Goal: Information Seeking & Learning: Learn about a topic

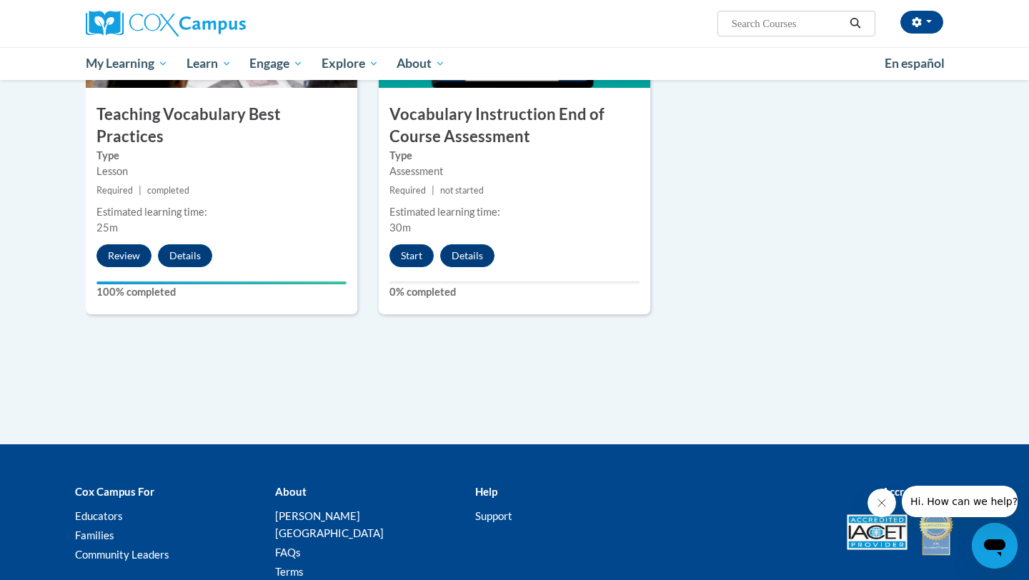
scroll to position [1611, 0]
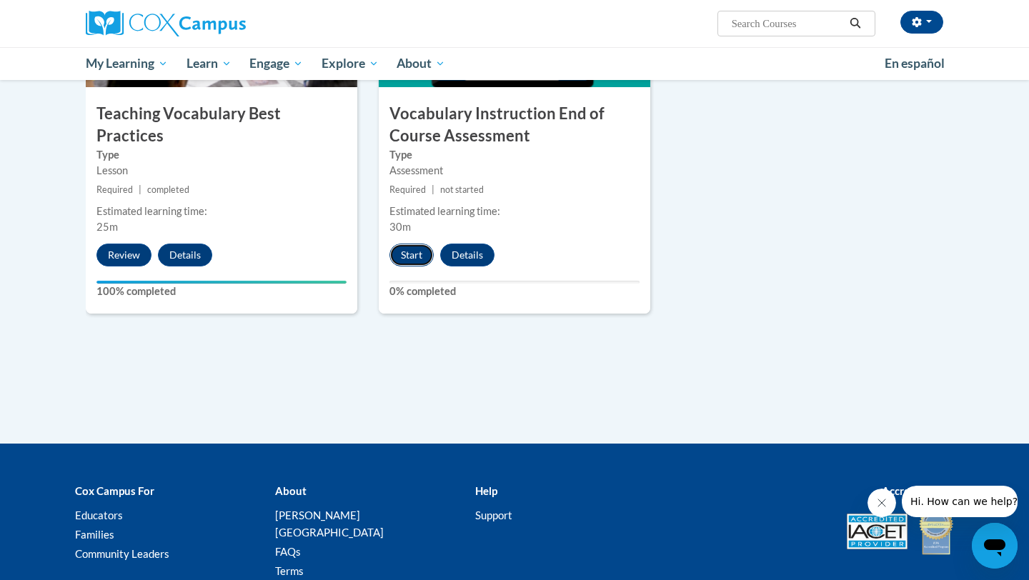
click at [426, 254] on button "Start" at bounding box center [411, 255] width 44 height 23
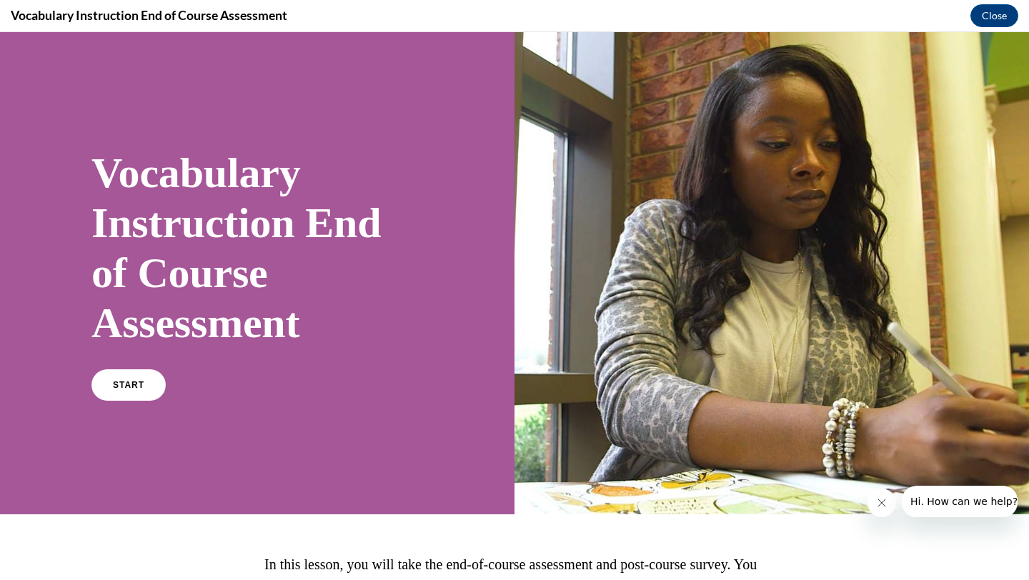
scroll to position [109, 0]
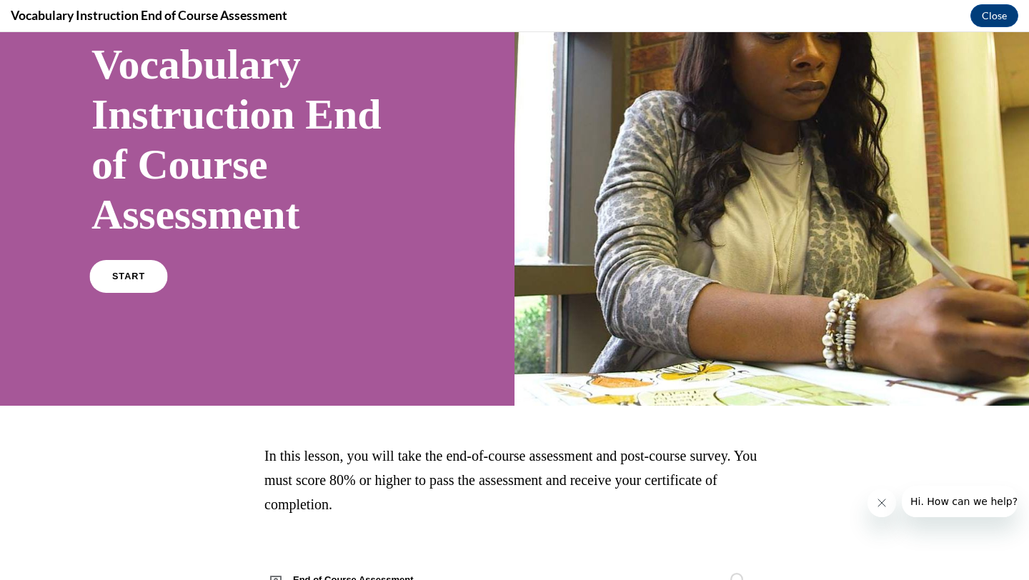
click at [127, 276] on span "START" at bounding box center [128, 276] width 33 height 11
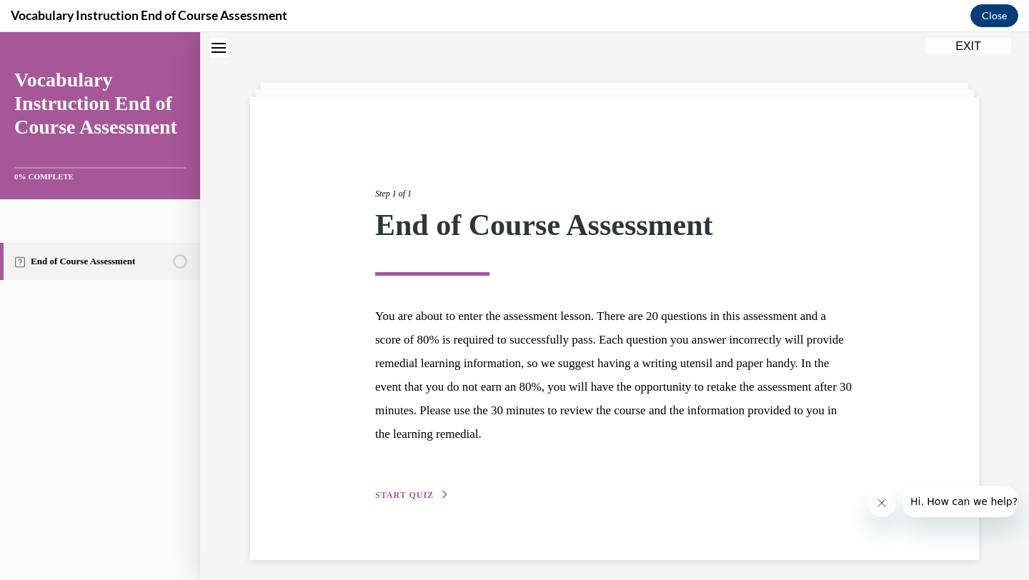
scroll to position [52, 0]
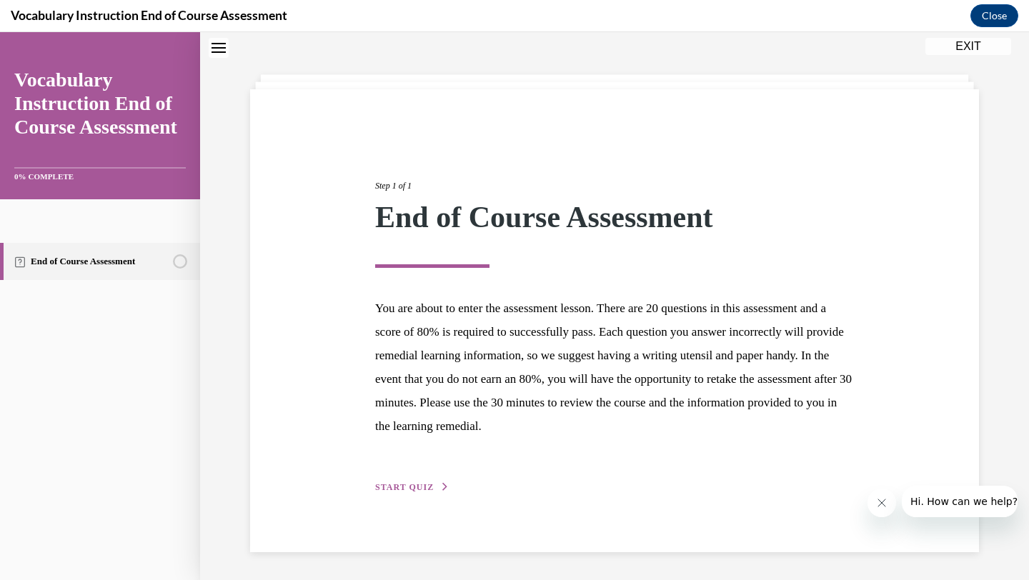
click at [429, 484] on span "START QUIZ" at bounding box center [404, 487] width 59 height 10
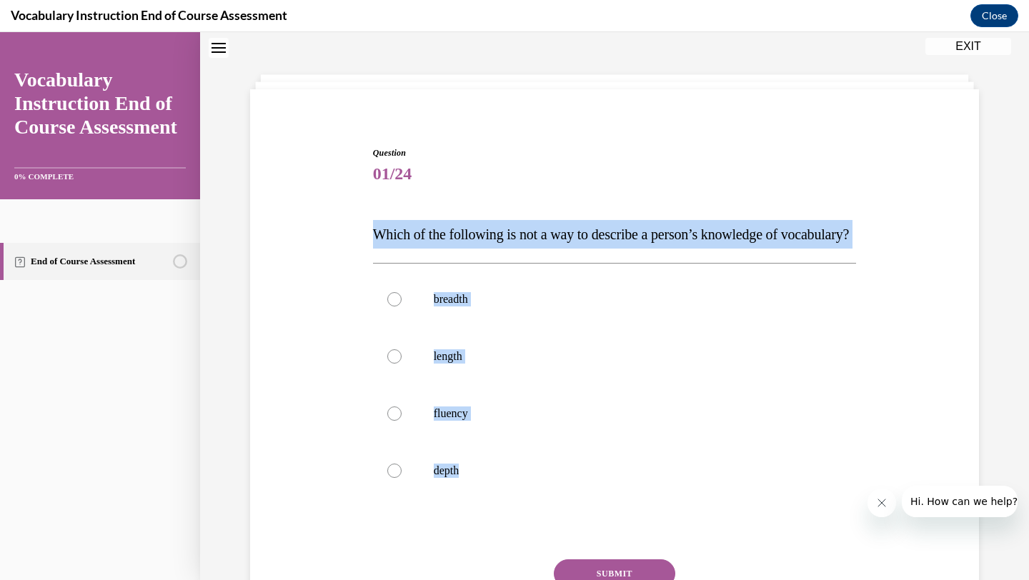
drag, startPoint x: 363, startPoint y: 231, endPoint x: 466, endPoint y: 560, distance: 344.5
click at [466, 560] on div "Question 01/24 Which of the following is not a way to describe a person’s knowl…" at bounding box center [614, 390] width 736 height 573
copy div "Which of the following is not a way to describe a person’s knowledge of vocabul…"
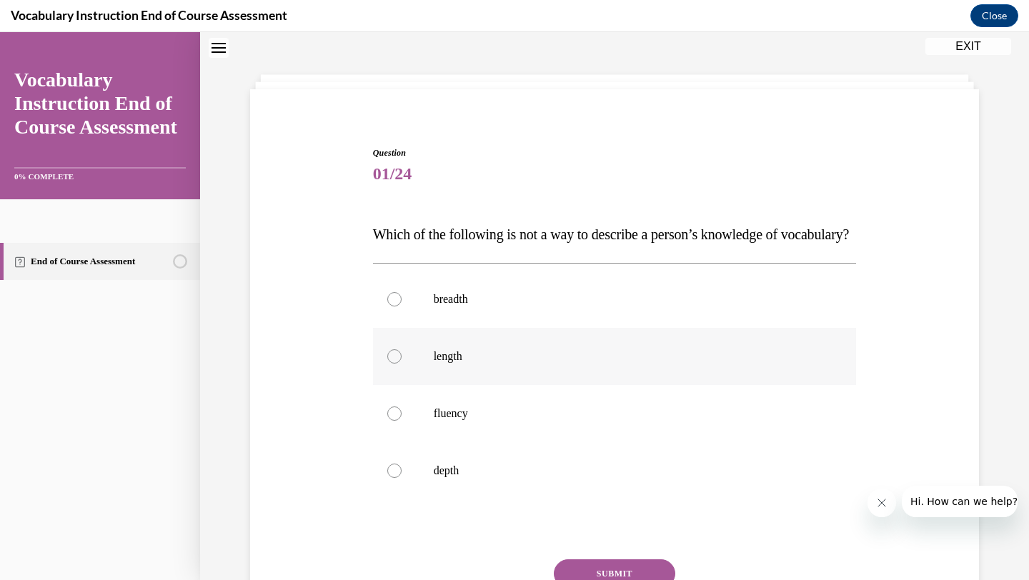
click at [406, 380] on label "length" at bounding box center [615, 356] width 484 height 57
click at [401, 364] on input "length" at bounding box center [394, 356] width 14 height 14
radio input "true"
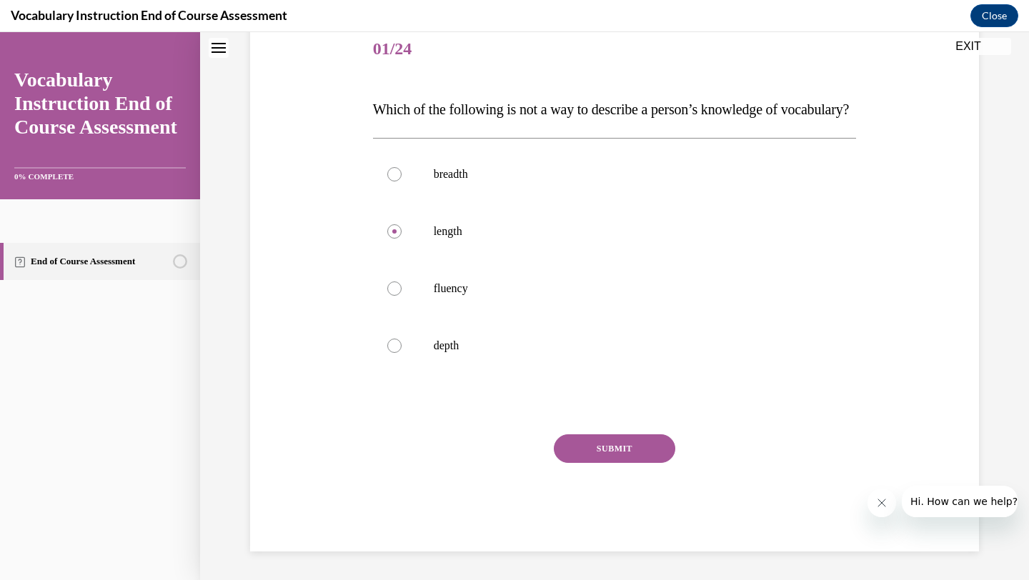
click at [601, 461] on button "SUBMIT" at bounding box center [614, 448] width 121 height 29
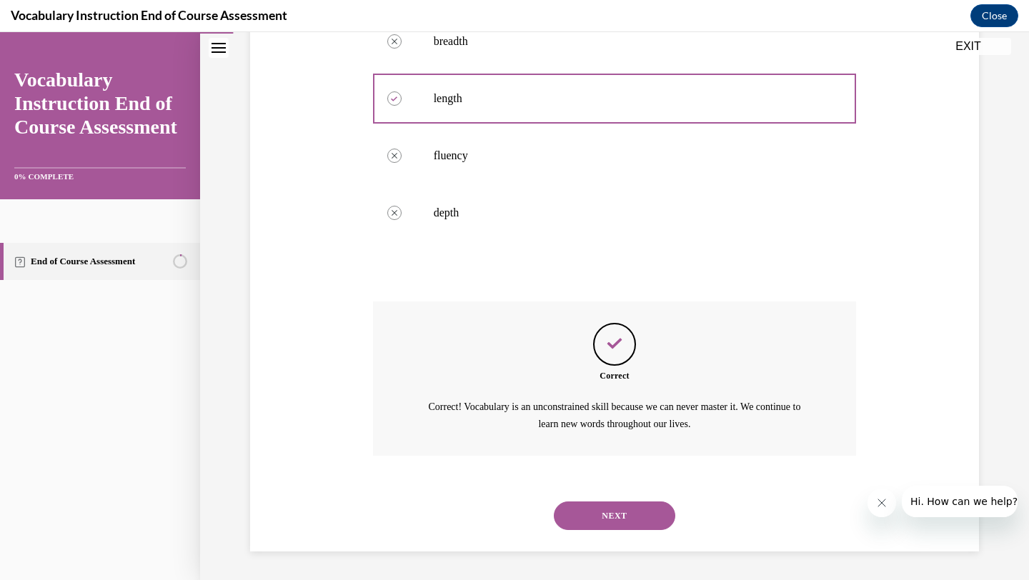
scroll to position [338, 0]
click at [610, 538] on div "NEXT" at bounding box center [615, 515] width 484 height 57
click at [610, 520] on button "NEXT" at bounding box center [614, 515] width 121 height 29
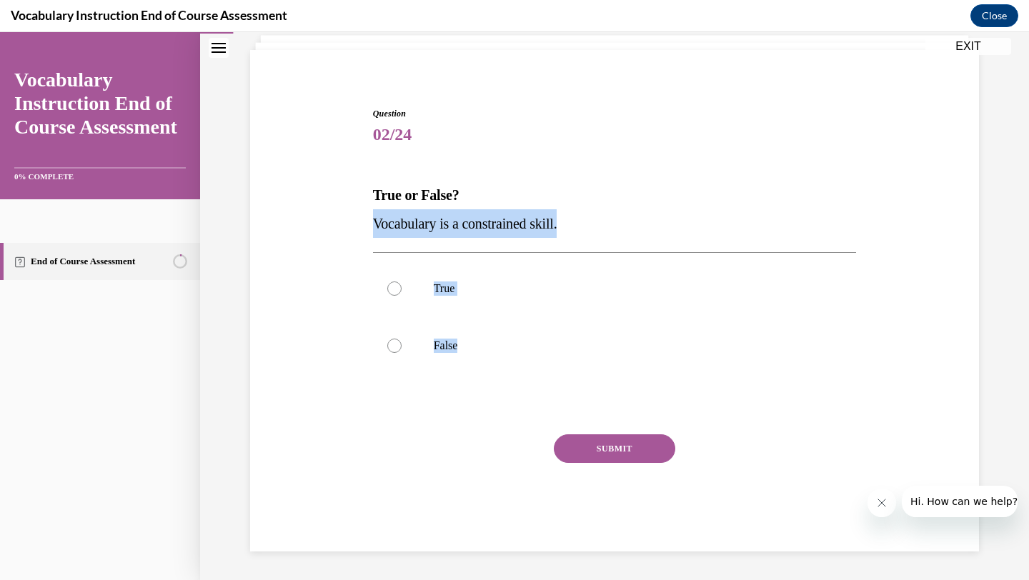
drag, startPoint x: 363, startPoint y: 211, endPoint x: 619, endPoint y: 392, distance: 313.1
click at [619, 393] on div "Question 02/24 True or False? Vocabulary is a constrained skill. True False Inc…" at bounding box center [614, 307] width 736 height 487
drag, startPoint x: 364, startPoint y: 186, endPoint x: 606, endPoint y: 406, distance: 327.7
click at [606, 406] on div "Question 02/24 True or False? Vocabulary is a constrained skill. True False Inc…" at bounding box center [614, 307] width 736 height 487
copy div "True or False? Vocabulary is a constrained skill. True False"
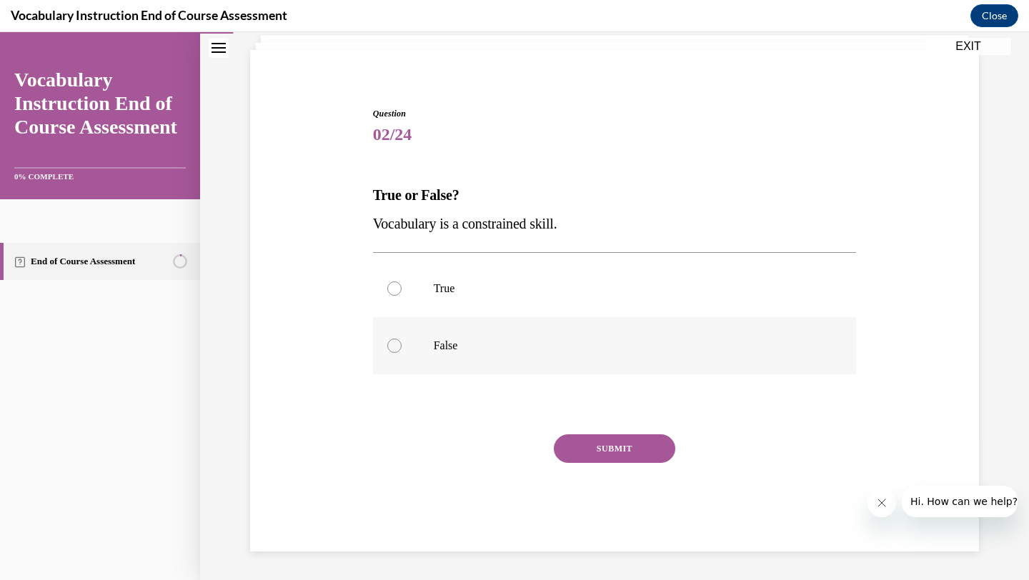
click at [468, 339] on p "False" at bounding box center [627, 346] width 387 height 14
click at [401, 339] on input "False" at bounding box center [394, 346] width 14 height 14
radio input "true"
click at [623, 435] on button "SUBMIT" at bounding box center [614, 448] width 121 height 29
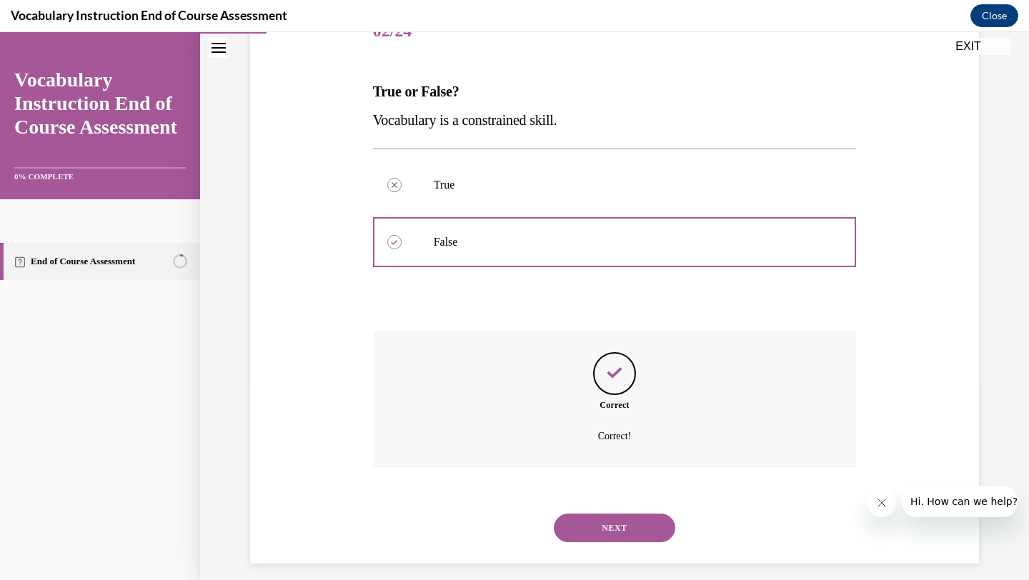
scroll to position [207, 0]
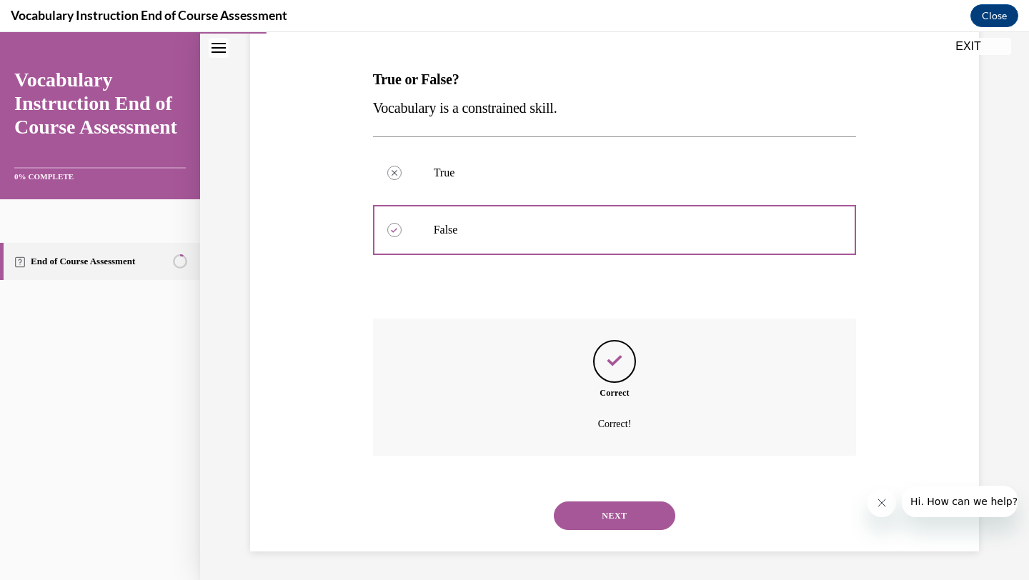
click at [607, 501] on button "NEXT" at bounding box center [614, 515] width 121 height 29
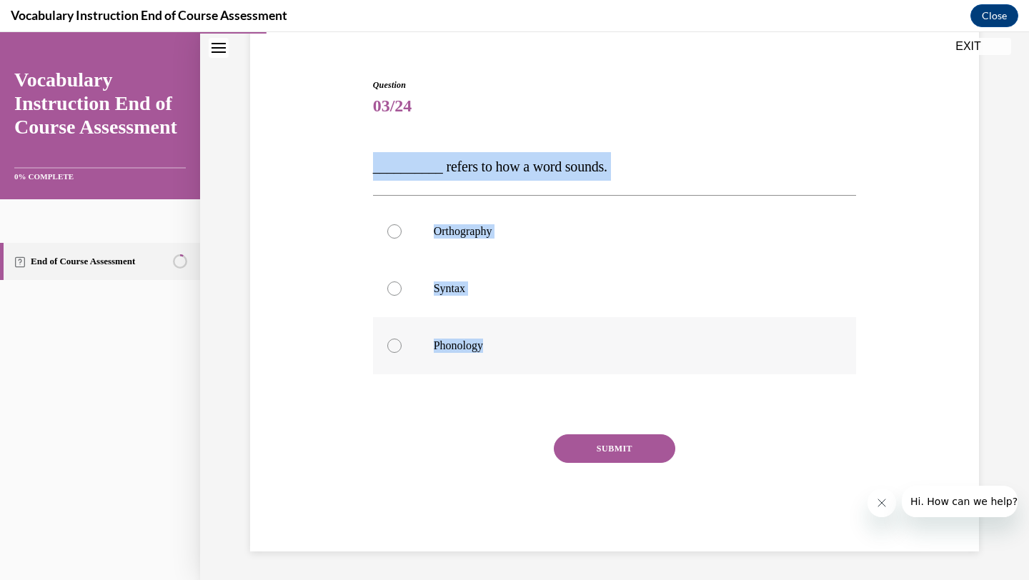
drag, startPoint x: 366, startPoint y: 157, endPoint x: 666, endPoint y: 374, distance: 369.9
click at [666, 374] on div "Question 03/24 __________ refers to how a word sounds. Orthography Syntax Phono…" at bounding box center [614, 294] width 736 height 516
copy div "__________ refers to how a word sounds. Orthography Syntax Phonology"
click at [513, 344] on p "Phonology" at bounding box center [627, 346] width 387 height 14
click at [401, 344] on input "Phonology" at bounding box center [394, 346] width 14 height 14
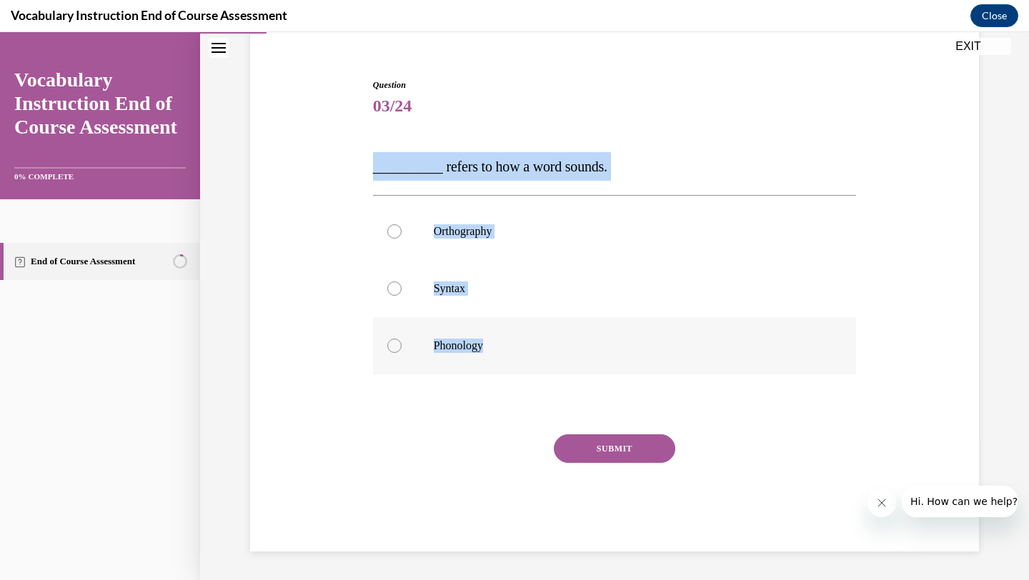
radio input "true"
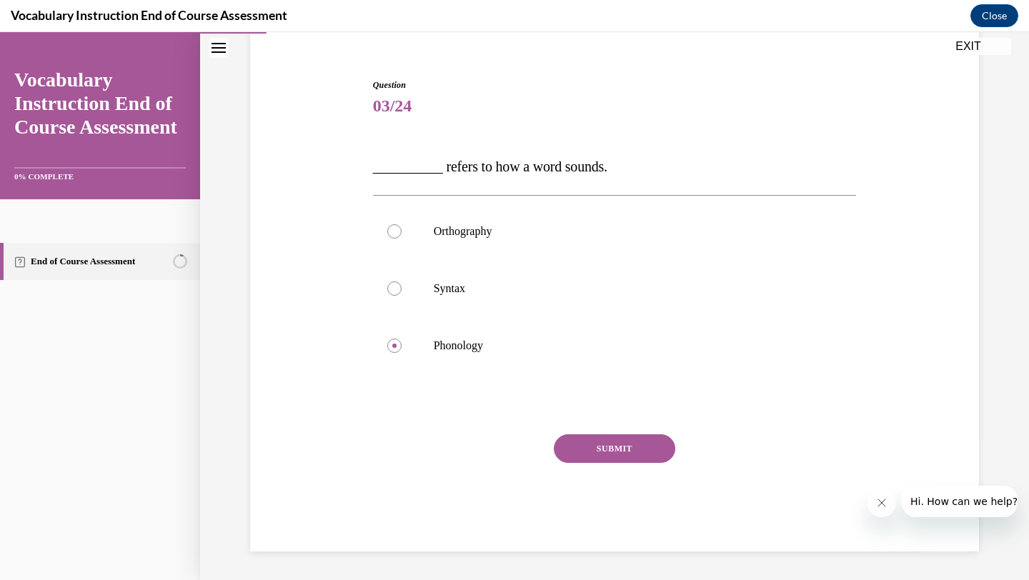
click at [612, 462] on button "SUBMIT" at bounding box center [614, 448] width 121 height 29
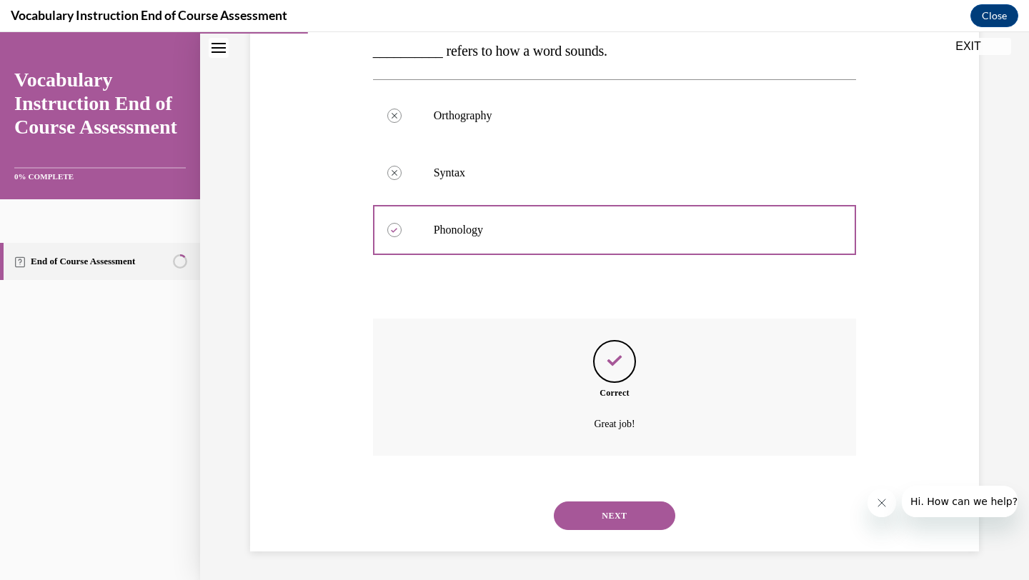
click at [584, 503] on button "NEXT" at bounding box center [614, 515] width 121 height 29
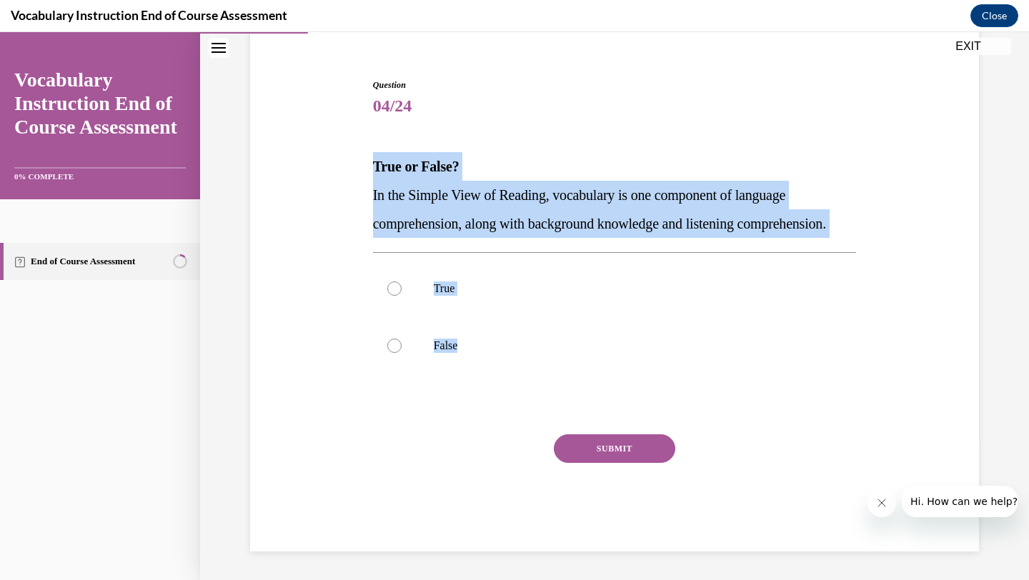
drag, startPoint x: 366, startPoint y: 127, endPoint x: 458, endPoint y: 412, distance: 299.5
click at [458, 412] on div "Question 04/24 True or False? In the Simple View of Reading, vocabulary is one …" at bounding box center [614, 294] width 736 height 516
copy div "True or False? In the Simple View of Reading, vocabulary is one component of la…"
click at [461, 301] on label "True" at bounding box center [615, 288] width 484 height 57
click at [401, 296] on input "True" at bounding box center [394, 288] width 14 height 14
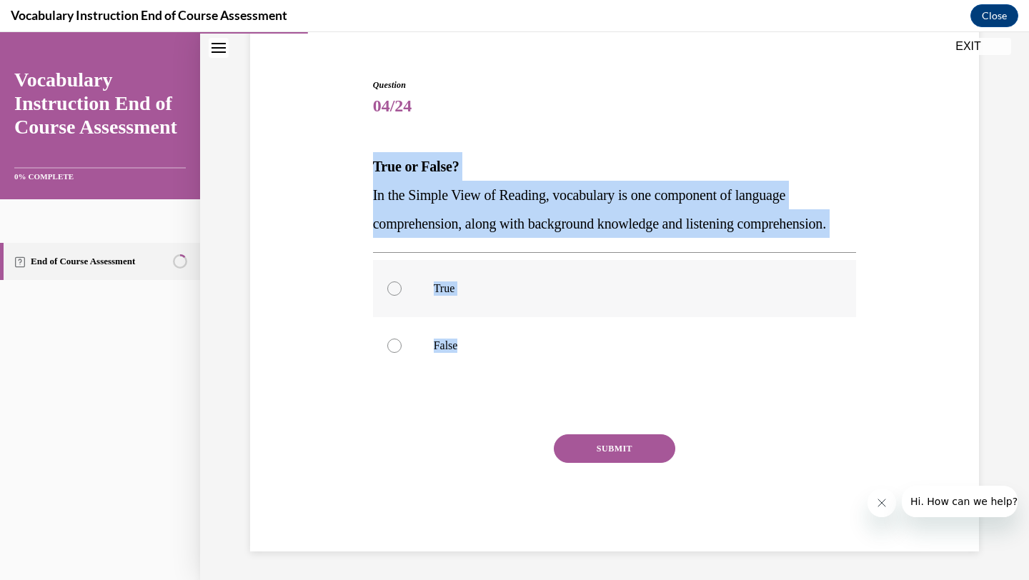
radio input "true"
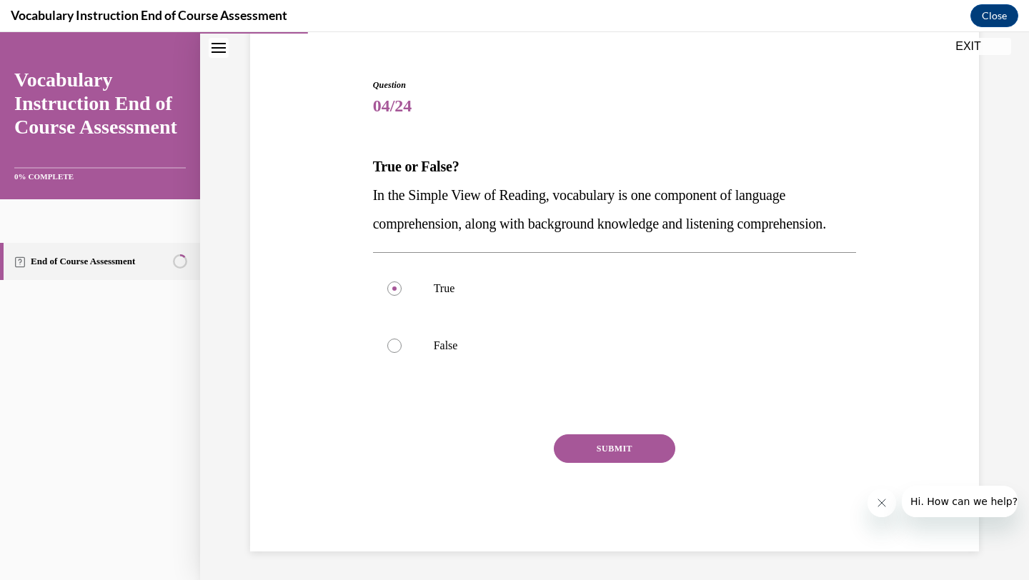
click at [596, 449] on button "SUBMIT" at bounding box center [614, 448] width 121 height 29
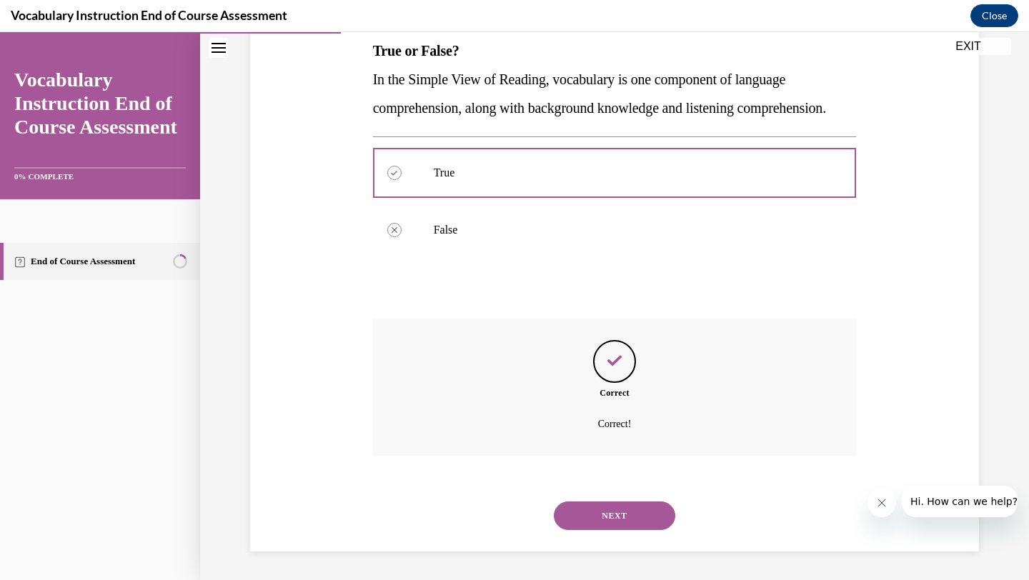
scroll to position [264, 0]
click at [633, 517] on button "NEXT" at bounding box center [614, 515] width 121 height 29
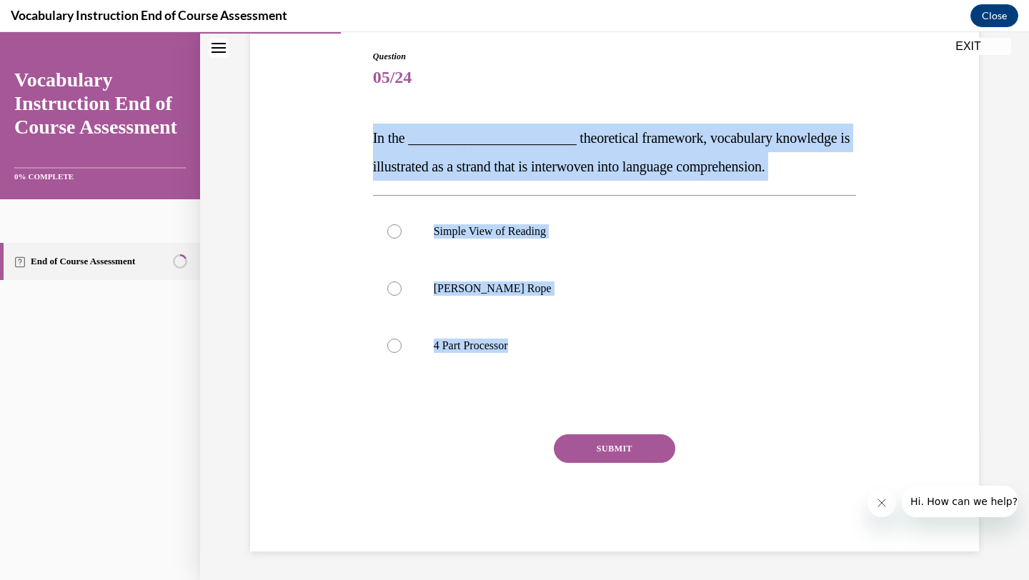
drag, startPoint x: 369, startPoint y: 141, endPoint x: 509, endPoint y: 385, distance: 281.3
click at [509, 385] on div "Question 05/24 In the ________________________ theoretical framework, vocabular…" at bounding box center [614, 279] width 736 height 544
copy div "In the ________________________ theoretical framework, vocabulary knowledge is …"
click at [565, 297] on label "Scarborough's Rope" at bounding box center [615, 288] width 484 height 57
click at [401, 296] on input "Scarborough's Rope" at bounding box center [394, 288] width 14 height 14
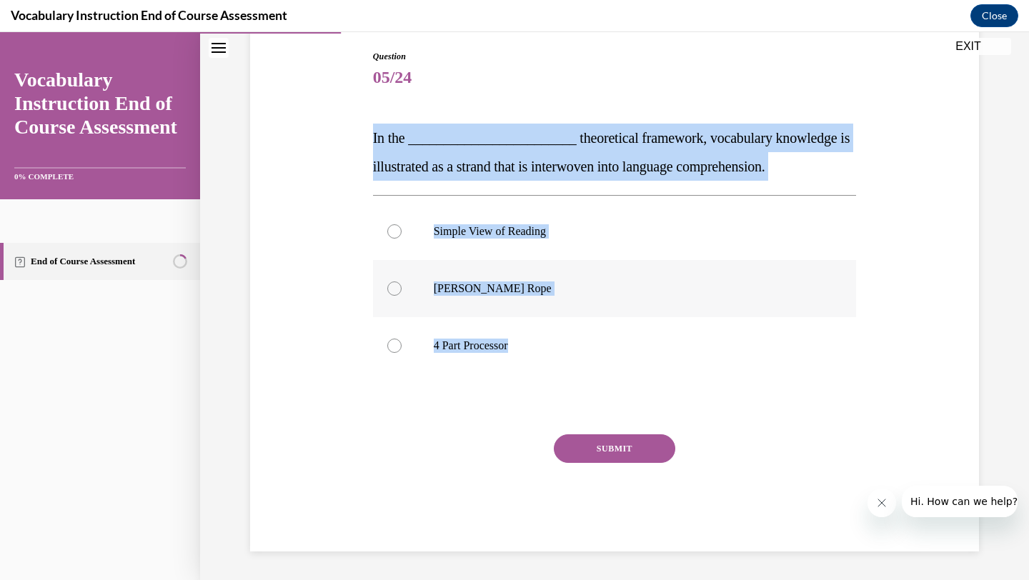
radio input "true"
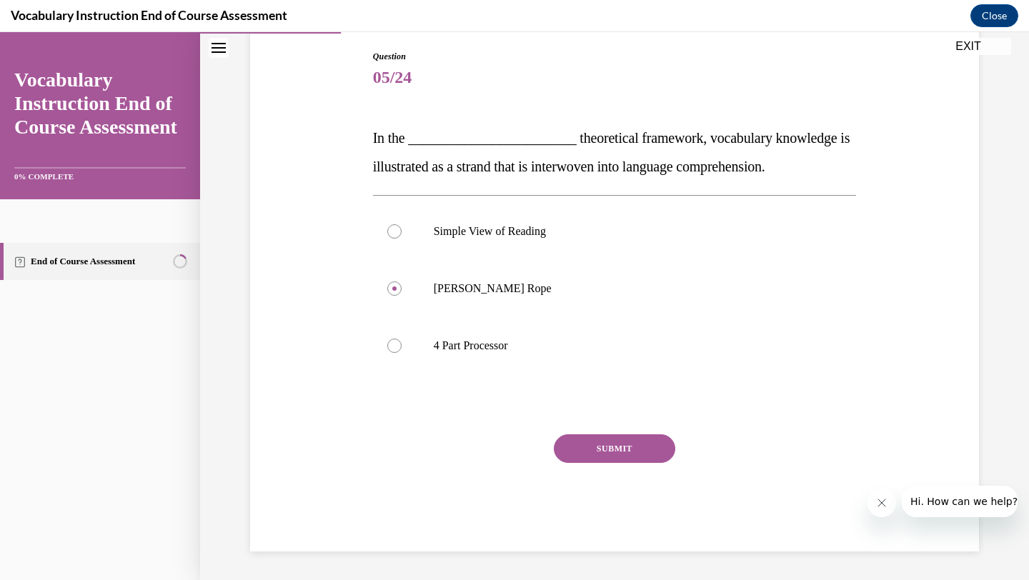
click at [613, 456] on button "SUBMIT" at bounding box center [614, 448] width 121 height 29
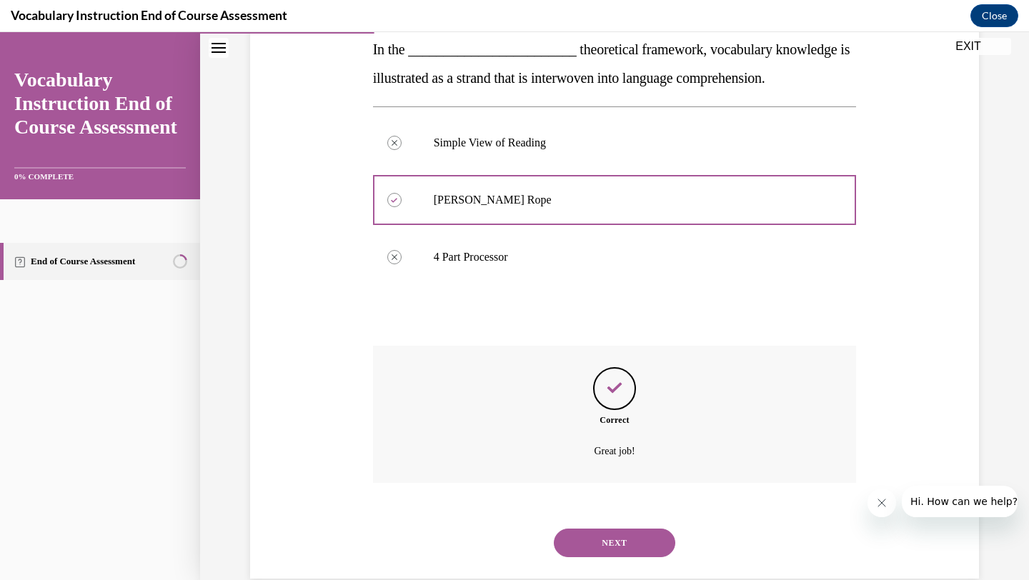
scroll to position [264, 0]
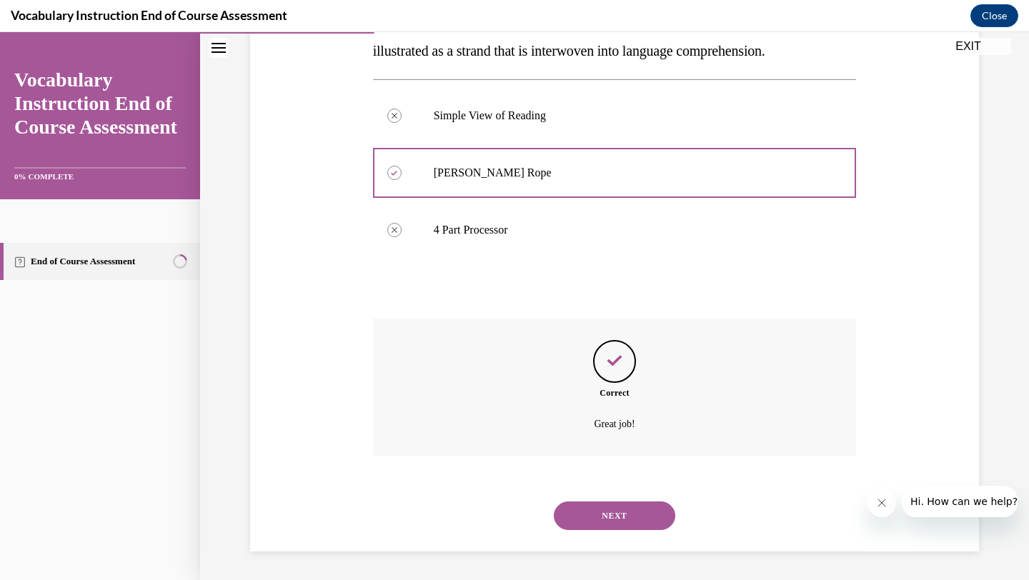
click at [595, 496] on div "NEXT" at bounding box center [615, 515] width 484 height 57
click at [592, 514] on button "NEXT" at bounding box center [614, 515] width 121 height 29
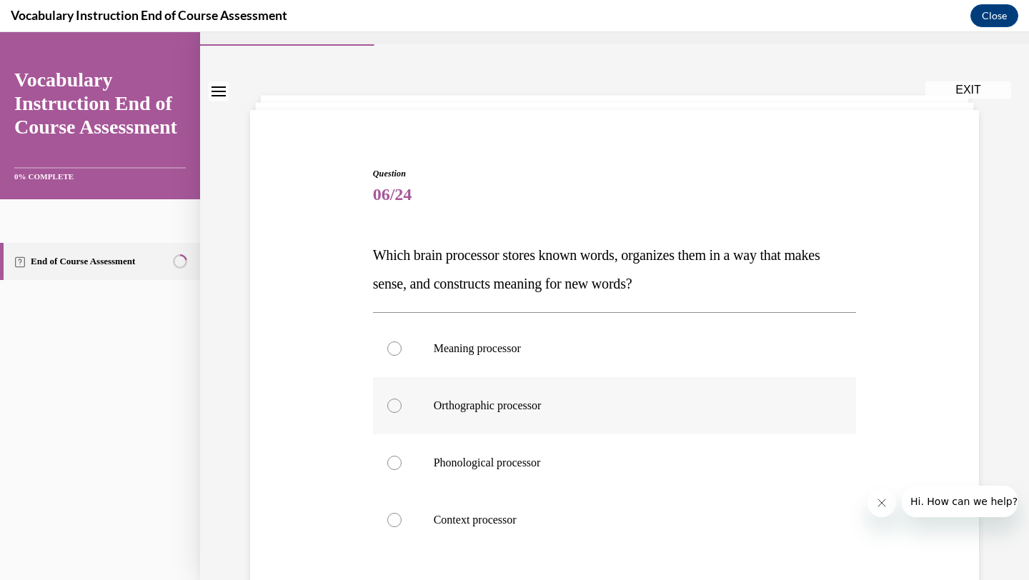
scroll to position [36, 0]
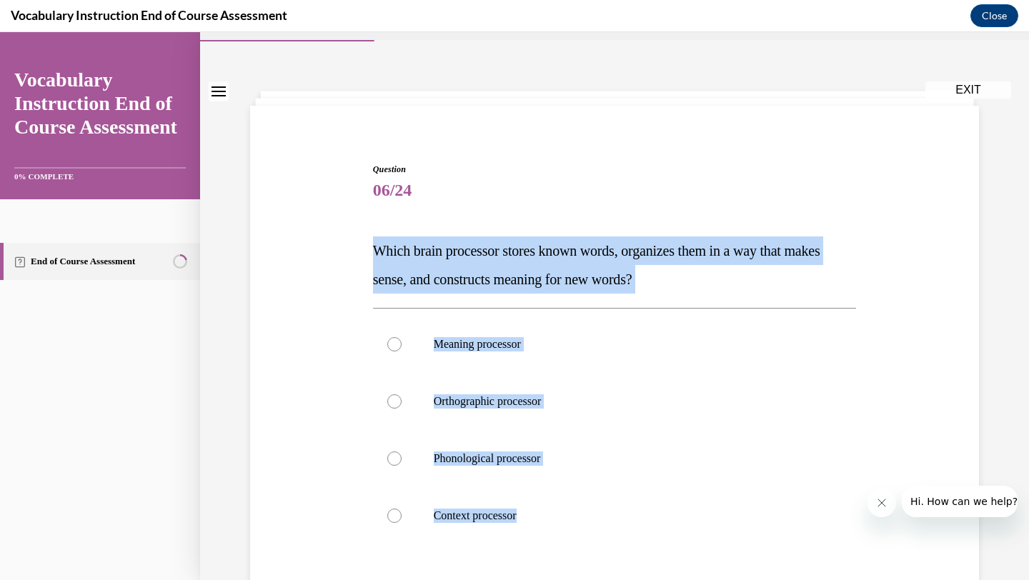
drag, startPoint x: 369, startPoint y: 244, endPoint x: 628, endPoint y: 569, distance: 416.3
click at [628, 569] on div "Question 06/24 Which brain processor stores known words, organizes them in a wa…" at bounding box center [614, 420] width 736 height 601
copy div "Which brain processor stores known words, organizes them in a way that makes se…"
click at [534, 339] on p "Meaning processor" at bounding box center [627, 344] width 387 height 14
click at [401, 339] on input "Meaning processor" at bounding box center [394, 344] width 14 height 14
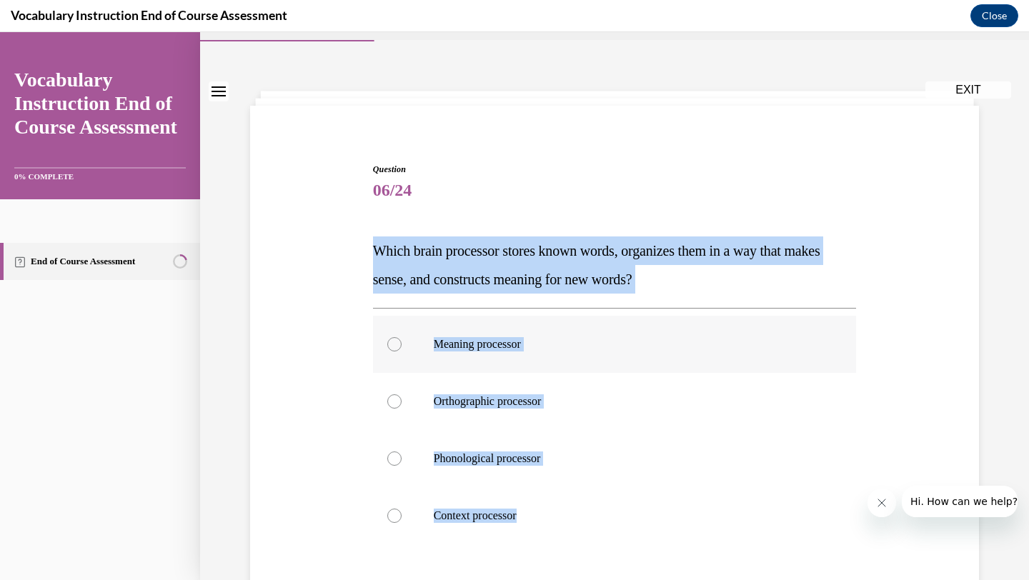
radio input "true"
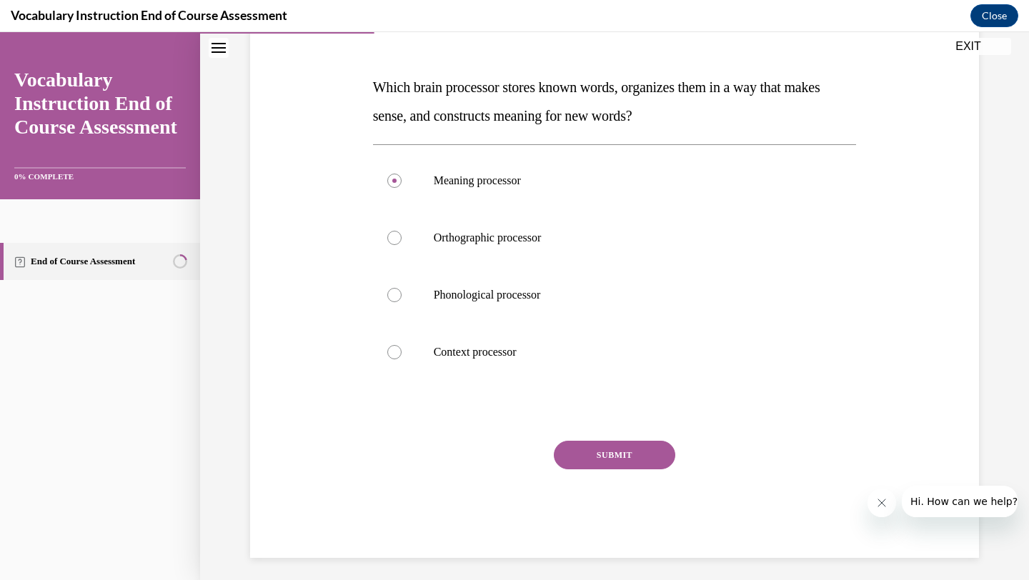
click at [595, 443] on button "SUBMIT" at bounding box center [614, 455] width 121 height 29
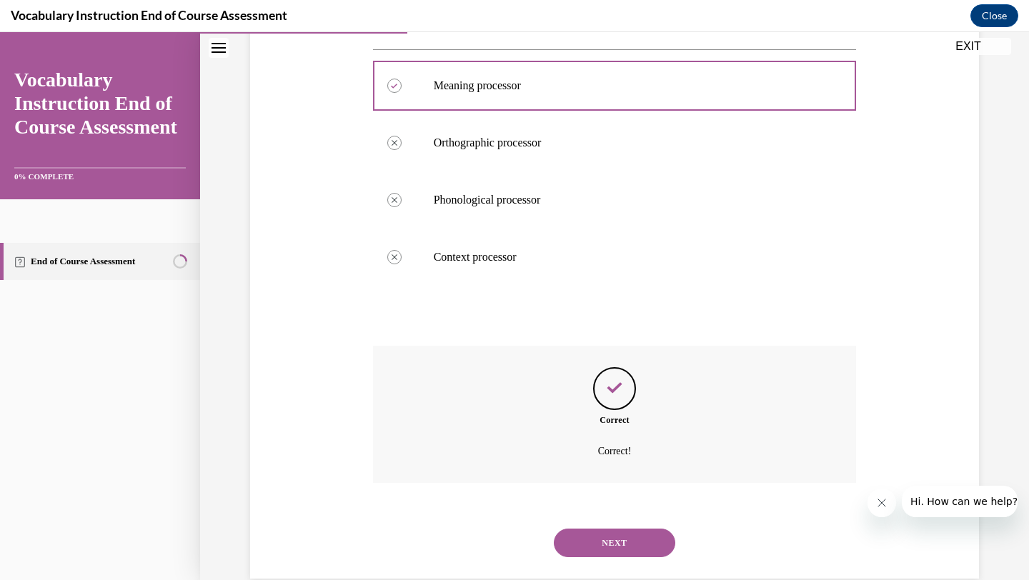
scroll to position [321, 0]
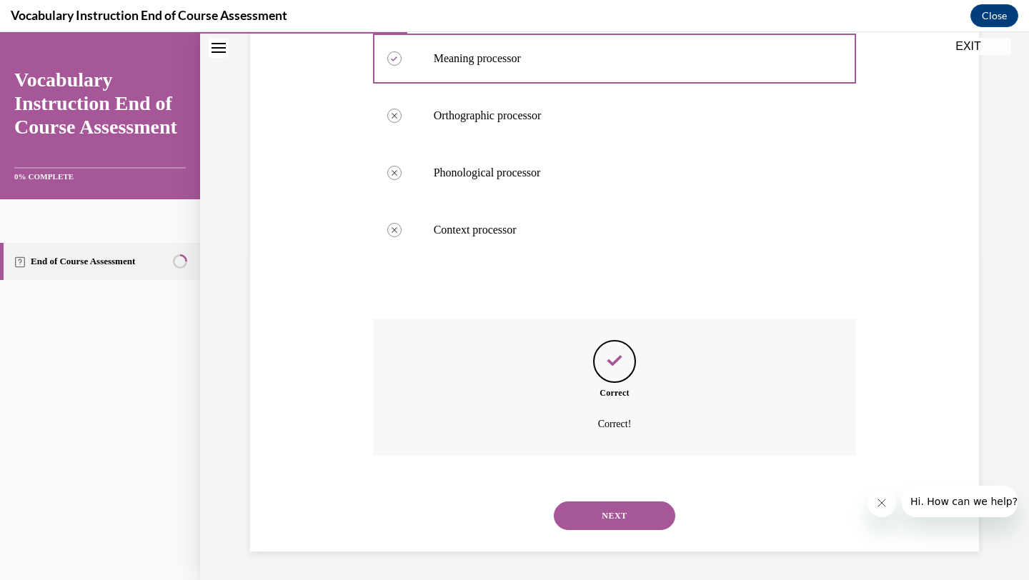
click at [611, 516] on button "NEXT" at bounding box center [614, 515] width 121 height 29
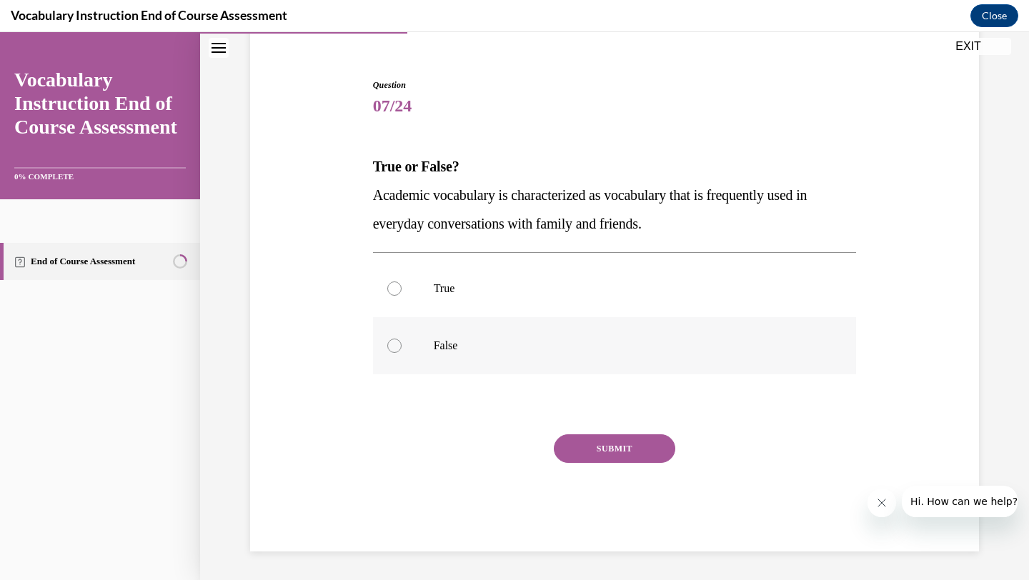
scroll to position [120, 0]
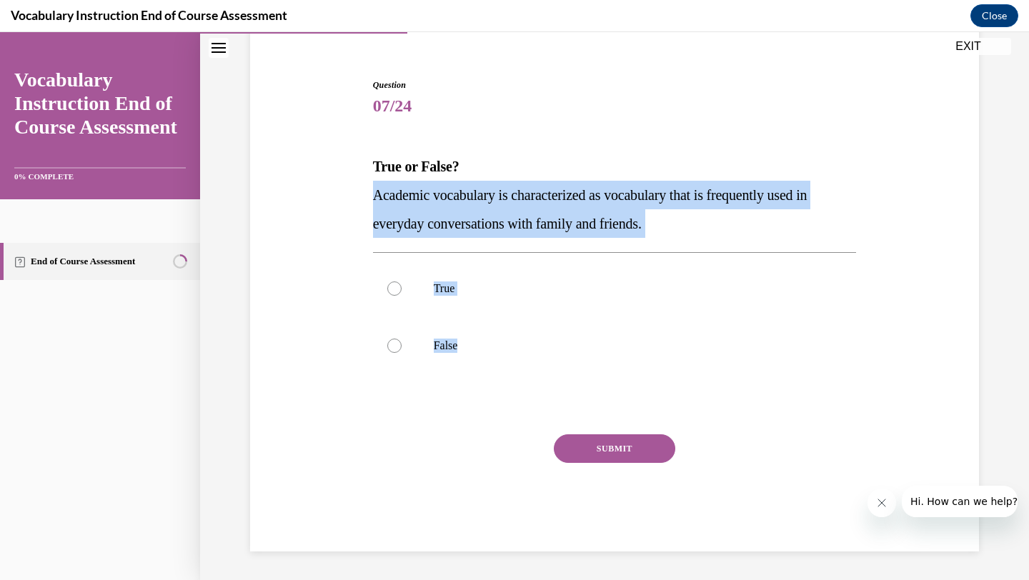
drag, startPoint x: 372, startPoint y: 190, endPoint x: 629, endPoint y: 401, distance: 331.9
click at [629, 401] on div "Question 07/24 True or False? Academic vocabulary is characterized as vocabular…" at bounding box center [615, 315] width 484 height 473
copy div "Academic vocabulary is characterized as vocabulary that is frequently used in e…"
click at [504, 379] on div "True False" at bounding box center [615, 316] width 484 height 129
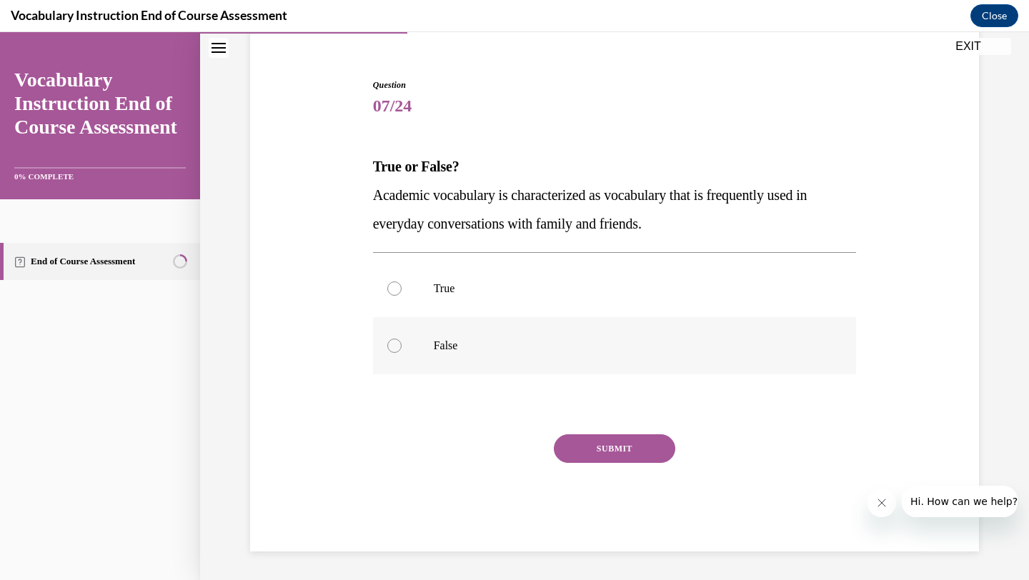
click at [519, 344] on p "False" at bounding box center [627, 346] width 387 height 14
click at [401, 344] on input "False" at bounding box center [394, 346] width 14 height 14
radio input "true"
click at [611, 444] on button "SUBMIT" at bounding box center [614, 448] width 121 height 29
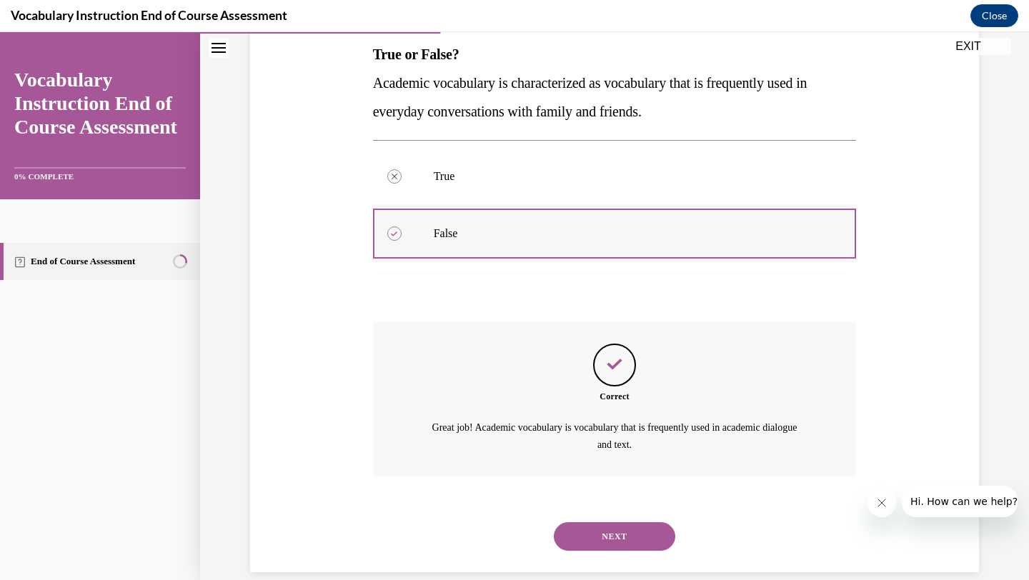
scroll to position [252, 0]
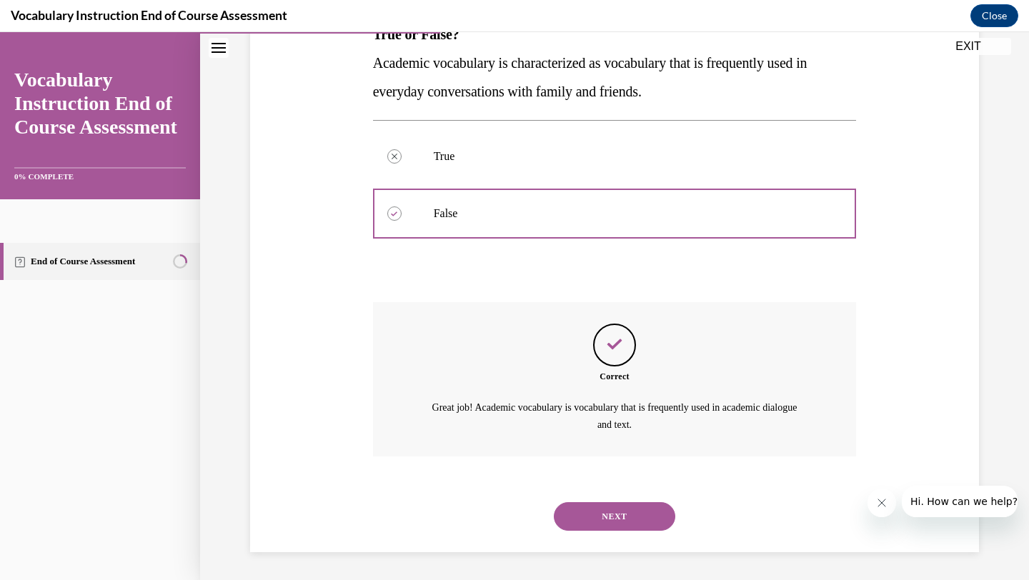
click at [609, 504] on button "NEXT" at bounding box center [614, 516] width 121 height 29
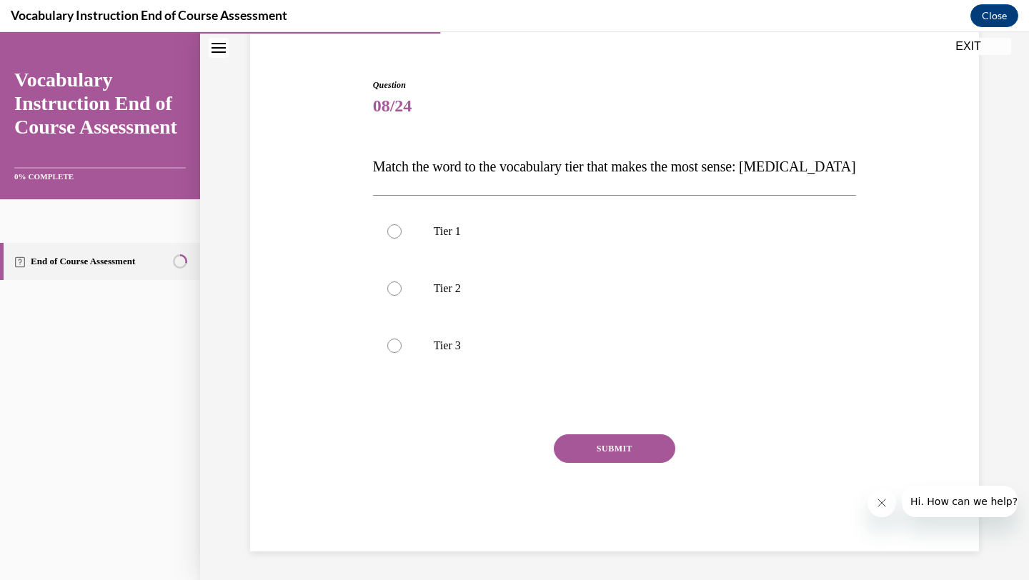
scroll to position [120, 0]
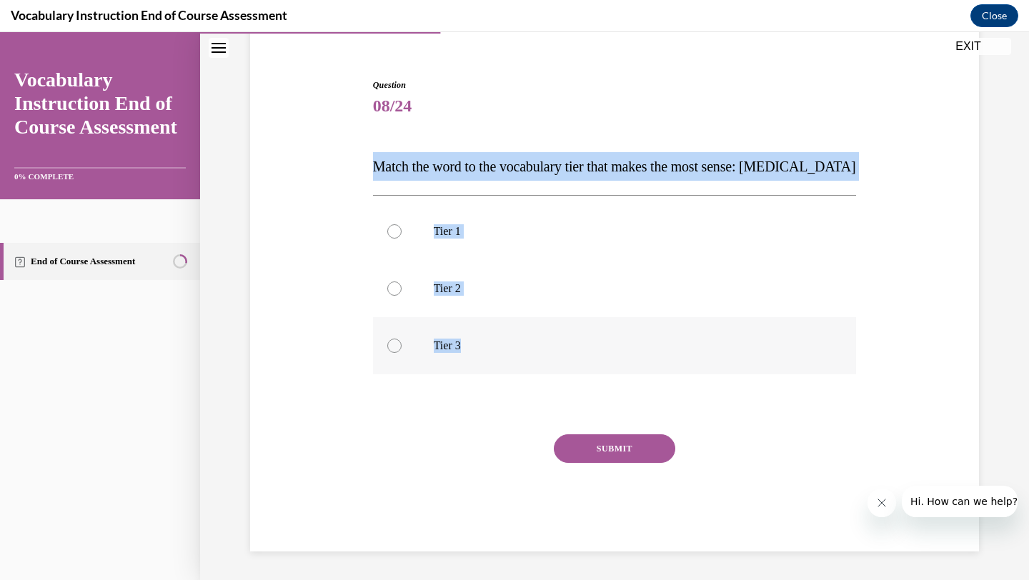
drag, startPoint x: 356, startPoint y: 152, endPoint x: 542, endPoint y: 366, distance: 283.5
click at [542, 366] on div "Question 08/24 Match the word to the vocabulary tier that makes the most sense:…" at bounding box center [614, 294] width 736 height 516
copy div "Match the word to the vocabulary tier that makes the most sense: anaphylaxis Ti…"
click at [460, 327] on label "Tier 3" at bounding box center [615, 345] width 484 height 57
click at [401, 339] on input "Tier 3" at bounding box center [394, 346] width 14 height 14
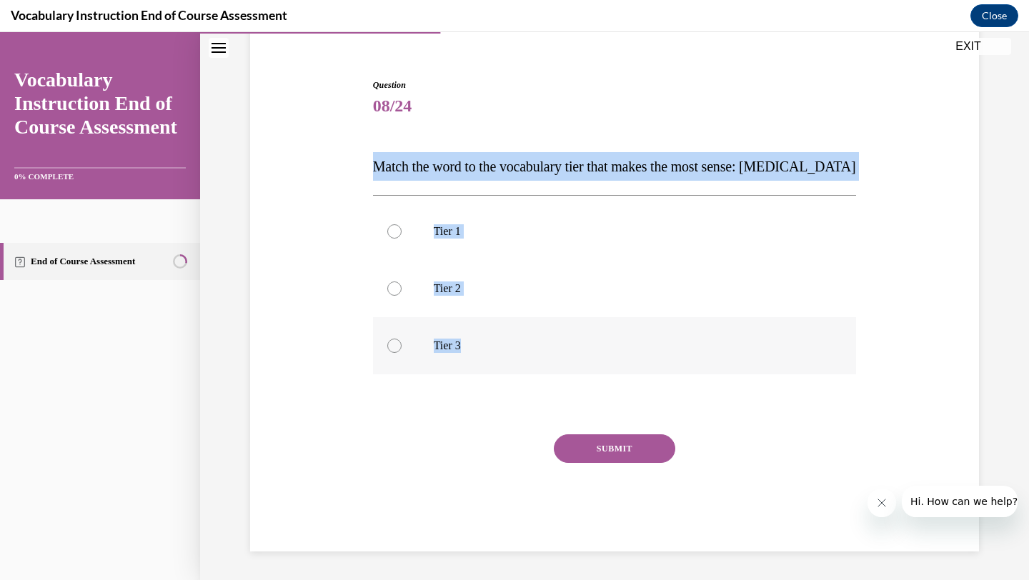
radio input "true"
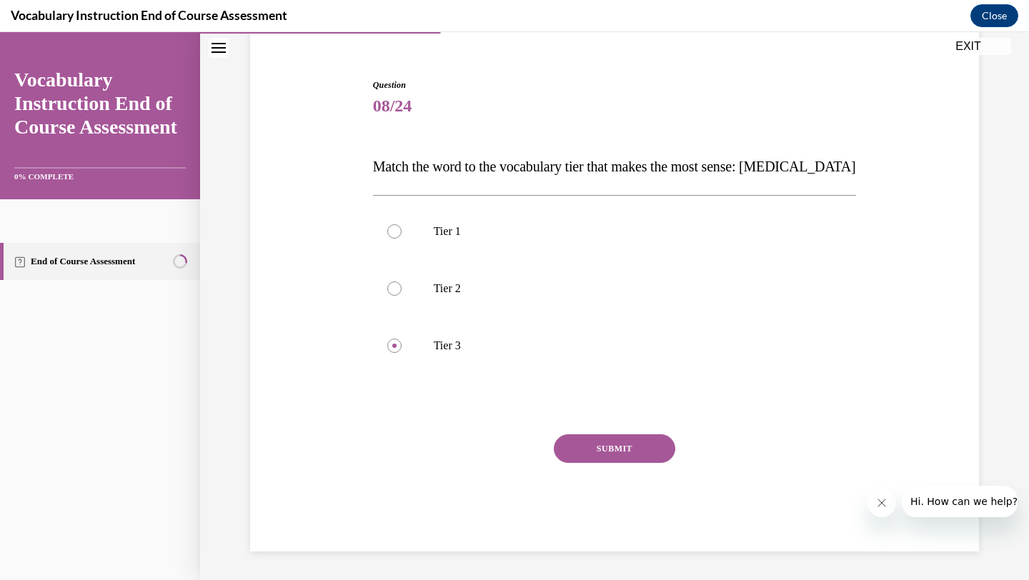
click at [600, 448] on button "SUBMIT" at bounding box center [614, 448] width 121 height 29
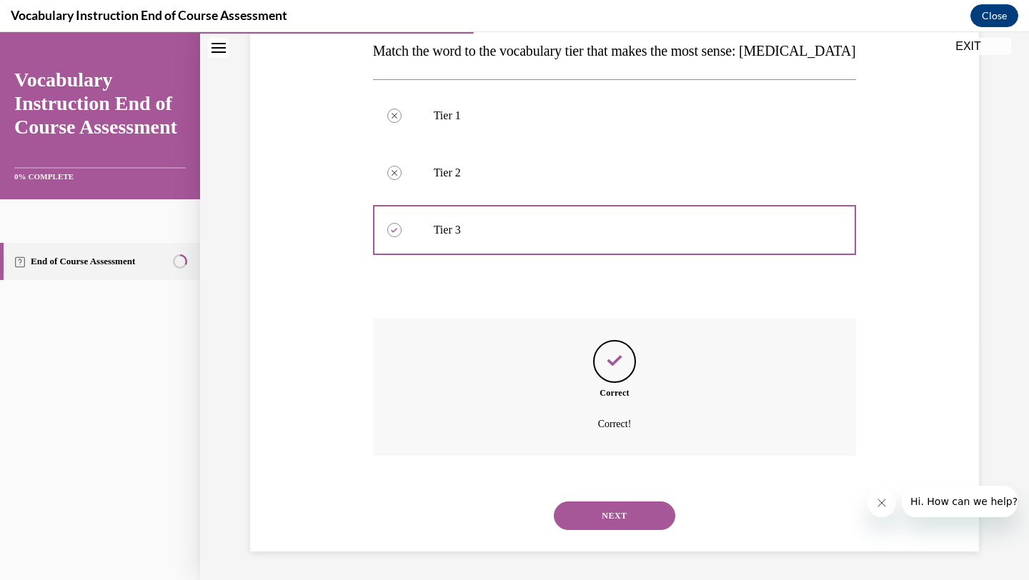
click at [599, 508] on button "NEXT" at bounding box center [614, 515] width 121 height 29
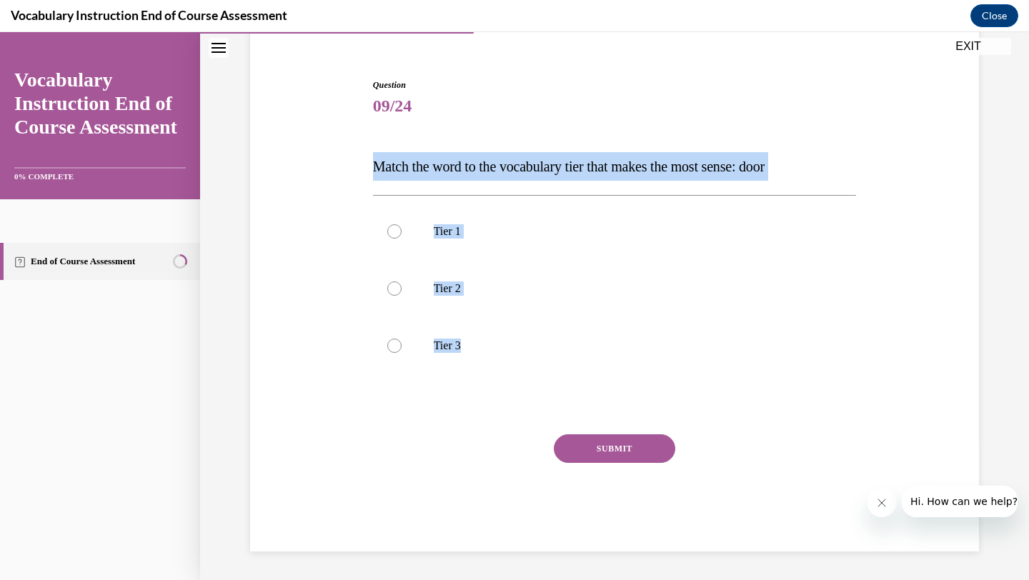
drag, startPoint x: 359, startPoint y: 157, endPoint x: 602, endPoint y: 399, distance: 343.0
click at [602, 400] on div "Question 09/24 Match the word to the vocabulary tier that makes the most sense:…" at bounding box center [614, 294] width 736 height 516
copy div "Match the word to the vocabulary tier that makes the most sense: door Tier 1 Ti…"
click at [495, 230] on p "Tier 1" at bounding box center [627, 231] width 387 height 14
click at [401, 230] on input "Tier 1" at bounding box center [394, 231] width 14 height 14
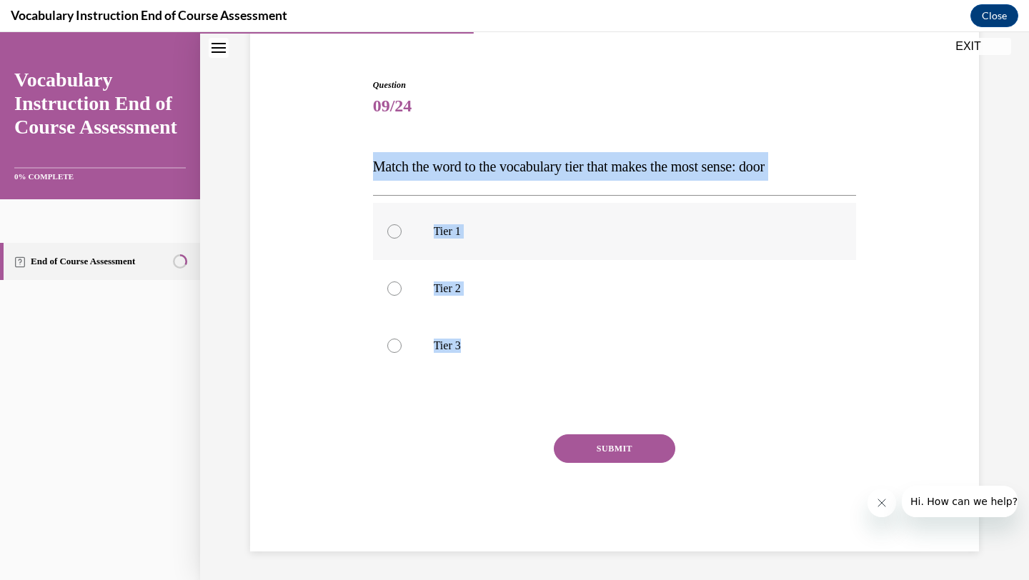
radio input "true"
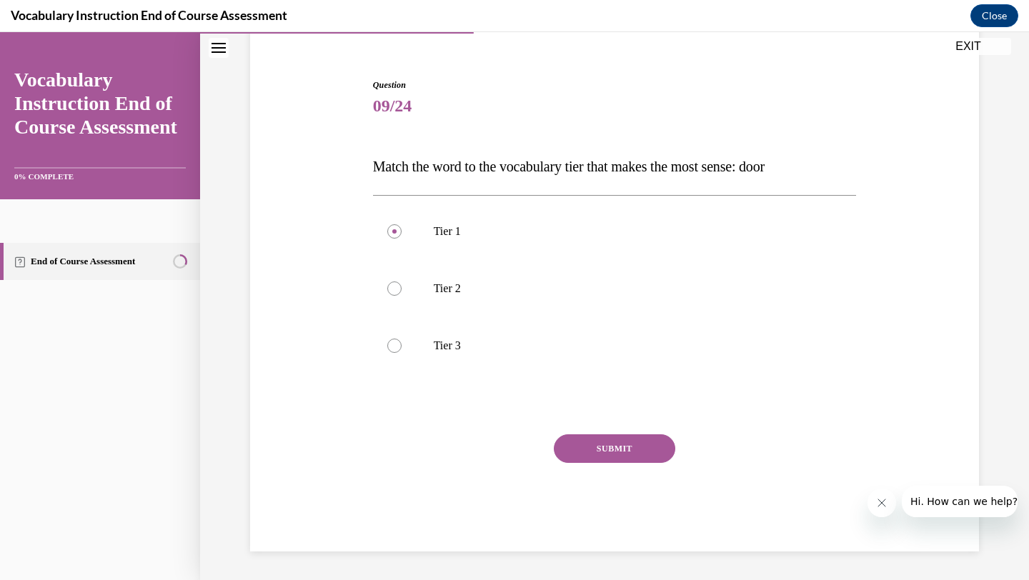
click at [622, 441] on button "SUBMIT" at bounding box center [614, 448] width 121 height 29
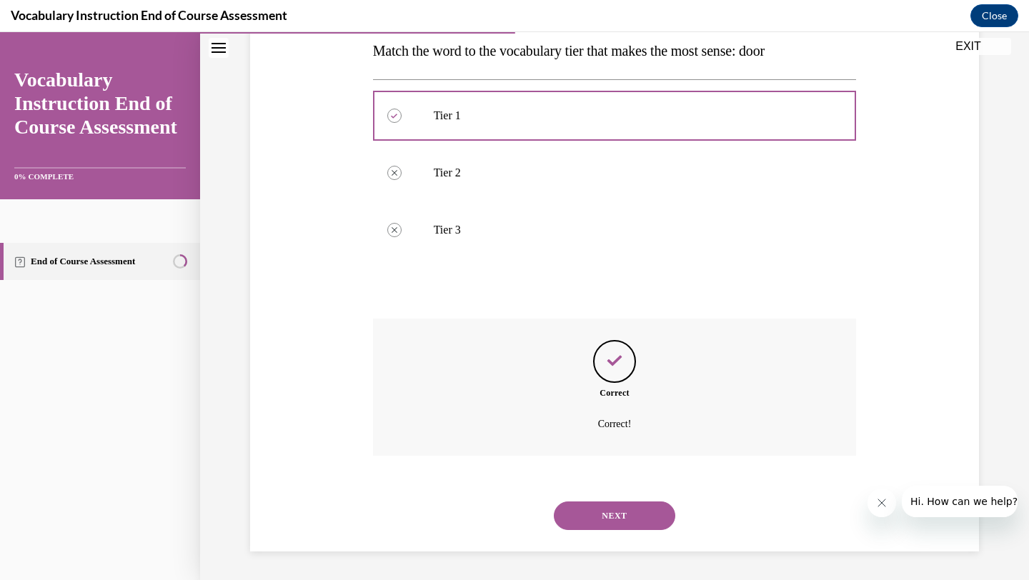
click at [592, 512] on button "NEXT" at bounding box center [614, 515] width 121 height 29
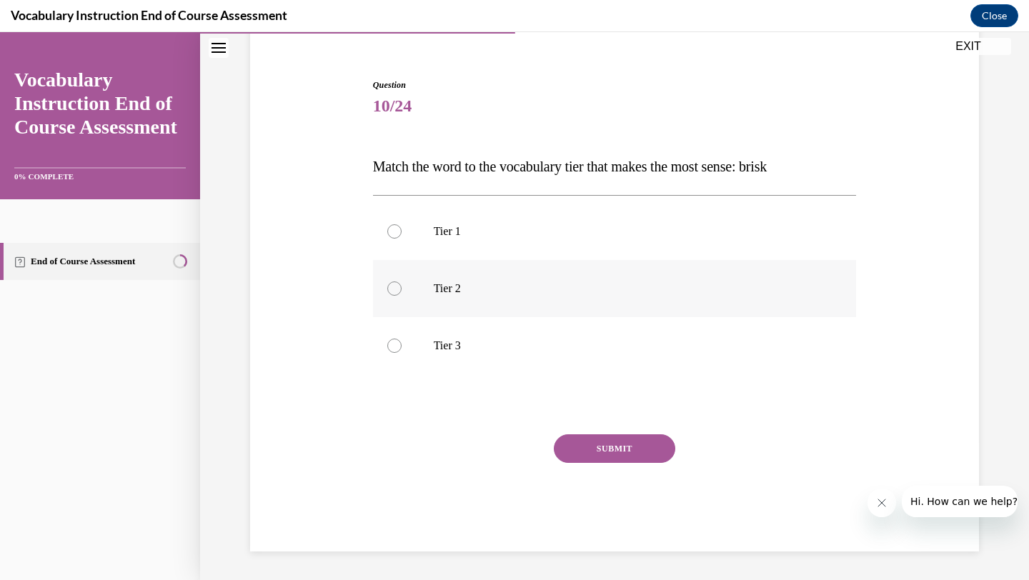
click at [399, 299] on label "Tier 2" at bounding box center [615, 288] width 484 height 57
click at [399, 296] on input "Tier 2" at bounding box center [394, 288] width 14 height 14
radio input "true"
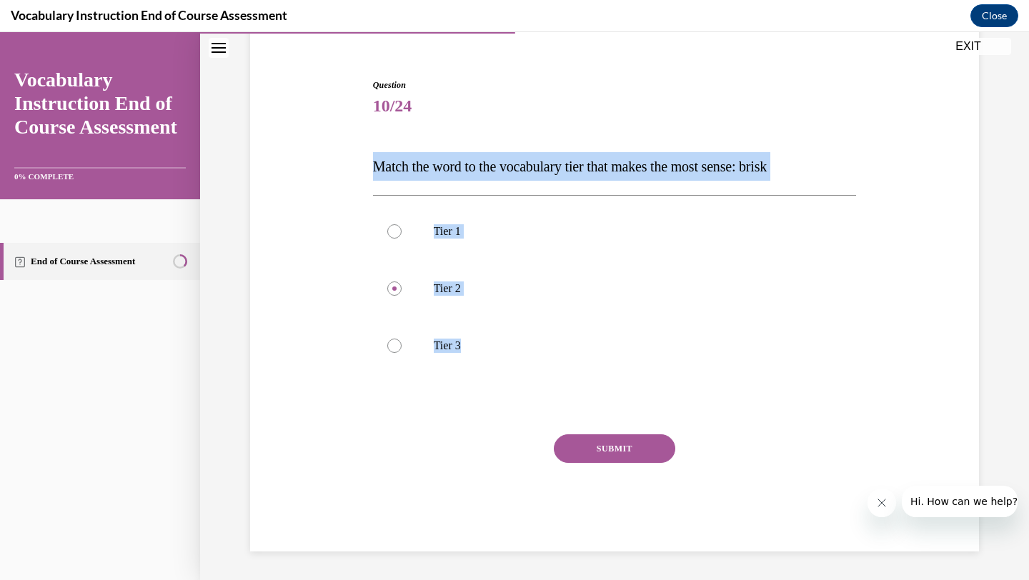
drag, startPoint x: 364, startPoint y: 168, endPoint x: 514, endPoint y: 382, distance: 262.0
click at [515, 382] on div "Question 10/24 Match the word to the vocabulary tier that makes the most sense:…" at bounding box center [614, 294] width 736 height 516
copy div "Match the word to the vocabulary tier that makes the most sense: brisk Tier 1 T…"
click at [601, 444] on button "SUBMIT" at bounding box center [614, 448] width 121 height 29
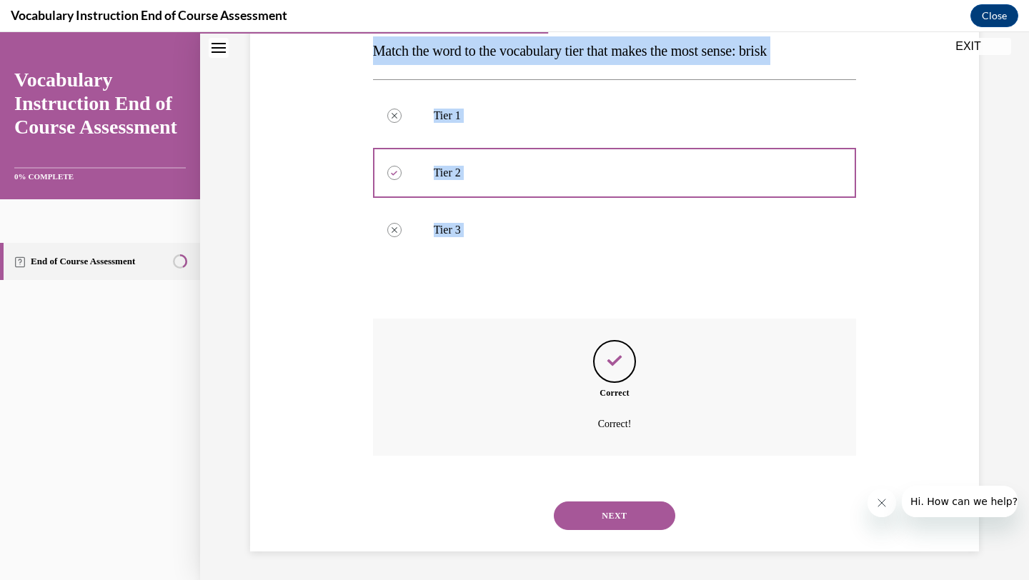
click at [586, 514] on button "NEXT" at bounding box center [614, 515] width 121 height 29
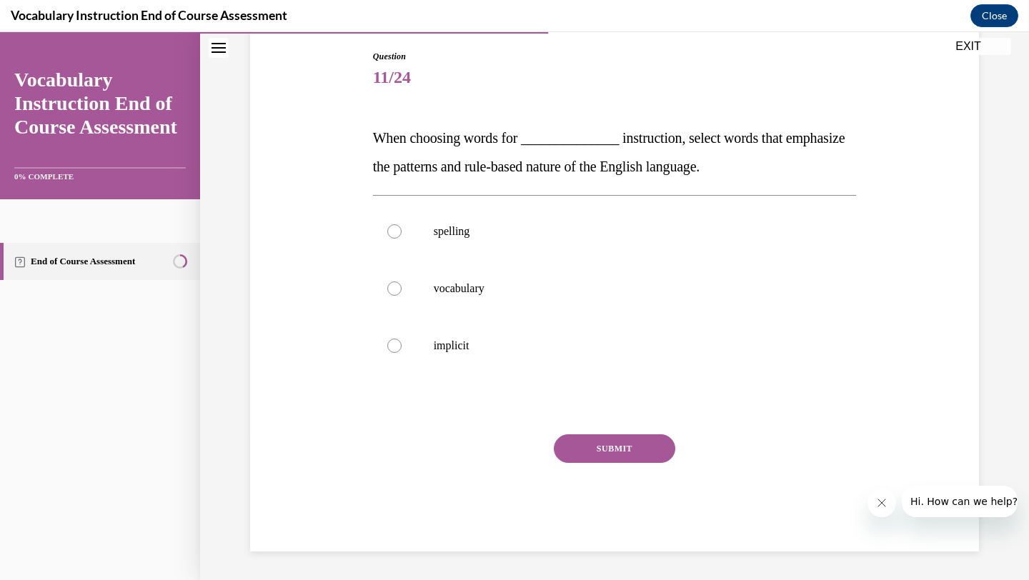
scroll to position [149, 0]
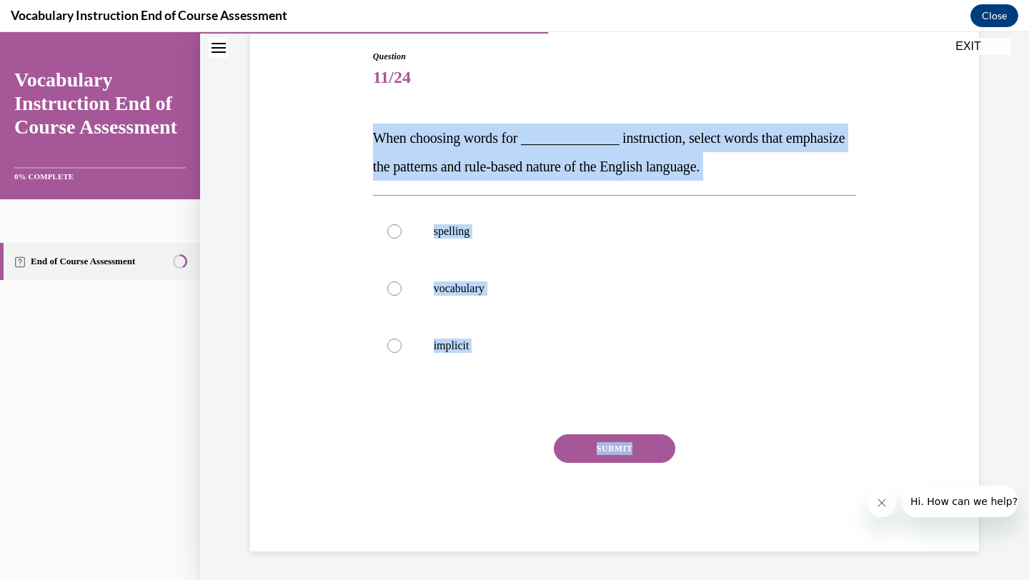
drag, startPoint x: 349, startPoint y: 130, endPoint x: 569, endPoint y: 501, distance: 431.7
click at [569, 501] on div "Question 11/24 When choosing words for ______________ instruction, select words…" at bounding box center [614, 279] width 736 height 544
click at [343, 141] on div "Question 11/24 When choosing words for ______________ instruction, select words…" at bounding box center [614, 279] width 736 height 544
drag, startPoint x: 343, startPoint y: 141, endPoint x: 486, endPoint y: 334, distance: 241.0
click at [486, 334] on div "Question 11/24 When choosing words for ______________ instruction, select words…" at bounding box center [614, 279] width 736 height 544
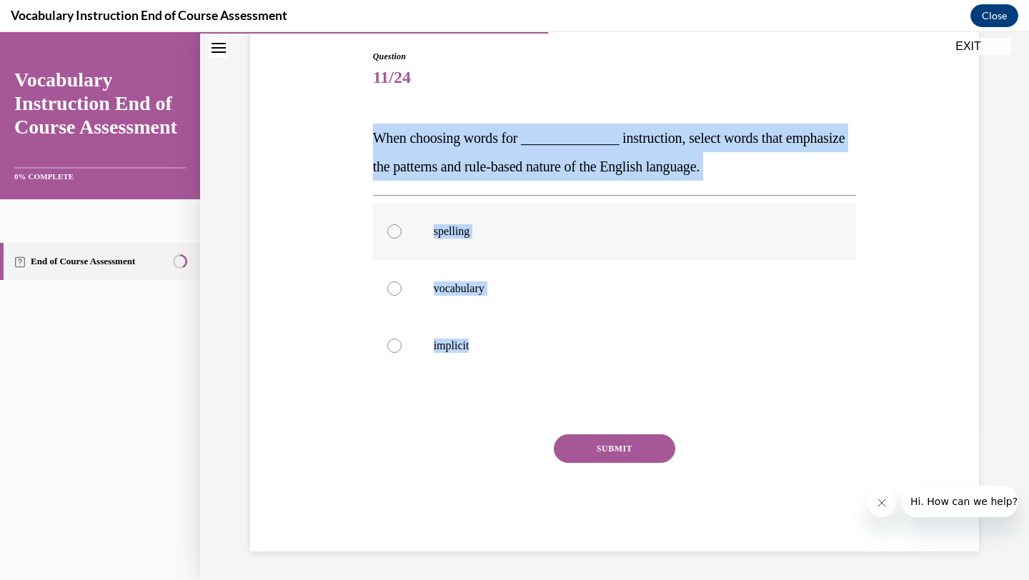
click at [509, 245] on label "spelling" at bounding box center [615, 231] width 484 height 57
click at [401, 239] on input "spelling" at bounding box center [394, 231] width 14 height 14
radio input "true"
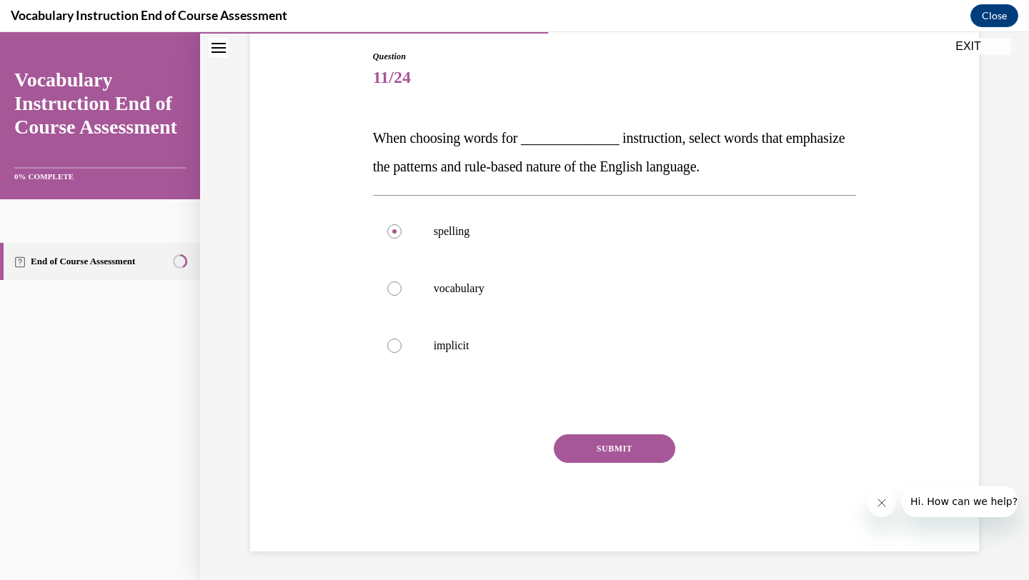
click at [636, 447] on button "SUBMIT" at bounding box center [614, 448] width 121 height 29
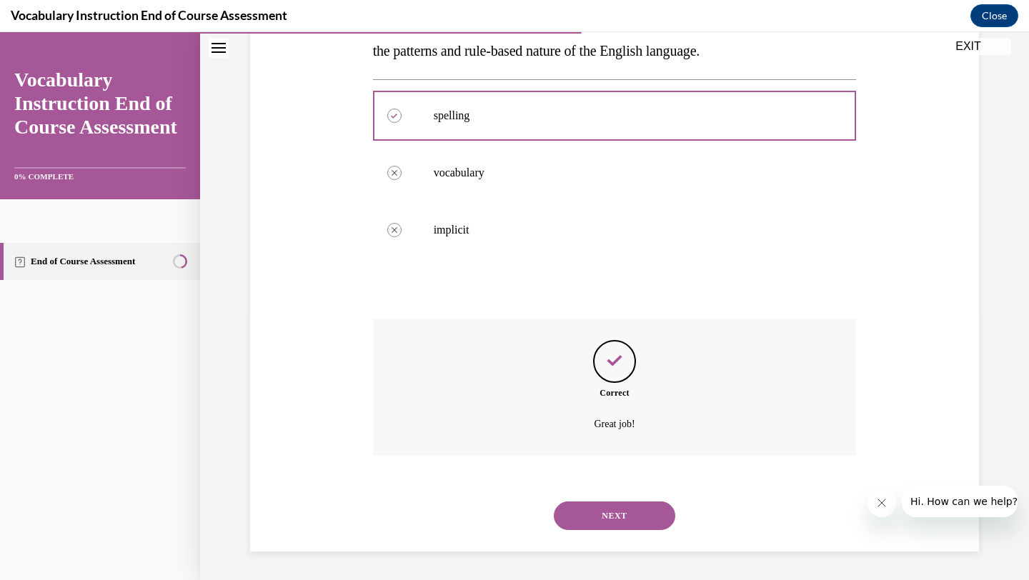
click at [591, 521] on button "NEXT" at bounding box center [614, 515] width 121 height 29
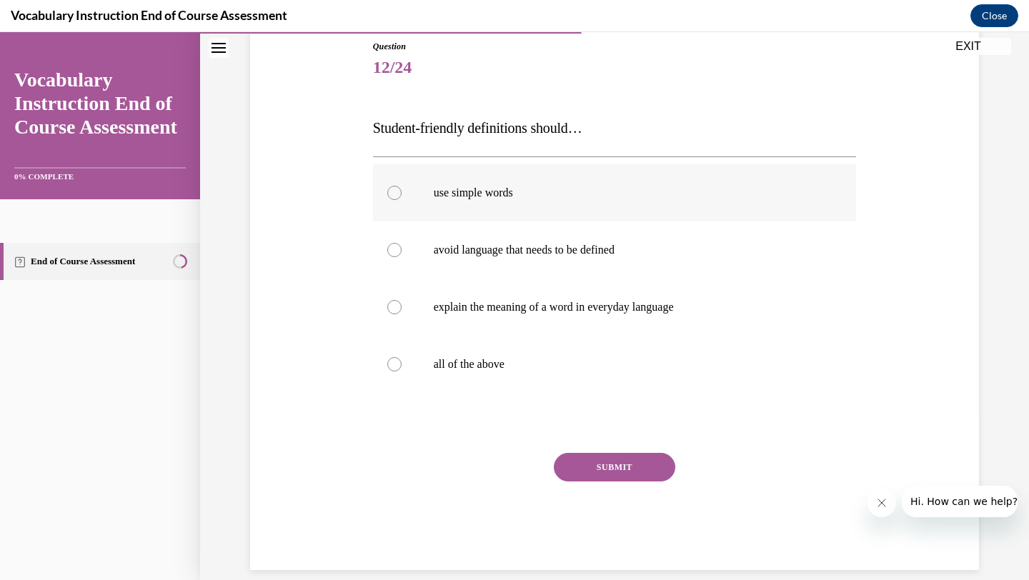
scroll to position [177, 0]
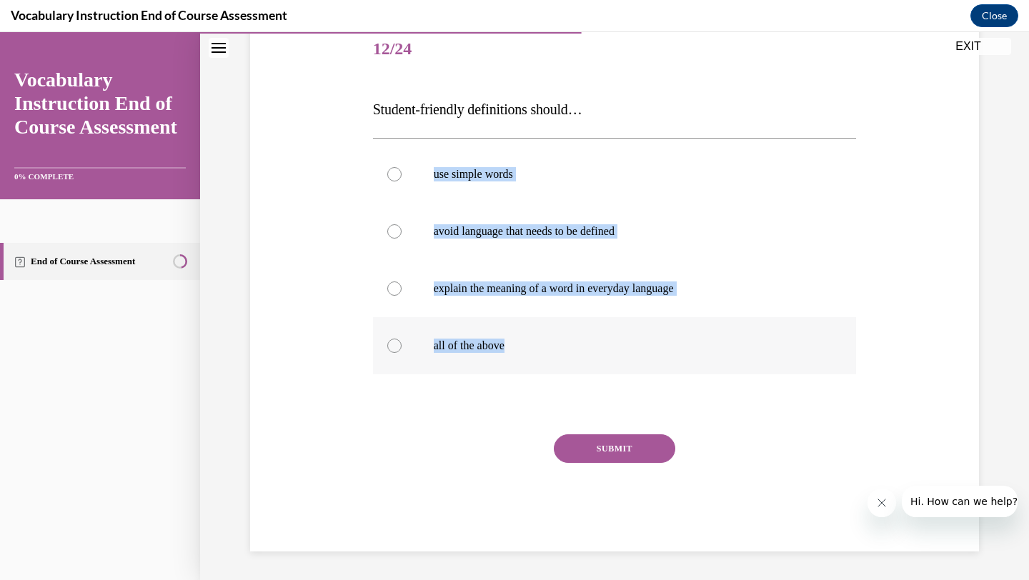
drag, startPoint x: 354, startPoint y: 129, endPoint x: 581, endPoint y: 351, distance: 316.7
click at [582, 351] on div "Question 12/24 Student-friendly definitions should… use simple words avoid lang…" at bounding box center [614, 265] width 736 height 573
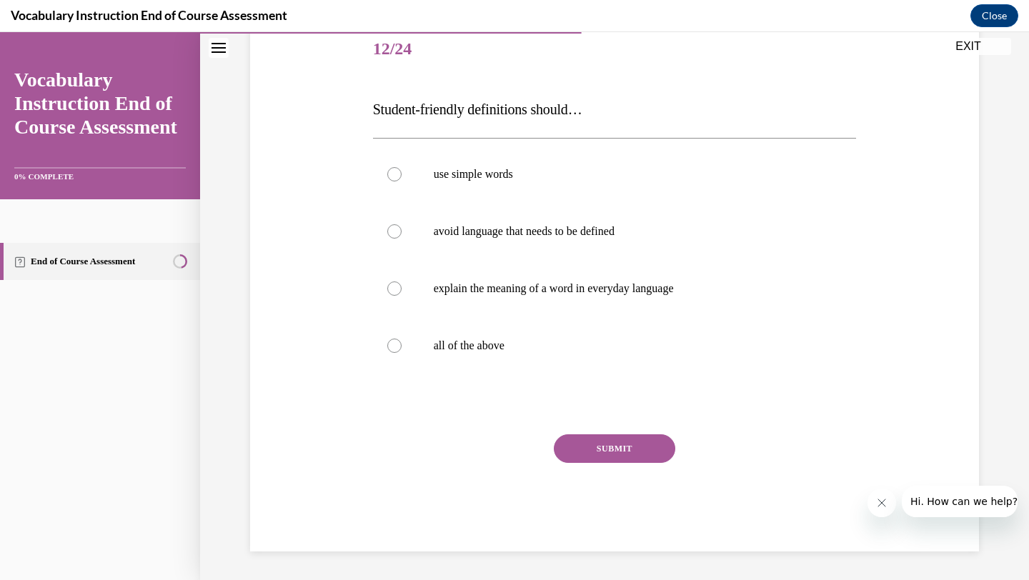
click at [341, 109] on div "Question 12/24 Student-friendly definitions should… use simple words avoid lang…" at bounding box center [614, 265] width 736 height 573
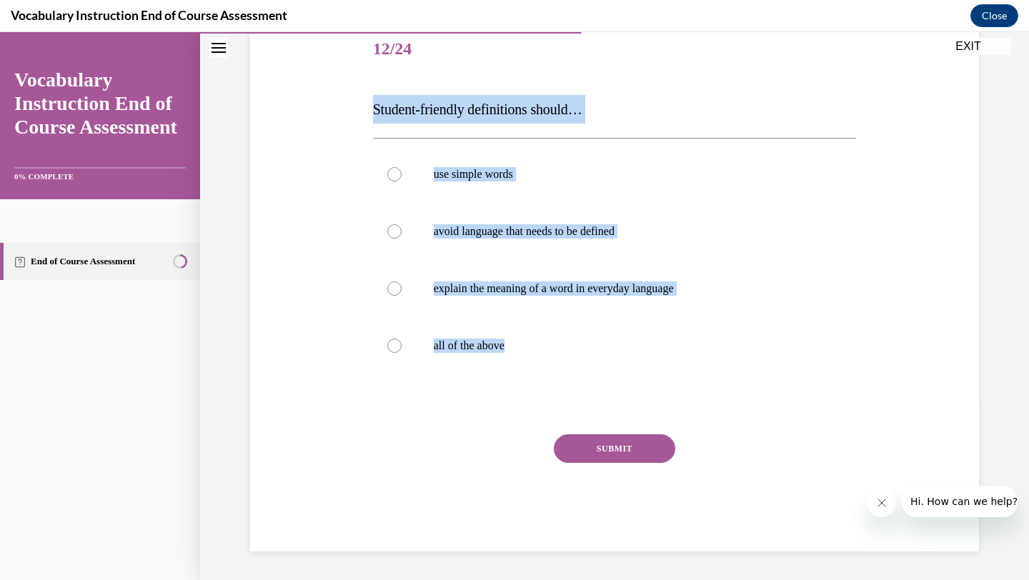
drag, startPoint x: 341, startPoint y: 109, endPoint x: 584, endPoint y: 381, distance: 364.8
click at [584, 381] on div "Question 12/24 Student-friendly definitions should… use simple words avoid lang…" at bounding box center [614, 265] width 736 height 573
click at [539, 354] on label "all of the above" at bounding box center [615, 345] width 484 height 57
click at [401, 353] on input "all of the above" at bounding box center [394, 346] width 14 height 14
radio input "true"
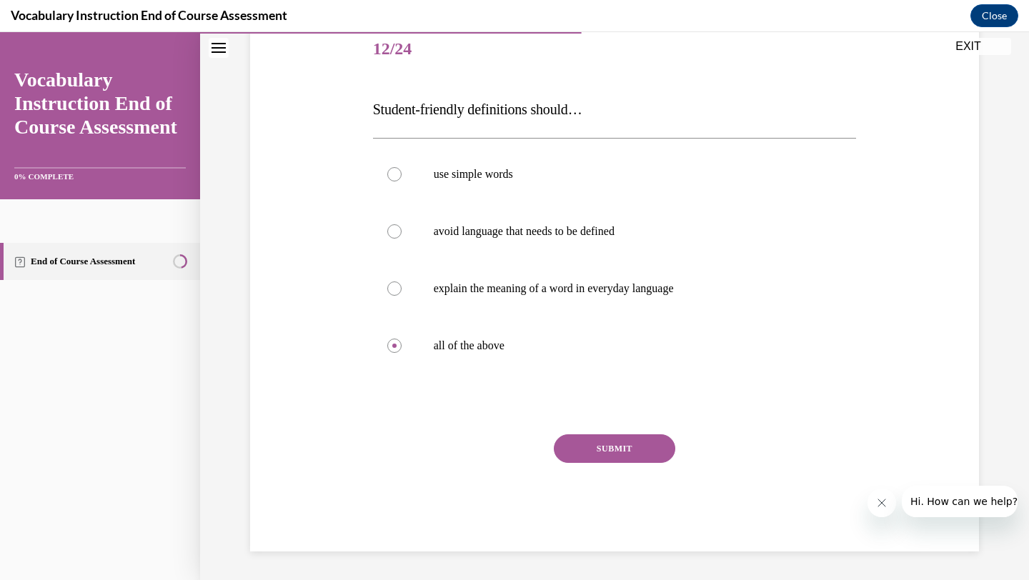
click at [620, 461] on button "SUBMIT" at bounding box center [614, 448] width 121 height 29
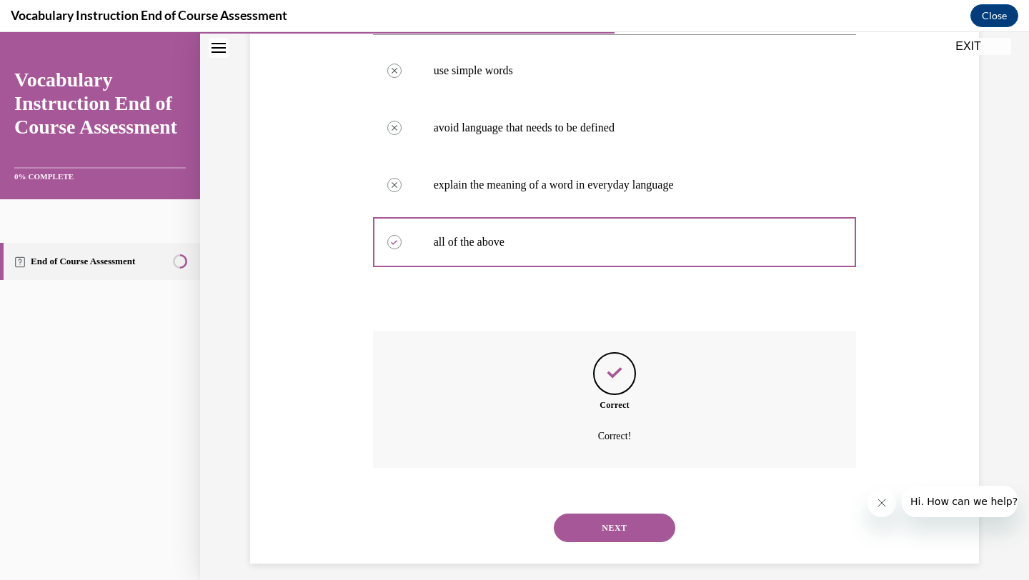
scroll to position [293, 0]
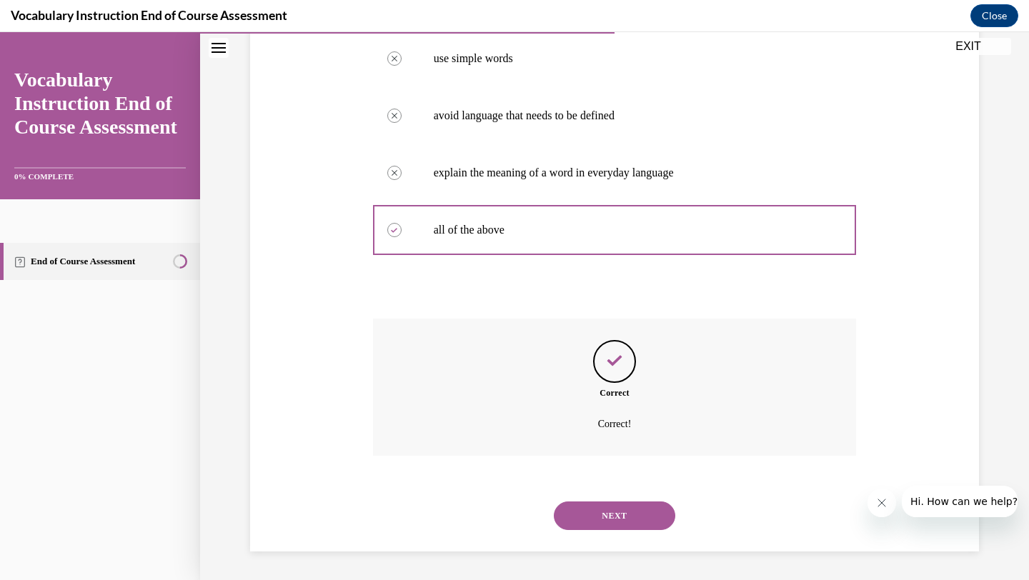
click at [640, 508] on button "NEXT" at bounding box center [614, 515] width 121 height 29
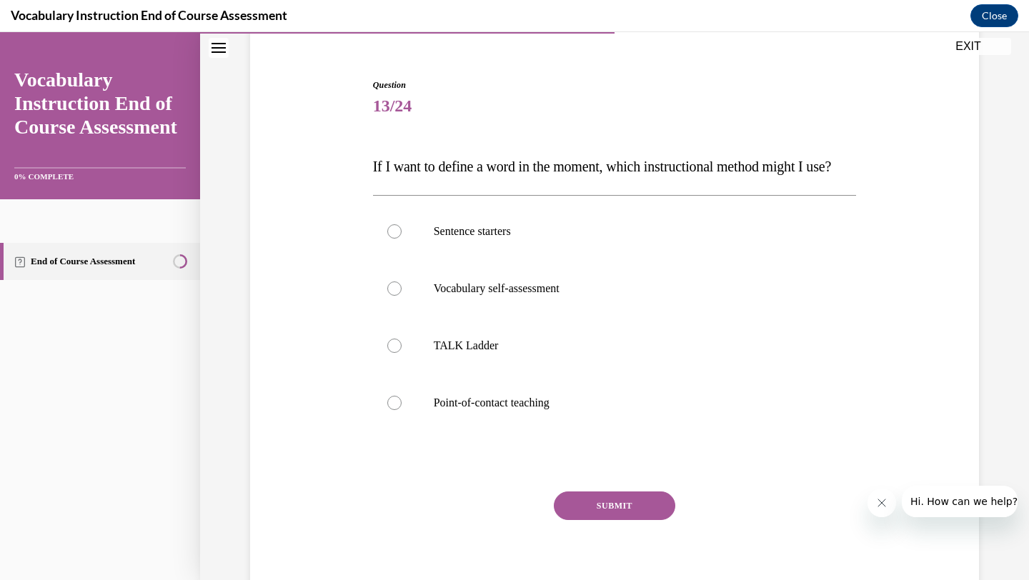
scroll to position [146, 0]
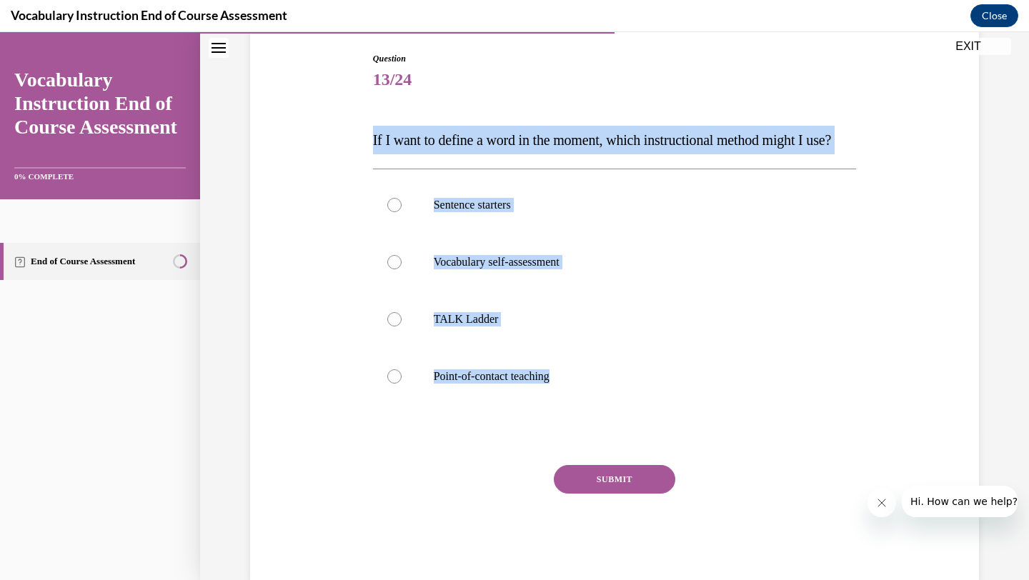
drag, startPoint x: 346, startPoint y: 146, endPoint x: 545, endPoint y: 455, distance: 367.0
click at [545, 455] on div "Question 13/24 If I want to define a word in the moment, which instructional me…" at bounding box center [614, 295] width 736 height 573
click at [516, 387] on label "Point-of-contact teaching" at bounding box center [615, 376] width 484 height 57
click at [401, 384] on input "Point-of-contact teaching" at bounding box center [394, 376] width 14 height 14
radio input "true"
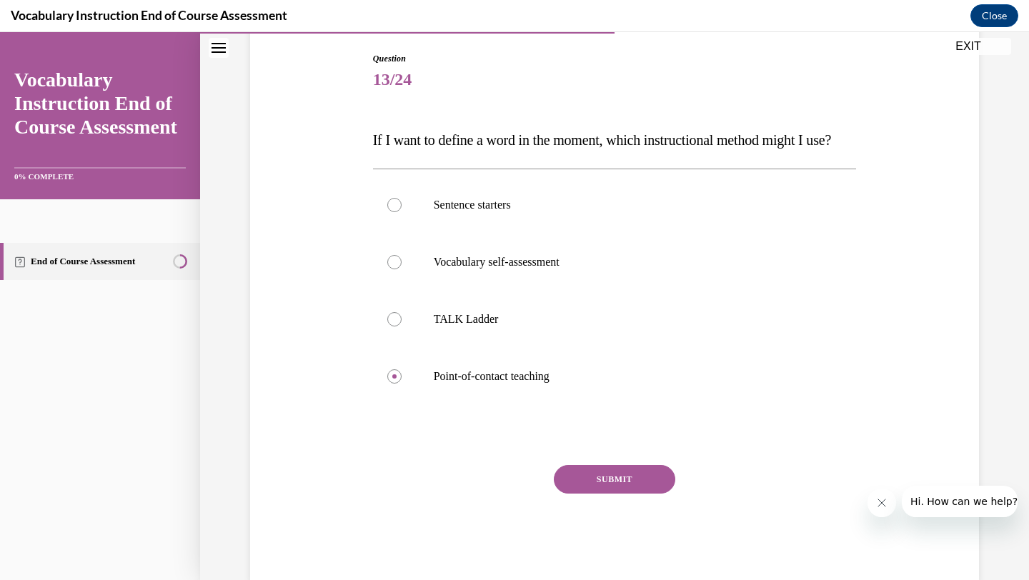
click at [588, 494] on button "SUBMIT" at bounding box center [614, 479] width 121 height 29
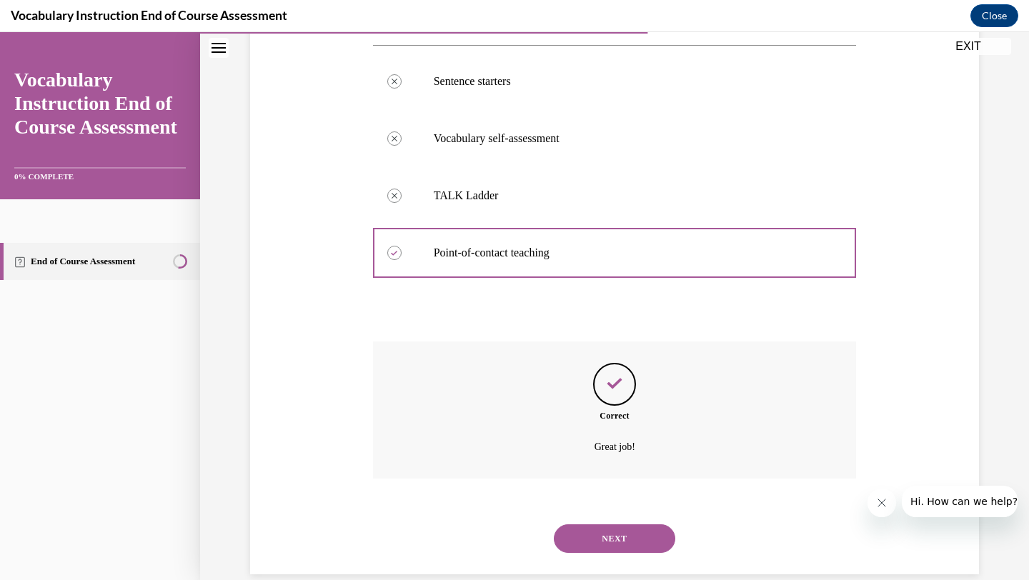
scroll to position [321, 0]
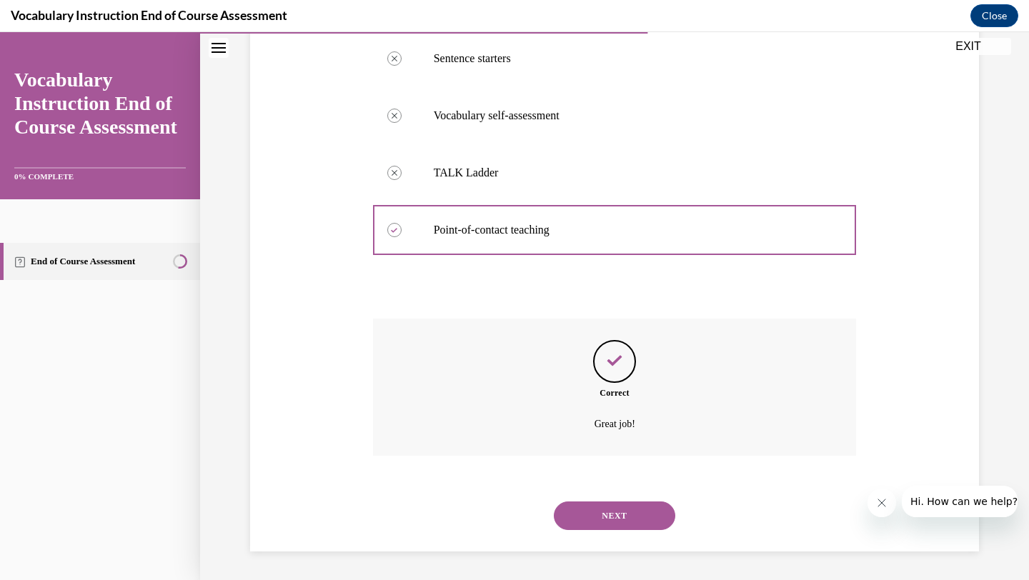
click at [611, 525] on button "NEXT" at bounding box center [614, 515] width 121 height 29
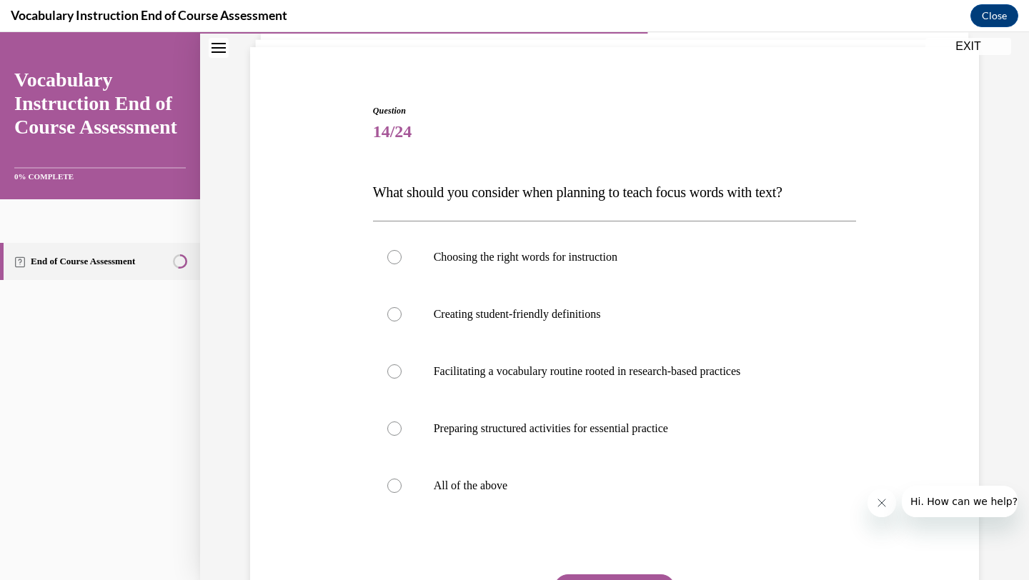
scroll to position [109, 0]
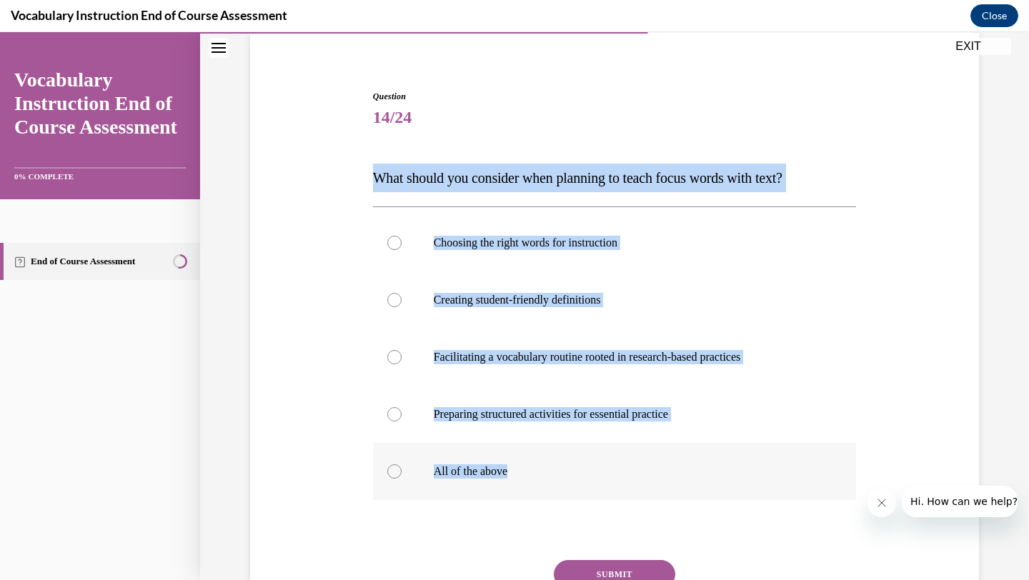
drag, startPoint x: 367, startPoint y: 172, endPoint x: 586, endPoint y: 474, distance: 373.3
click at [586, 474] on div "Question 14/24 What should you consider when planning to teach focus words with…" at bounding box center [614, 362] width 736 height 630
click at [471, 499] on label "All of the above" at bounding box center [615, 471] width 484 height 57
click at [401, 479] on input "All of the above" at bounding box center [394, 471] width 14 height 14
radio input "true"
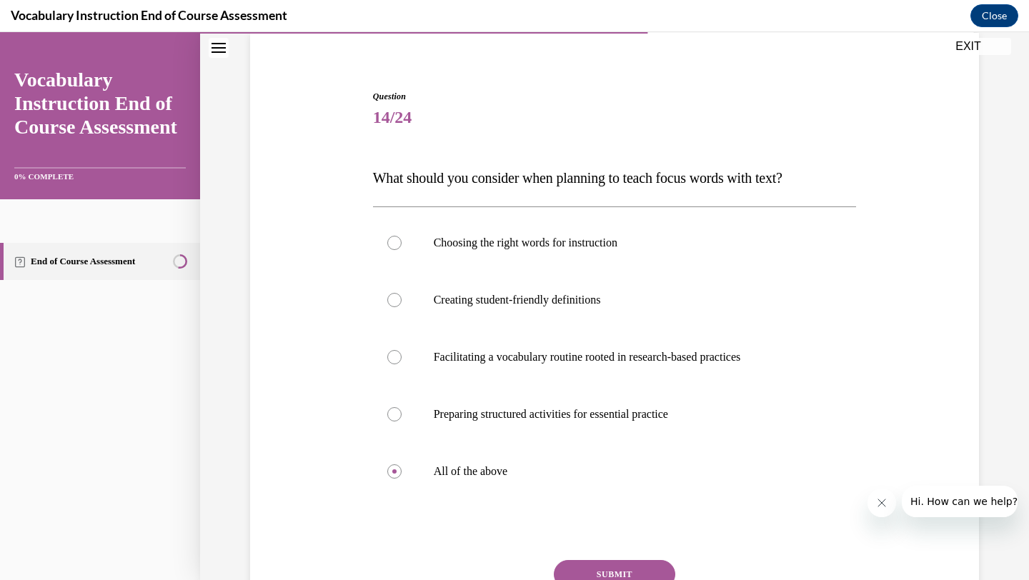
click at [599, 567] on button "SUBMIT" at bounding box center [614, 574] width 121 height 29
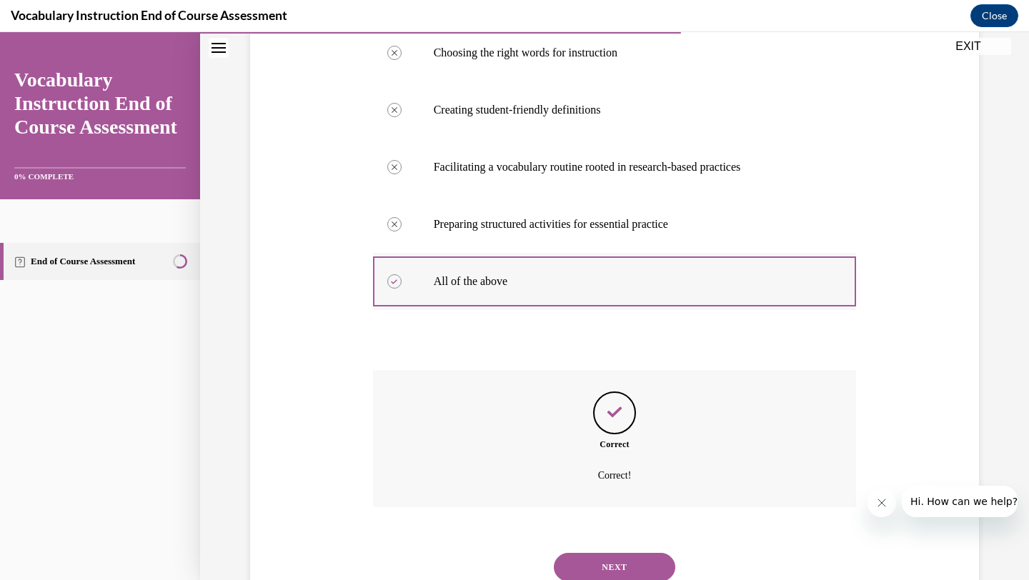
scroll to position [350, 0]
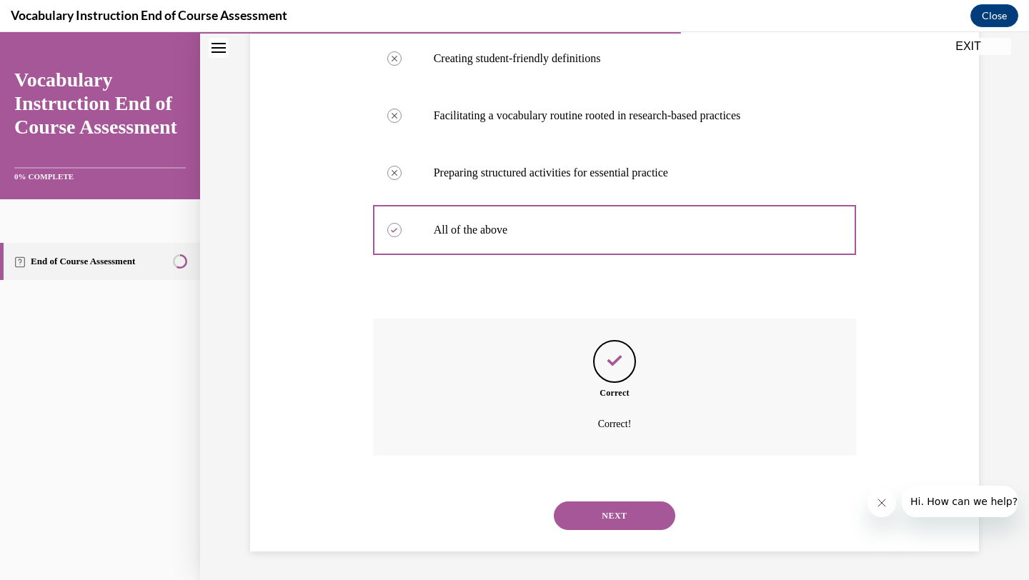
click at [593, 506] on button "NEXT" at bounding box center [614, 515] width 121 height 29
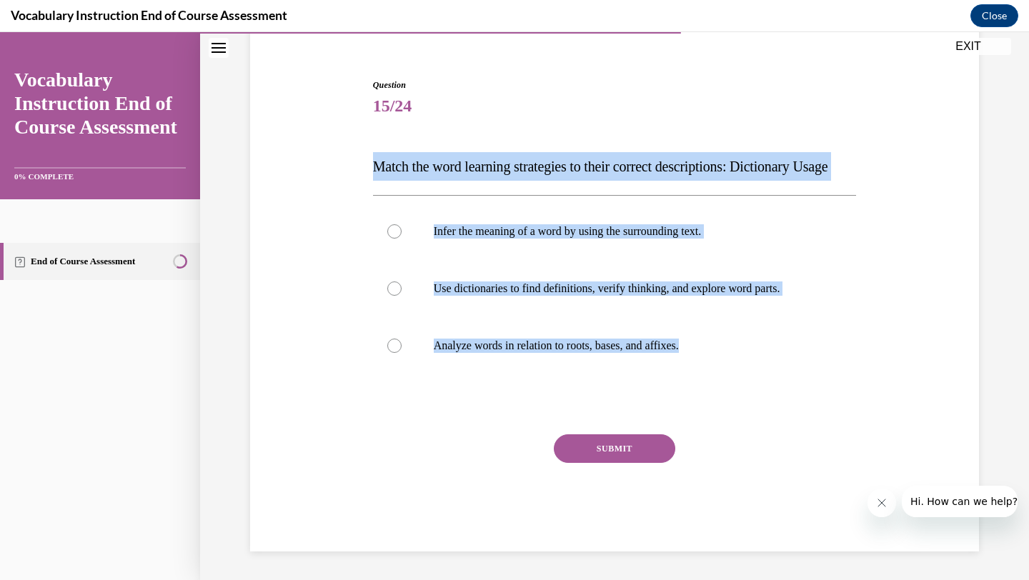
drag, startPoint x: 371, startPoint y: 127, endPoint x: 661, endPoint y: 414, distance: 407.6
click at [661, 414] on div "Question 15/24 Match the word learning strategies to their correct descriptions…" at bounding box center [614, 304] width 491 height 494
click at [513, 312] on label "Use dictionaries to find definitions, verify thinking, and explore word parts." at bounding box center [615, 288] width 484 height 57
click at [401, 296] on input "Use dictionaries to find definitions, verify thinking, and explore word parts." at bounding box center [394, 288] width 14 height 14
radio input "true"
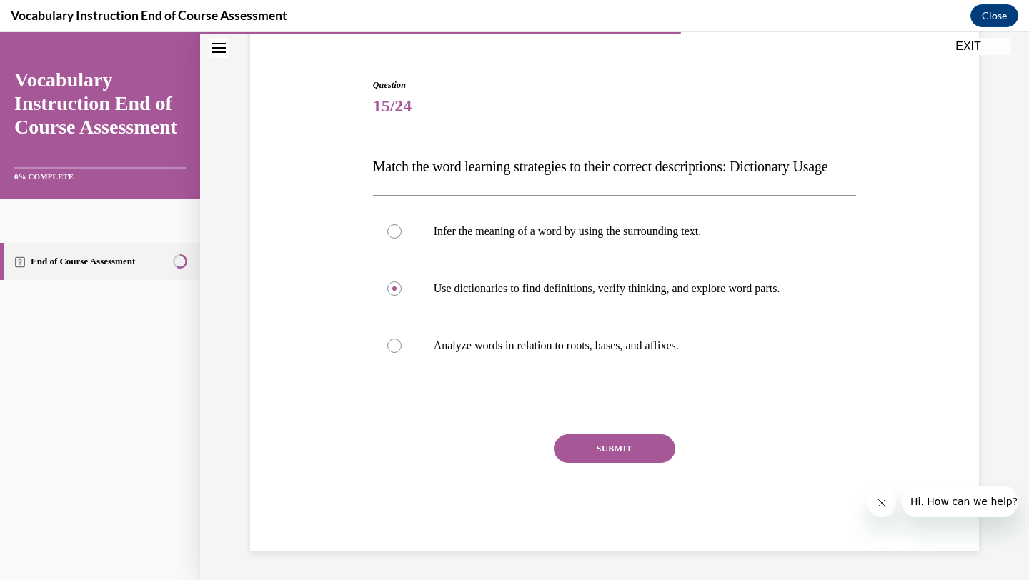
click at [573, 448] on button "SUBMIT" at bounding box center [614, 448] width 121 height 29
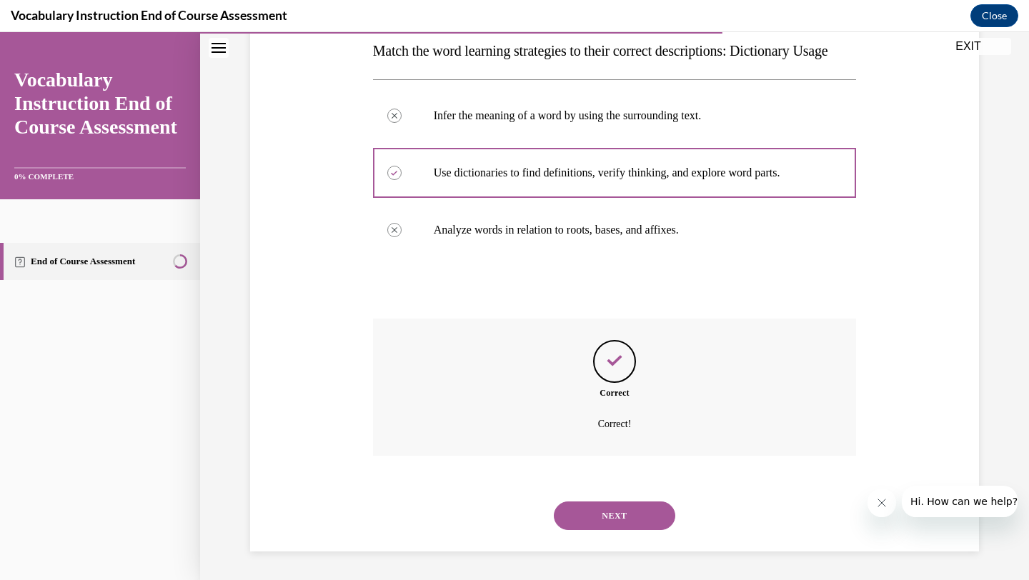
click at [628, 513] on button "NEXT" at bounding box center [614, 515] width 121 height 29
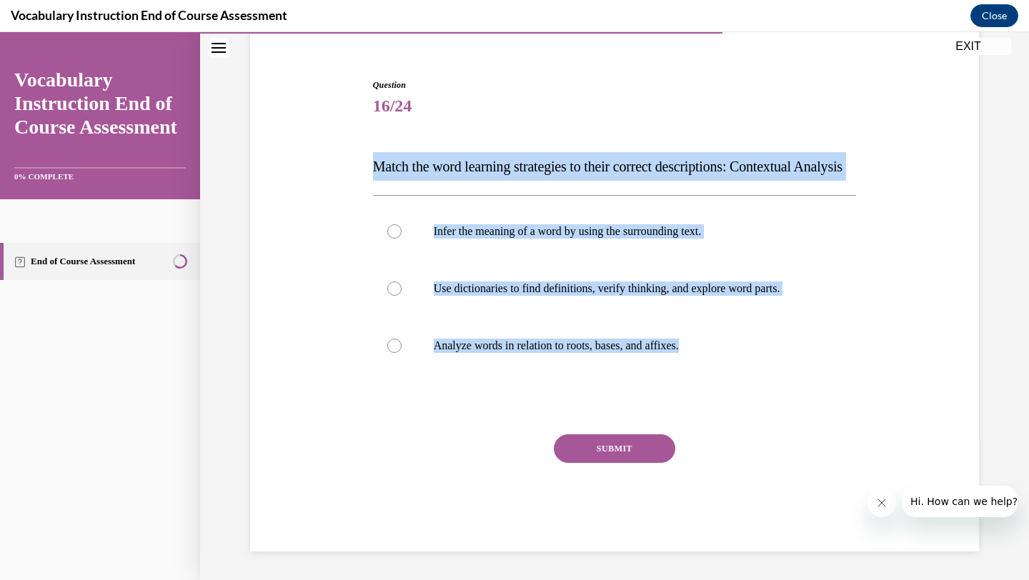
drag, startPoint x: 334, startPoint y: 119, endPoint x: 672, endPoint y: 388, distance: 432.1
click at [672, 388] on div "Question 16/24 Match the word learning strategies to their correct descriptions…" at bounding box center [614, 294] width 736 height 516
click at [421, 241] on label "Infer the meaning of a word by using the surrounding text." at bounding box center [615, 231] width 484 height 57
click at [401, 239] on input "Infer the meaning of a word by using the surrounding text." at bounding box center [394, 231] width 14 height 14
radio input "true"
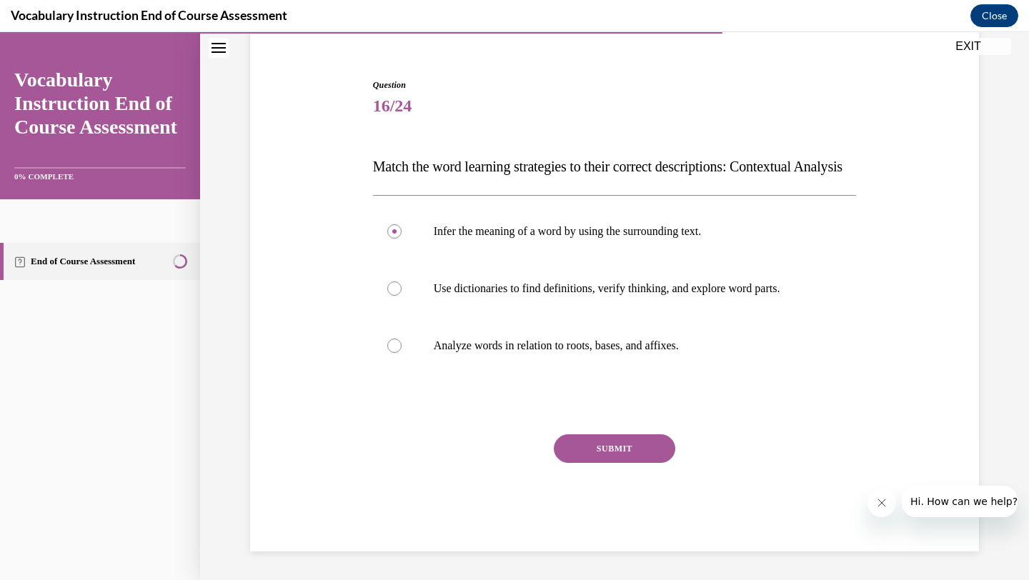
click at [587, 434] on div "Question 16/24 Match the word learning strategies to their correct descriptions…" at bounding box center [615, 315] width 484 height 473
click at [614, 443] on button "SUBMIT" at bounding box center [614, 448] width 121 height 29
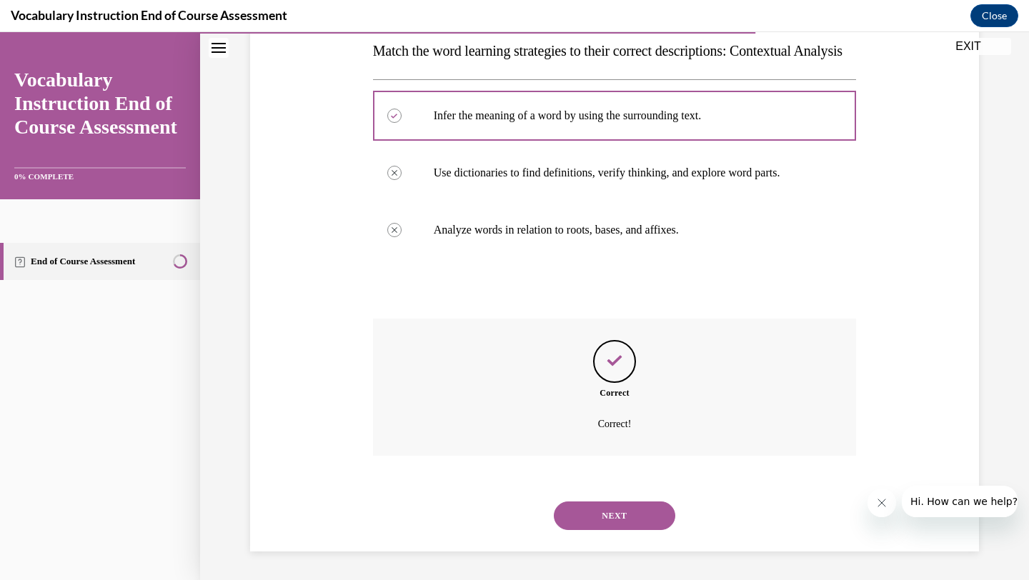
scroll to position [264, 0]
click at [594, 492] on div "NEXT" at bounding box center [615, 515] width 484 height 57
click at [593, 501] on button "NEXT" at bounding box center [614, 515] width 121 height 29
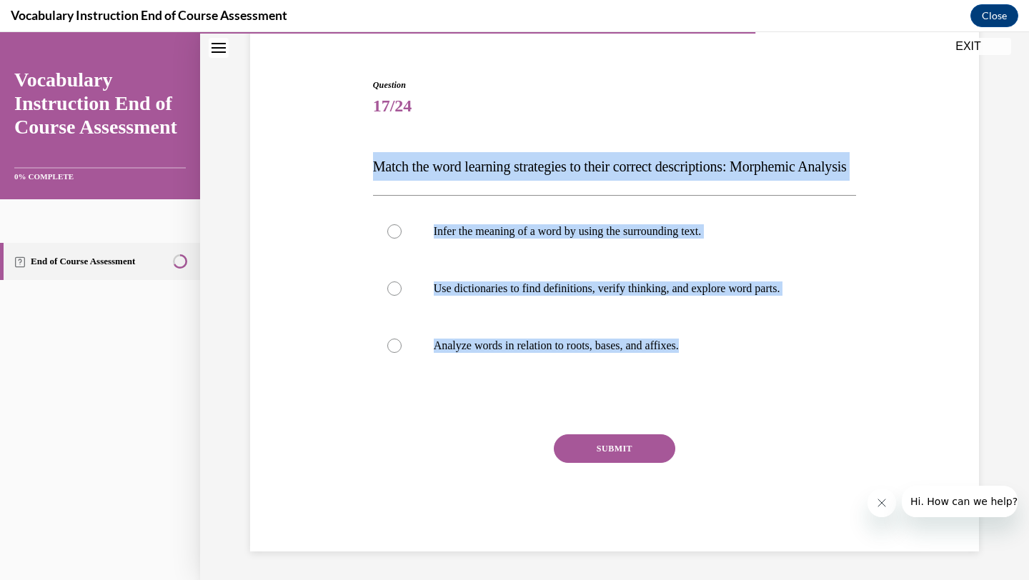
drag, startPoint x: 364, startPoint y: 132, endPoint x: 713, endPoint y: 387, distance: 431.9
click at [713, 386] on div "Question 17/24 Match the word learning strategies to their correct descriptions…" at bounding box center [614, 294] width 736 height 516
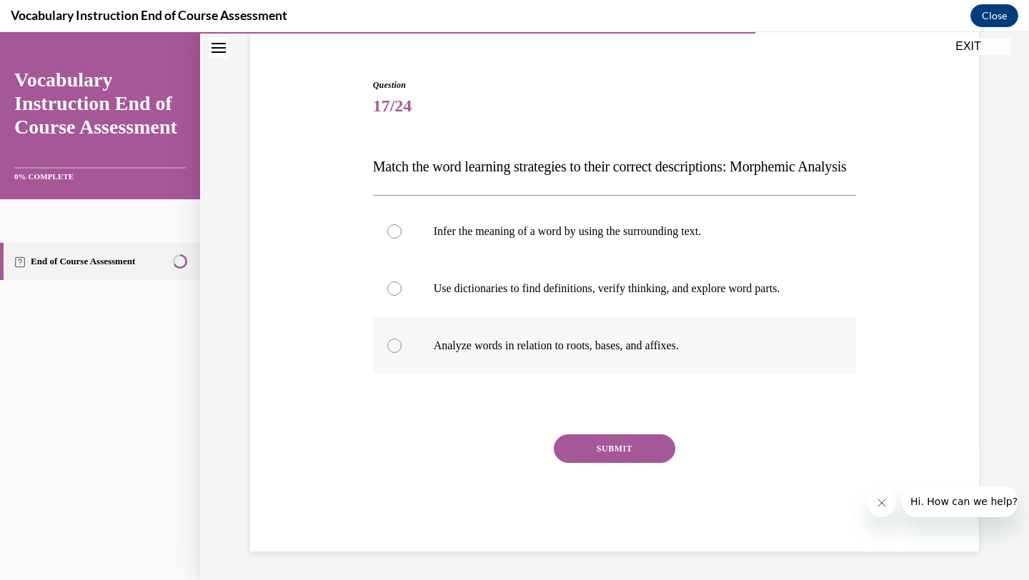
click at [712, 344] on p "Analyze words in relation to roots, bases, and affixes." at bounding box center [627, 346] width 387 height 14
click at [401, 344] on input "Analyze words in relation to roots, bases, and affixes." at bounding box center [394, 346] width 14 height 14
radio input "true"
click at [616, 441] on button "SUBMIT" at bounding box center [614, 448] width 121 height 29
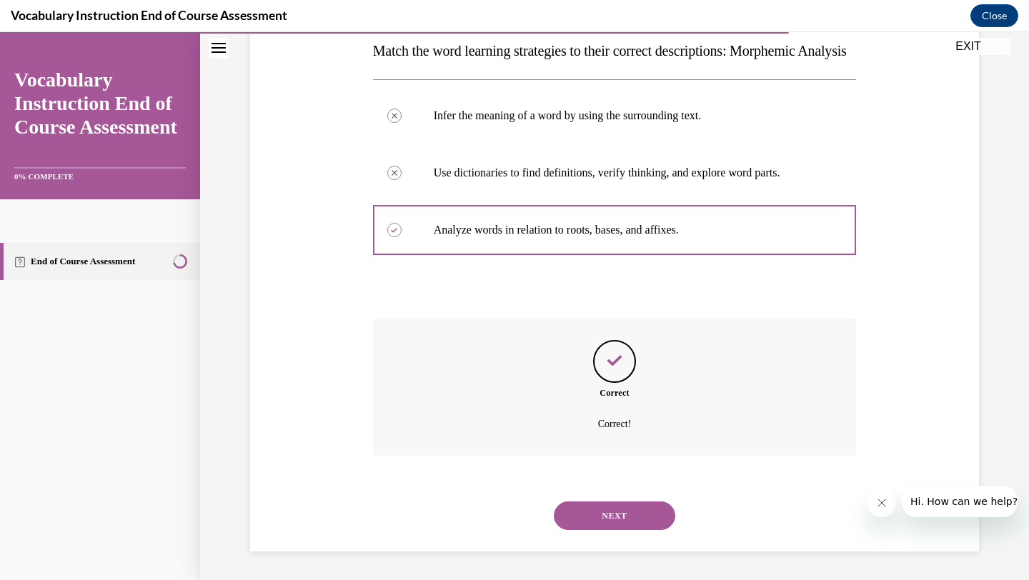
click at [599, 517] on button "NEXT" at bounding box center [614, 515] width 121 height 29
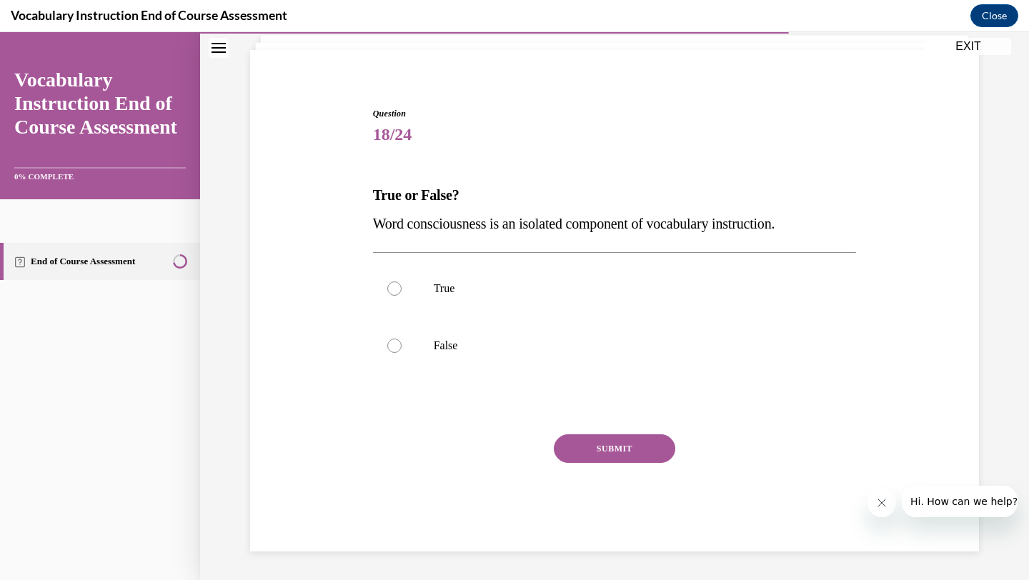
scroll to position [91, 0]
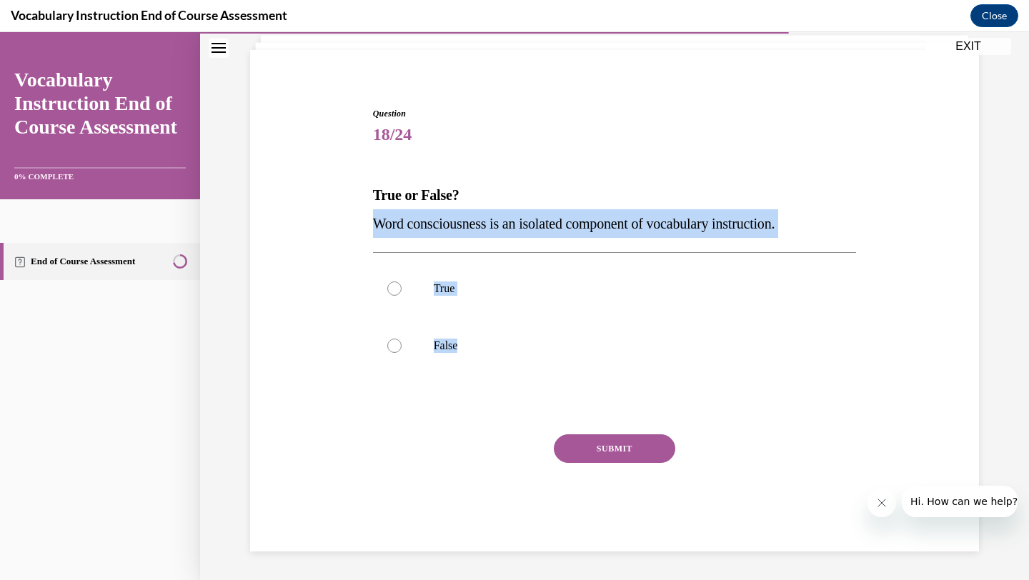
drag, startPoint x: 364, startPoint y: 226, endPoint x: 528, endPoint y: 409, distance: 245.4
click at [528, 409] on div "Question 18/24 True or False? Word consciousness is an isolated component of vo…" at bounding box center [614, 307] width 736 height 487
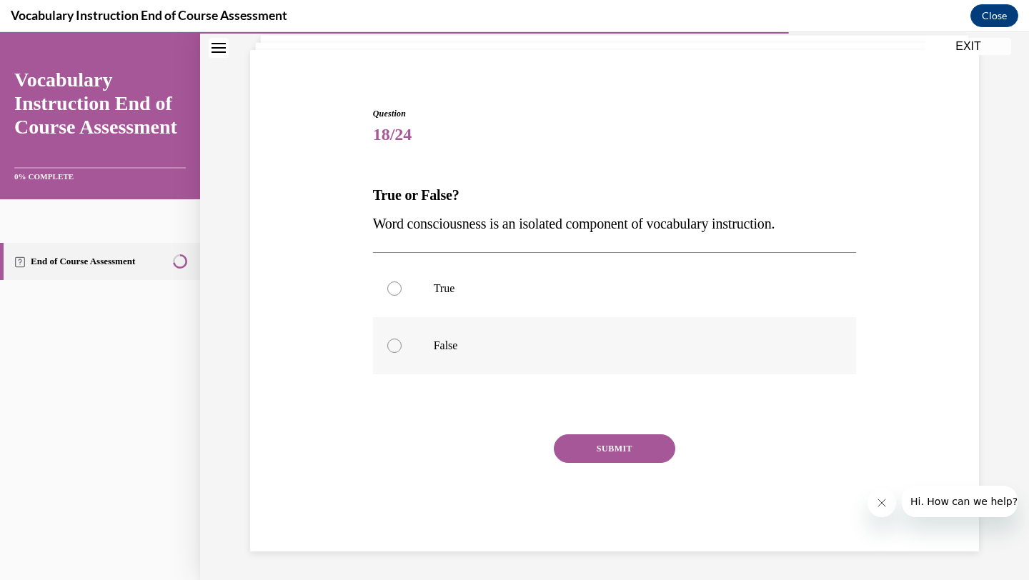
click at [510, 357] on label "False" at bounding box center [615, 345] width 484 height 57
click at [401, 353] on input "False" at bounding box center [394, 346] width 14 height 14
radio input "true"
click at [606, 433] on div "Question 18/24 True or False? Word consciousness is an isolated component of vo…" at bounding box center [615, 329] width 484 height 444
click at [606, 449] on button "SUBMIT" at bounding box center [614, 448] width 121 height 29
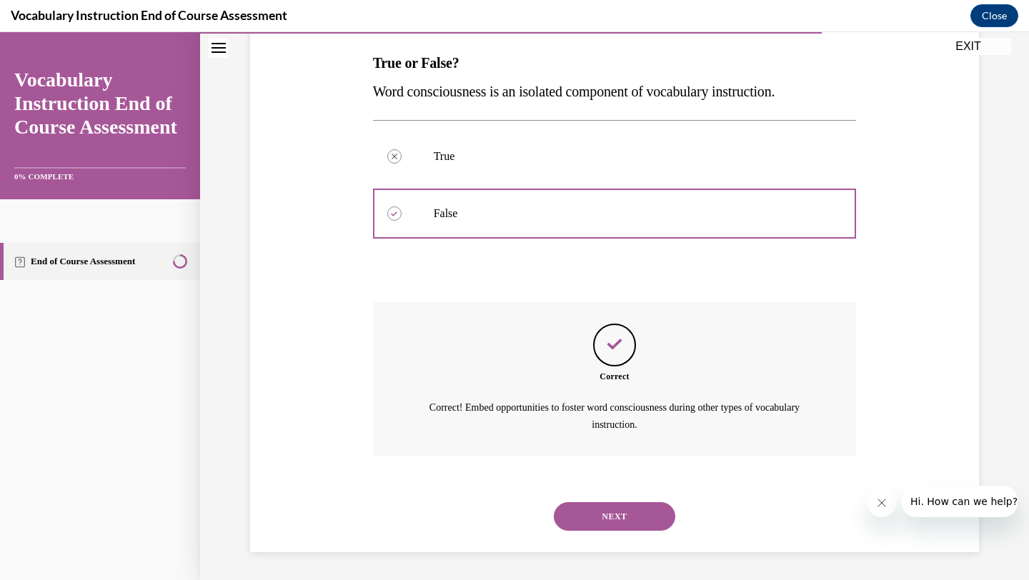
click at [608, 520] on button "NEXT" at bounding box center [614, 516] width 121 height 29
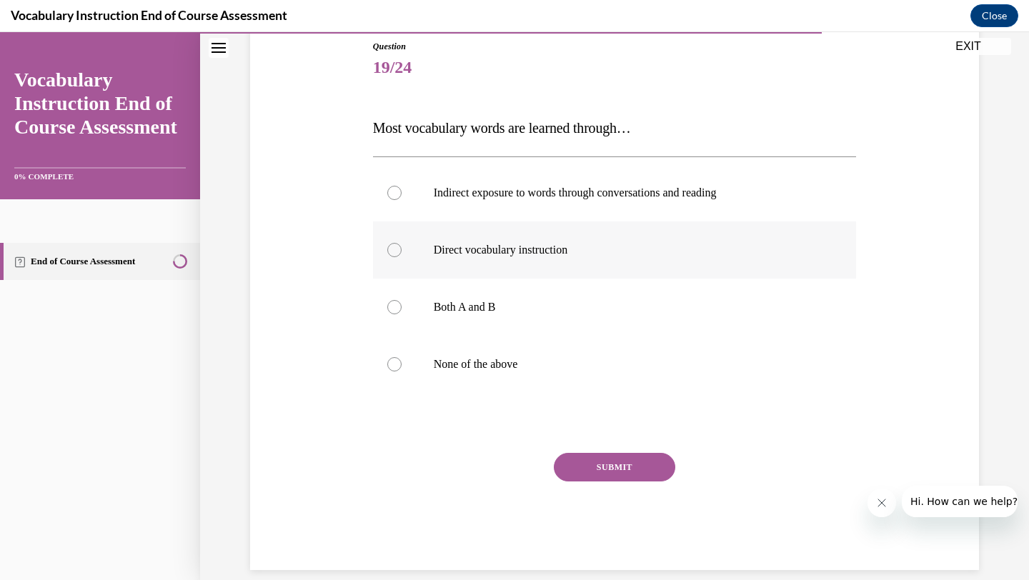
scroll to position [177, 0]
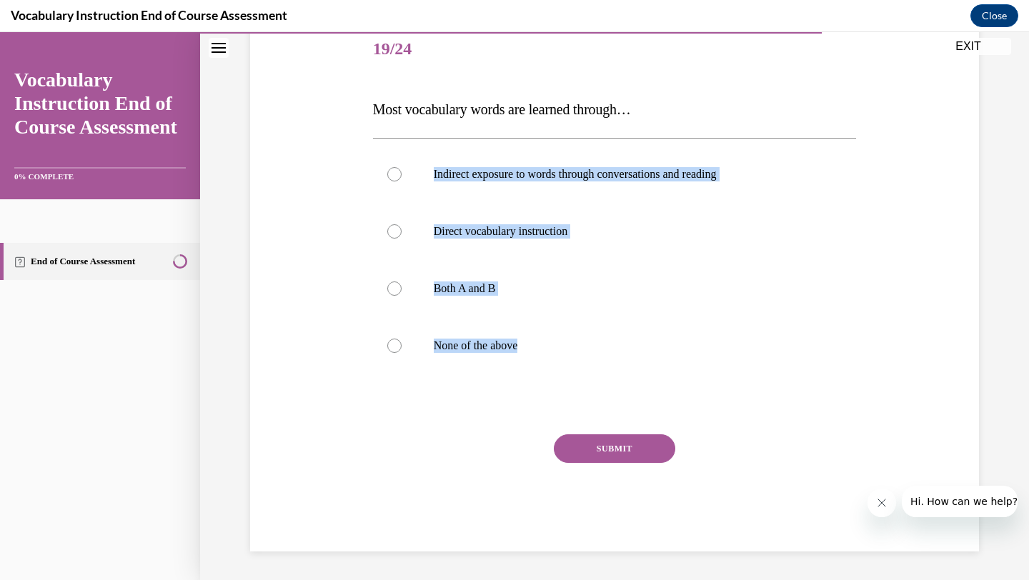
drag, startPoint x: 366, startPoint y: 134, endPoint x: 581, endPoint y: 407, distance: 348.4
click at [581, 407] on div "Question 19/24 Most vocabulary words are learned through… Indirect exposure to …" at bounding box center [614, 265] width 736 height 573
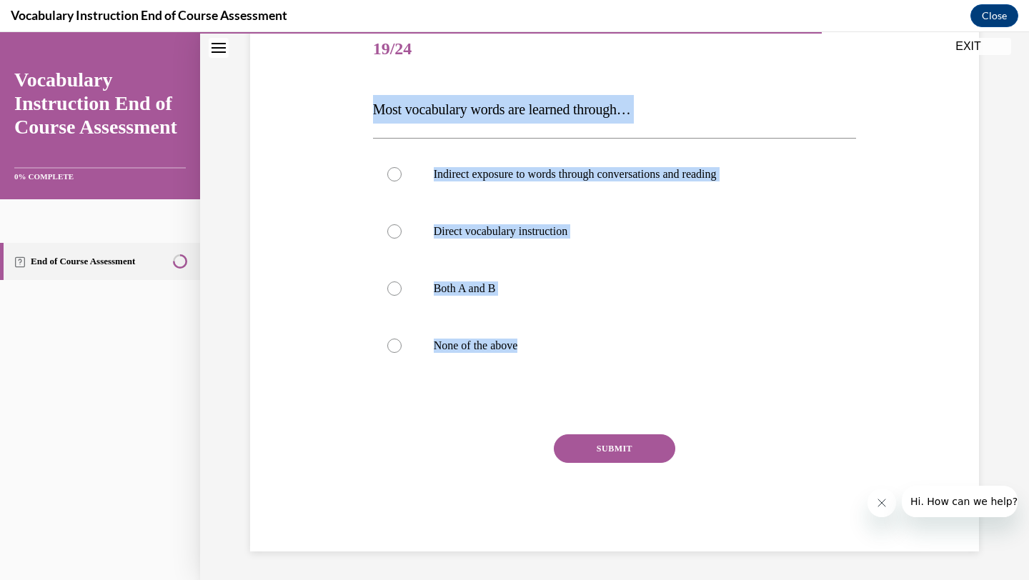
drag, startPoint x: 353, startPoint y: 102, endPoint x: 636, endPoint y: 387, distance: 402.1
click at [636, 387] on div "Question 19/24 Most vocabulary words are learned through… Indirect exposure to …" at bounding box center [614, 265] width 736 height 573
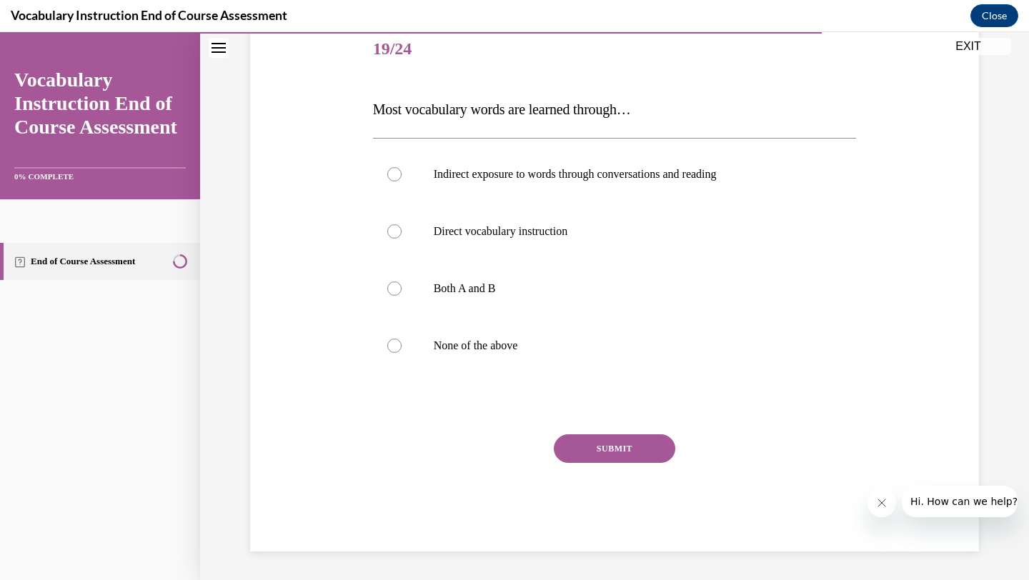
click at [500, 377] on div "Indirect exposure to words through conversations and reading Direct vocabulary …" at bounding box center [615, 260] width 484 height 244
click at [435, 239] on label "Direct vocabulary instruction" at bounding box center [615, 231] width 484 height 57
click at [401, 239] on input "Direct vocabulary instruction" at bounding box center [394, 231] width 14 height 14
radio input "true"
click at [630, 446] on button "SUBMIT" at bounding box center [614, 448] width 121 height 29
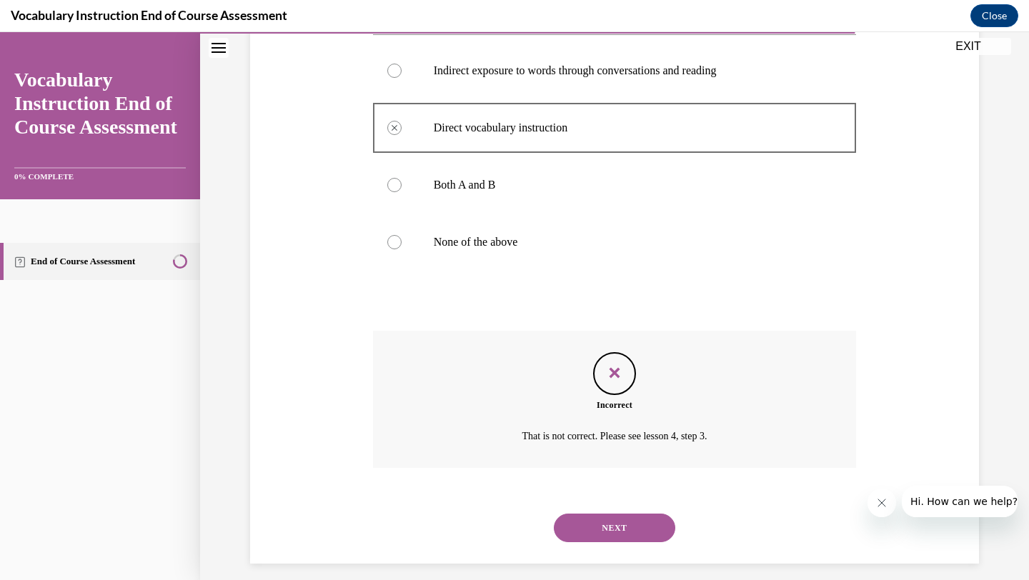
scroll to position [293, 0]
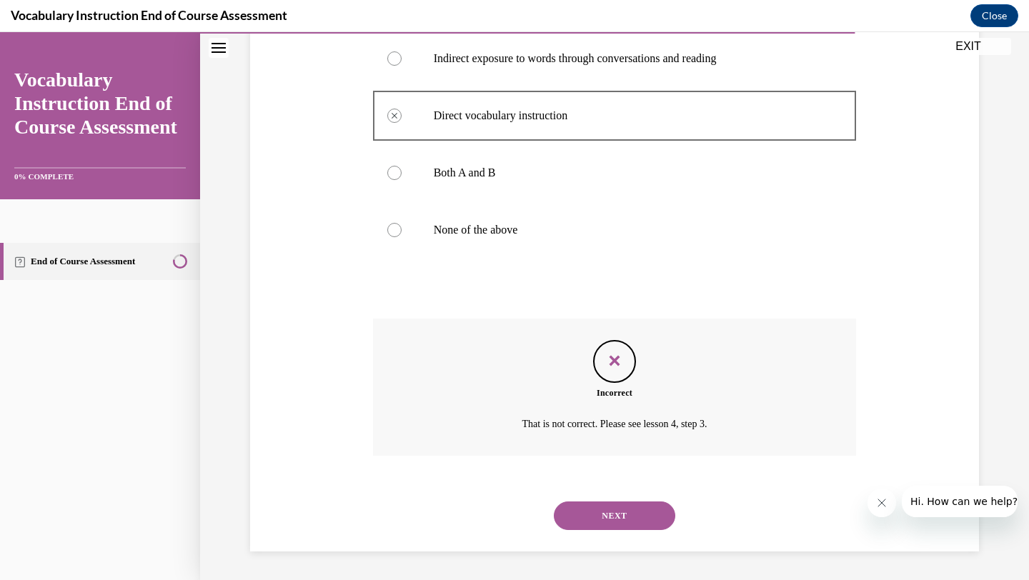
click at [612, 509] on button "NEXT" at bounding box center [614, 515] width 121 height 29
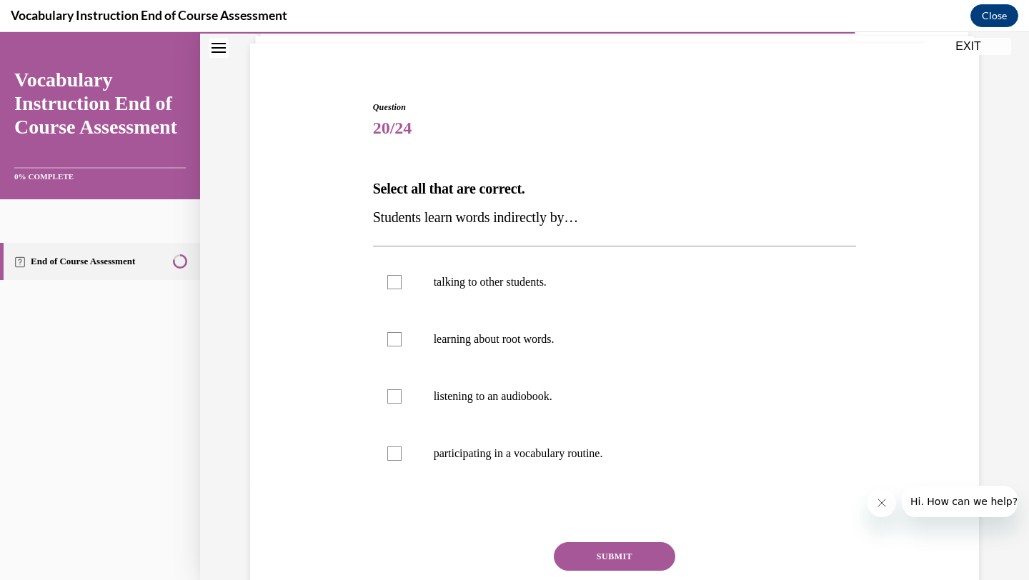
scroll to position [118, 0]
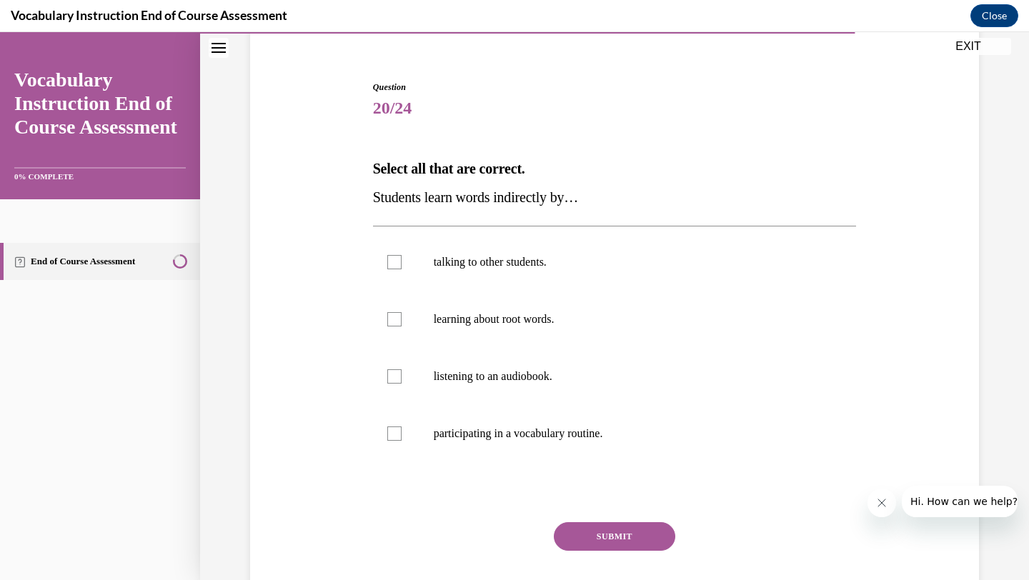
click at [359, 163] on div "Question 20/24 Select all that are correct. Students learn words indirectly by……" at bounding box center [614, 338] width 736 height 601
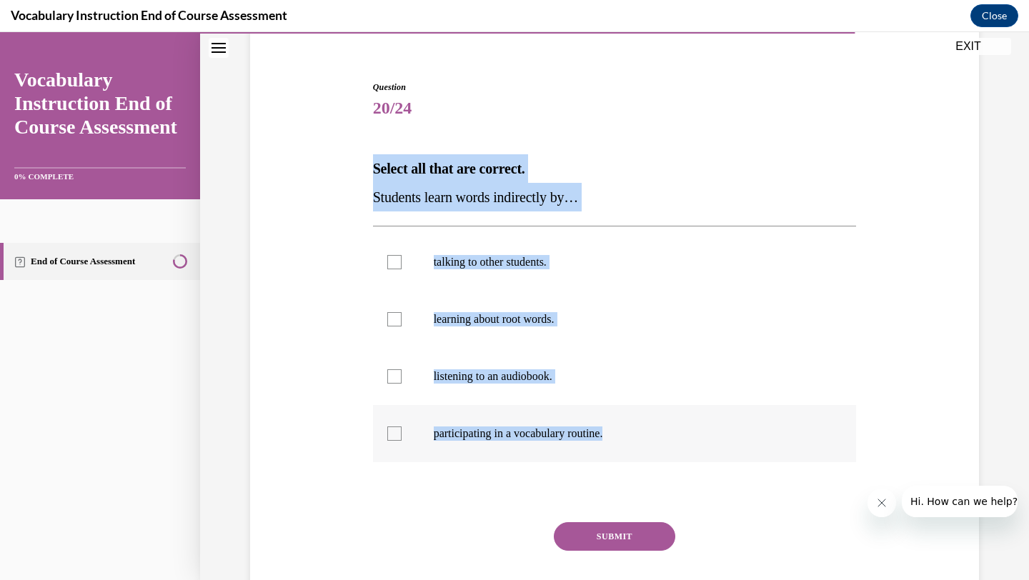
drag, startPoint x: 358, startPoint y: 182, endPoint x: 615, endPoint y: 459, distance: 378.1
click at [615, 459] on div "Question 20/24 Select all that are correct. Students learn words indirectly by……" at bounding box center [614, 338] width 736 height 601
click at [361, 241] on div "Question 20/24 Select all that are correct. Students learn words indirectly by……" at bounding box center [614, 338] width 736 height 601
drag, startPoint x: 355, startPoint y: 206, endPoint x: 662, endPoint y: 455, distance: 395.6
click at [662, 455] on div "Question 20/24 Select all that are correct. Students learn words indirectly by……" at bounding box center [614, 338] width 736 height 601
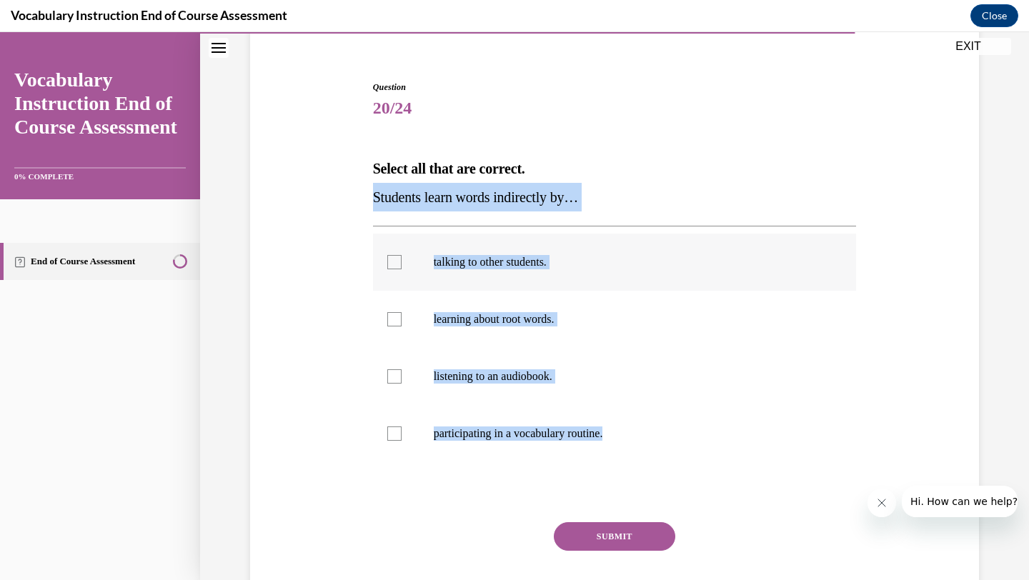
click at [481, 269] on p "talking to other students." at bounding box center [627, 262] width 387 height 14
click at [401, 269] on input "talking to other students." at bounding box center [394, 262] width 14 height 14
checkbox input "true"
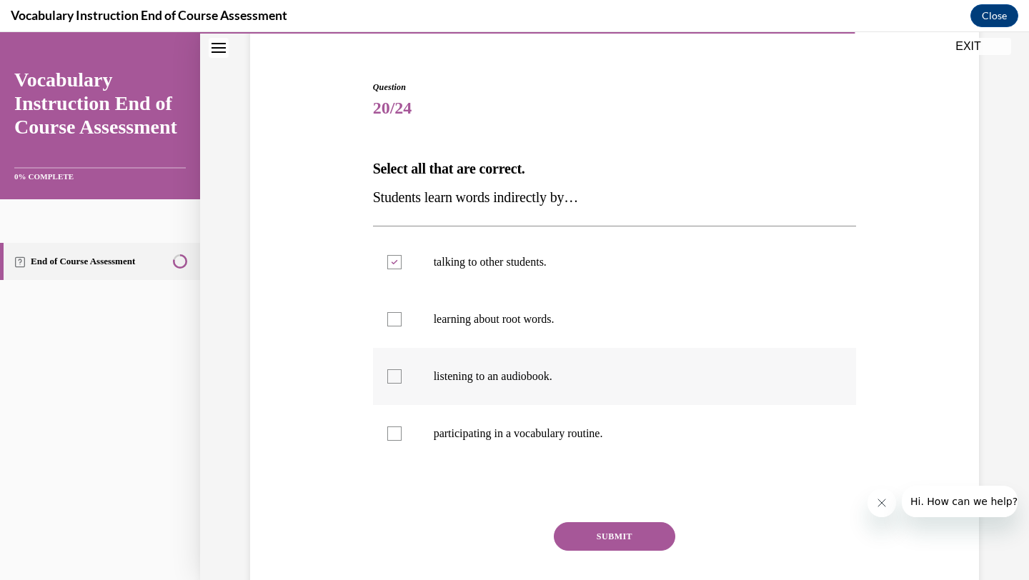
click at [530, 369] on label "listening to an audiobook." at bounding box center [615, 376] width 484 height 57
click at [401, 369] on input "listening to an audiobook." at bounding box center [394, 376] width 14 height 14
checkbox input "true"
click at [620, 535] on button "SUBMIT" at bounding box center [614, 536] width 121 height 29
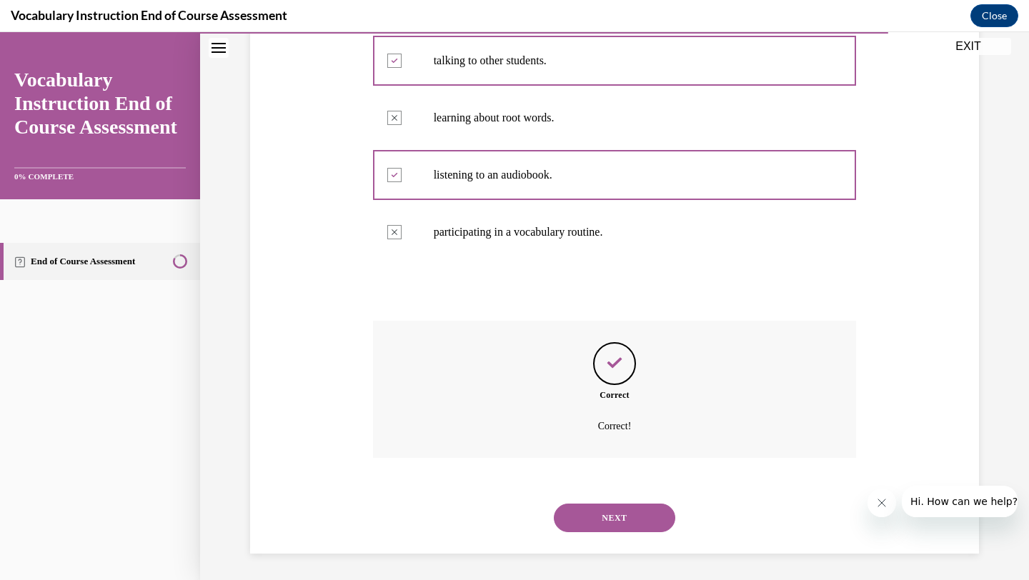
scroll to position [321, 0]
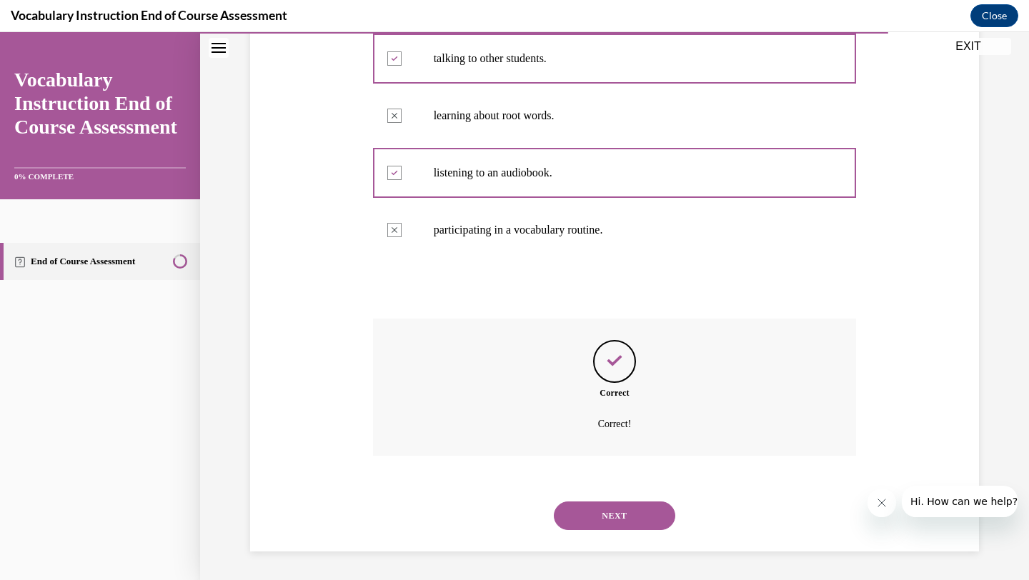
click at [626, 534] on div "NEXT" at bounding box center [615, 515] width 484 height 57
click at [626, 516] on button "NEXT" at bounding box center [614, 515] width 121 height 29
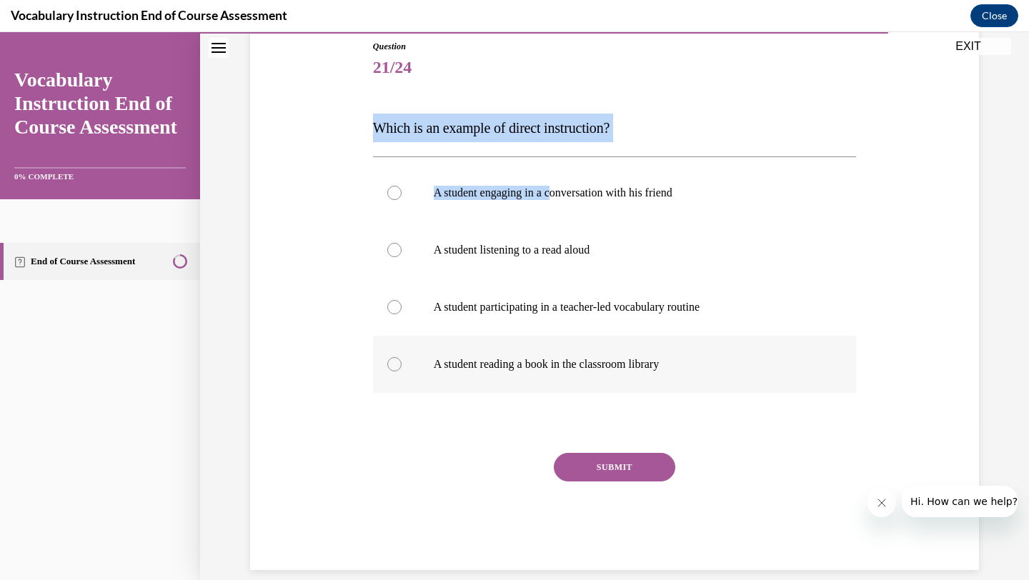
scroll to position [177, 0]
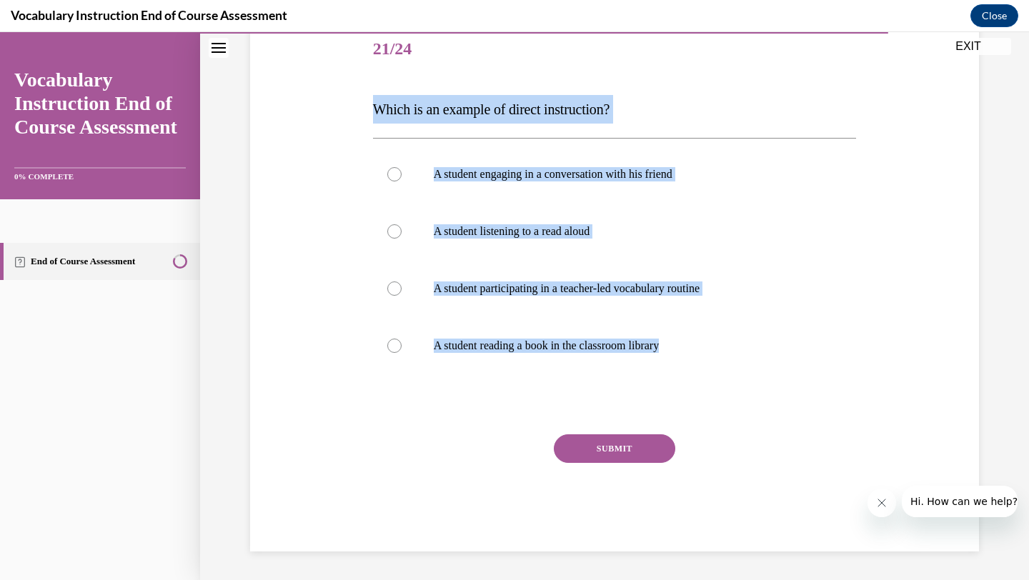
drag, startPoint x: 348, startPoint y: 127, endPoint x: 715, endPoint y: 393, distance: 453.2
click at [715, 393] on div "Question 21/24 Which is an example of direct instruction? A student engaging in…" at bounding box center [614, 265] width 736 height 573
click at [562, 299] on label "A student participating in a teacher-led vocabulary routine" at bounding box center [615, 288] width 484 height 57
click at [401, 296] on input "A student participating in a teacher-led vocabulary routine" at bounding box center [394, 288] width 14 height 14
radio input "true"
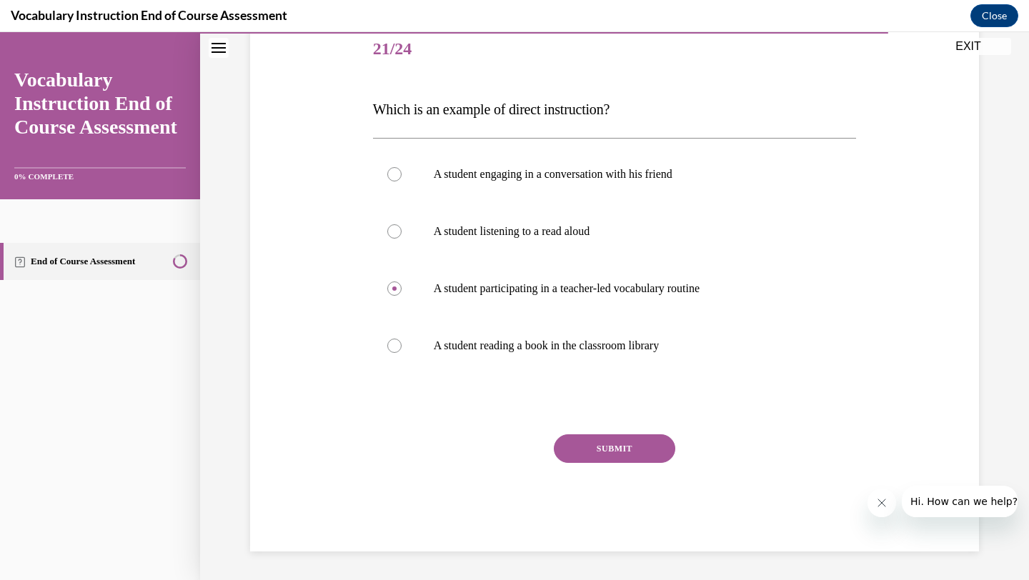
click at [607, 430] on div "Question 21/24 Which is an example of direct instruction? A student engaging in…" at bounding box center [615, 286] width 484 height 530
click at [615, 453] on button "SUBMIT" at bounding box center [614, 448] width 121 height 29
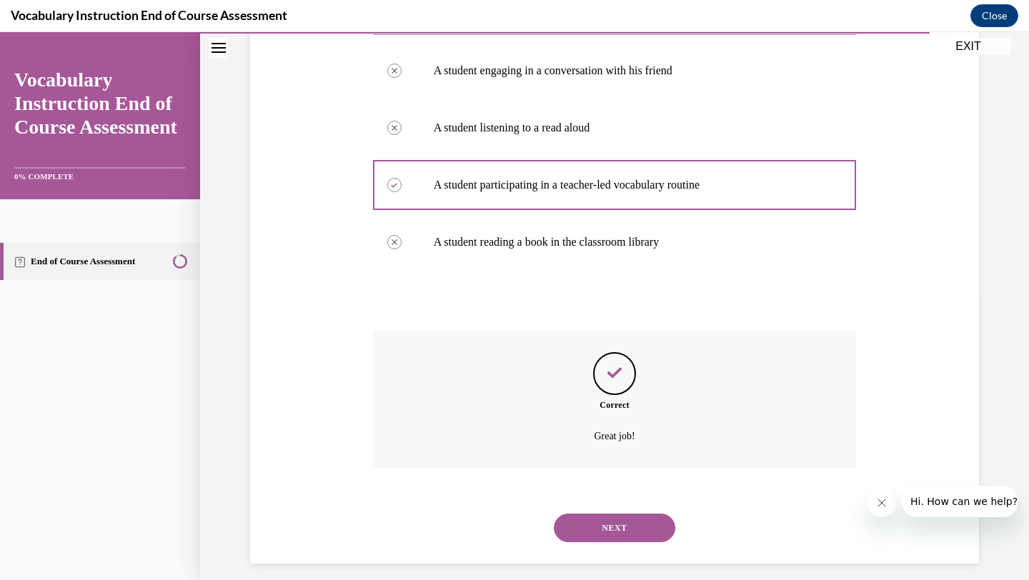
scroll to position [293, 0]
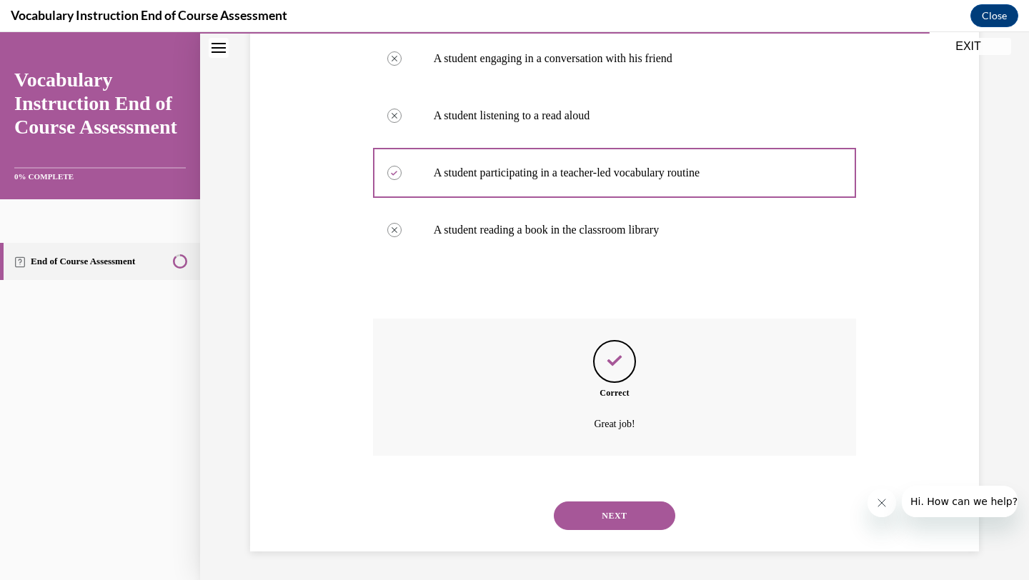
click at [598, 511] on button "NEXT" at bounding box center [614, 515] width 121 height 29
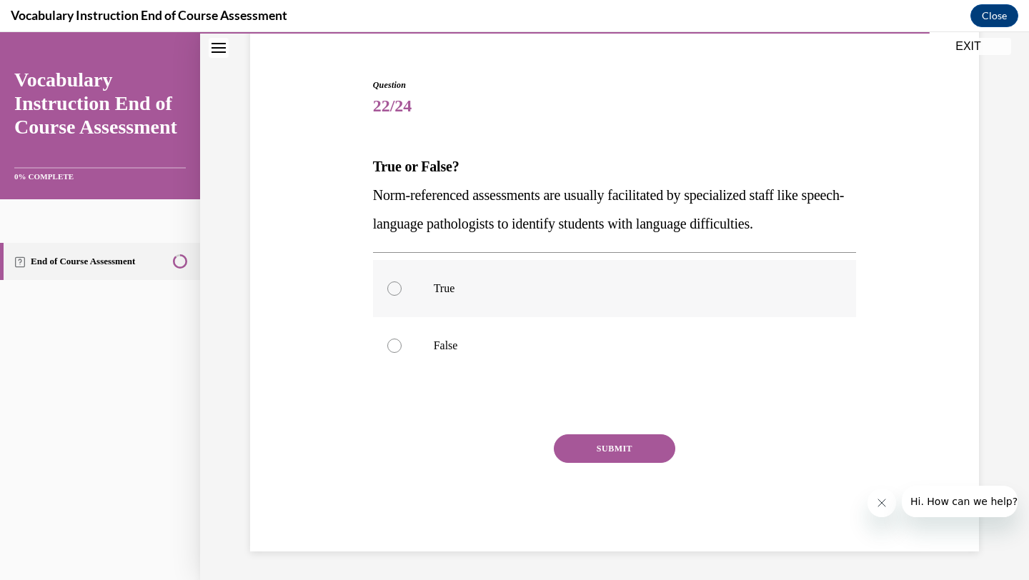
click at [573, 305] on label "True" at bounding box center [615, 288] width 484 height 57
click at [401, 296] on input "True" at bounding box center [394, 288] width 14 height 14
radio input "true"
click at [606, 434] on button "SUBMIT" at bounding box center [614, 448] width 121 height 29
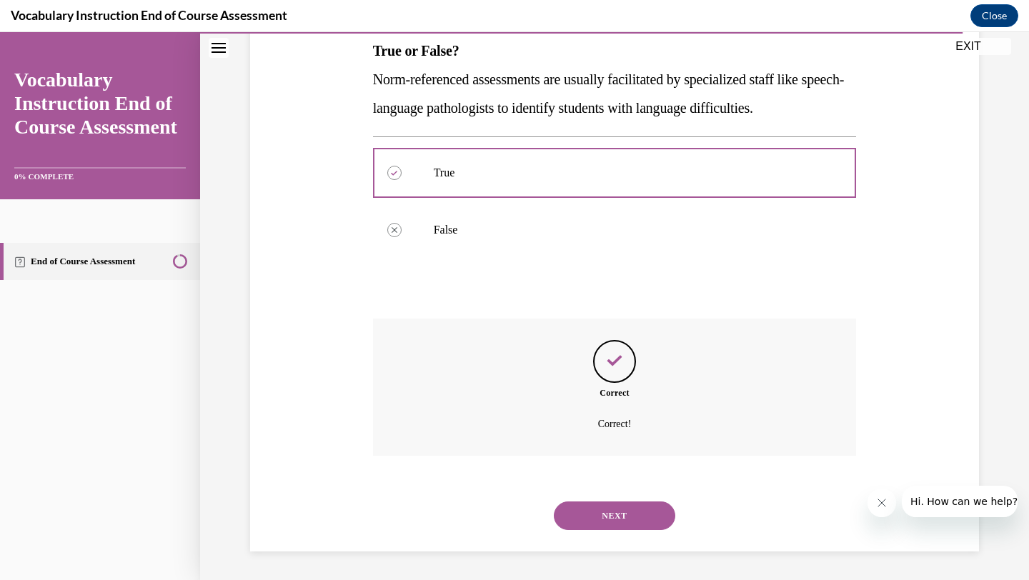
click at [595, 504] on button "NEXT" at bounding box center [614, 515] width 121 height 29
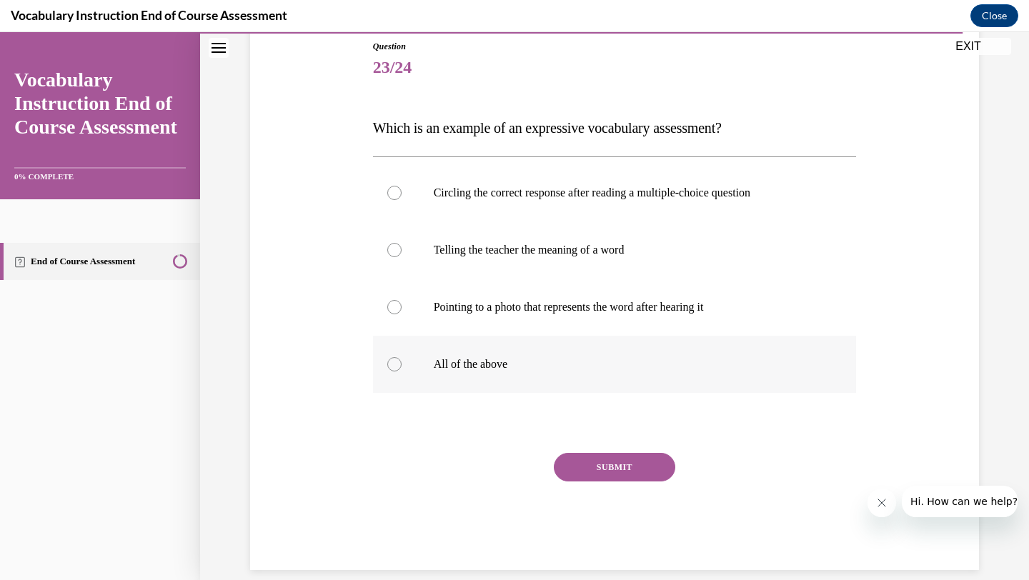
click at [529, 347] on label "All of the above" at bounding box center [615, 364] width 484 height 57
click at [401, 357] on input "All of the above" at bounding box center [394, 364] width 14 height 14
radio input "true"
click at [597, 456] on button "SUBMIT" at bounding box center [614, 467] width 121 height 29
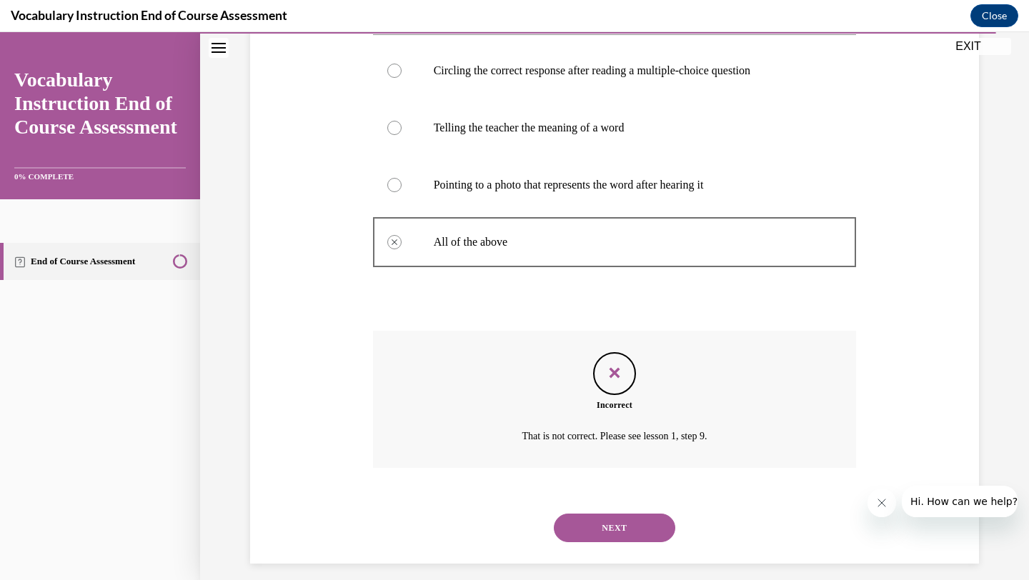
scroll to position [293, 0]
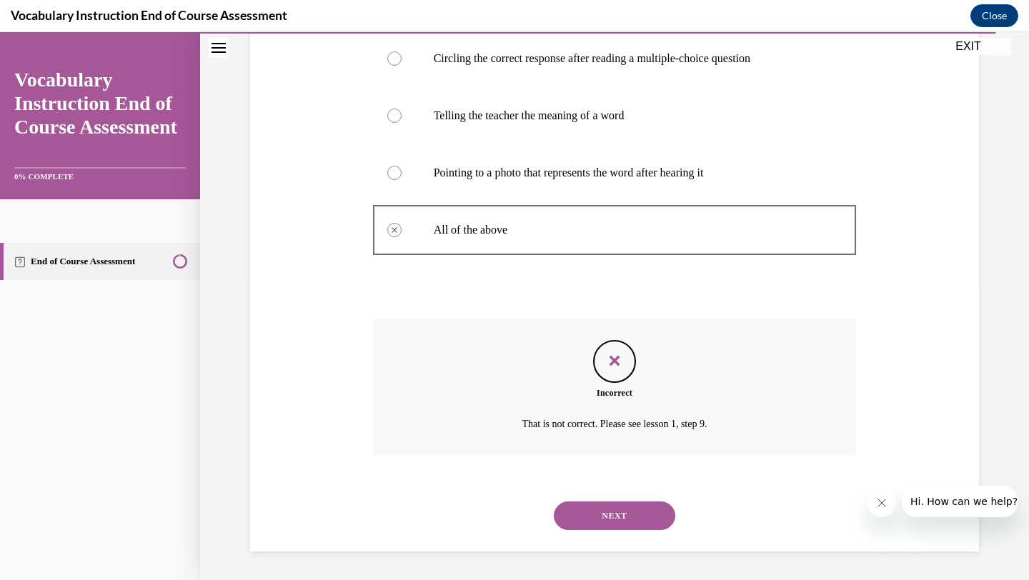
click at [599, 506] on button "NEXT" at bounding box center [614, 515] width 121 height 29
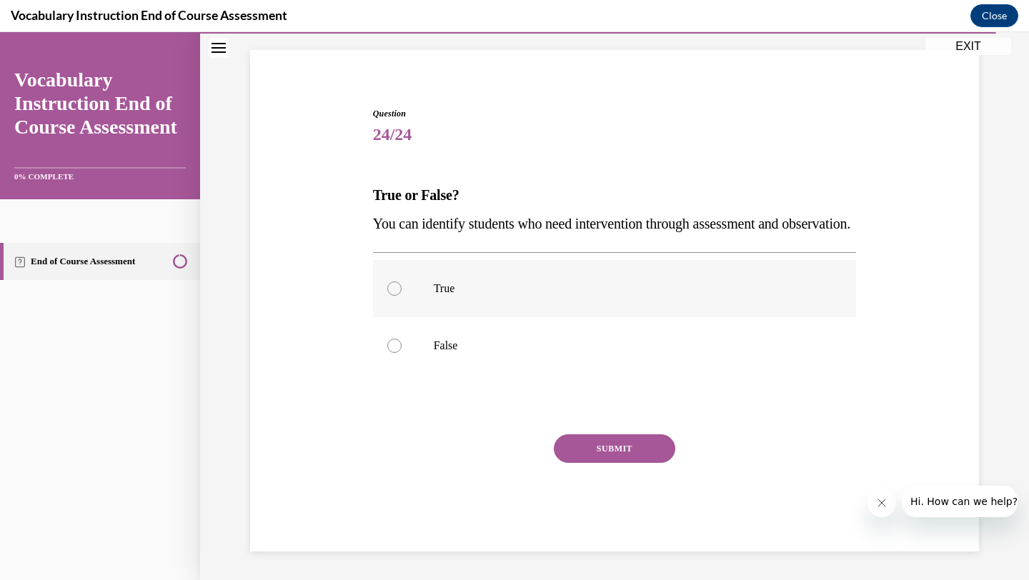
click at [393, 314] on label "True" at bounding box center [615, 288] width 484 height 57
click at [393, 296] on input "True" at bounding box center [394, 288] width 14 height 14
radio input "true"
click at [579, 434] on button "SUBMIT" at bounding box center [614, 448] width 121 height 29
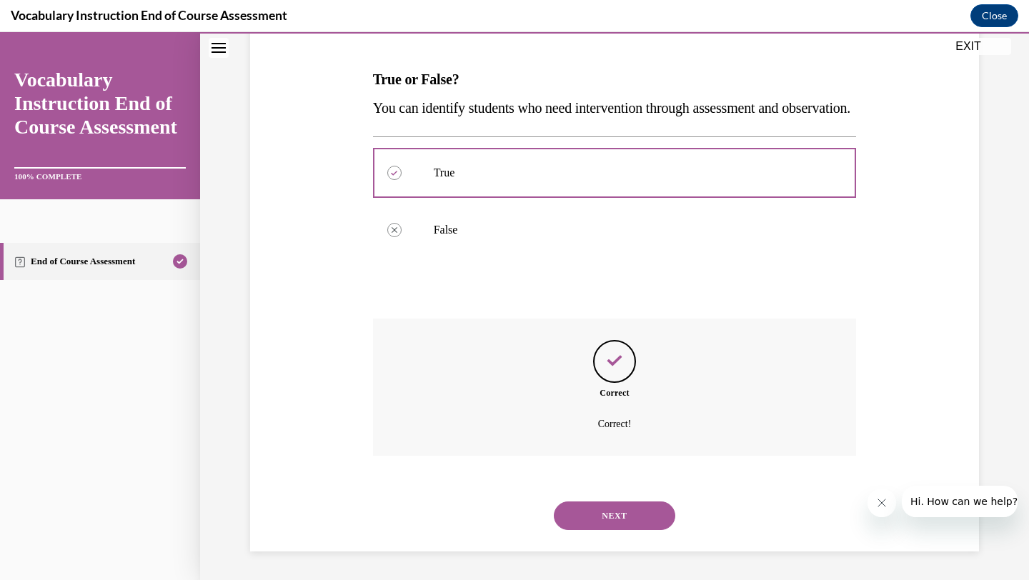
scroll to position [236, 0]
click at [608, 518] on button "NEXT" at bounding box center [614, 515] width 121 height 29
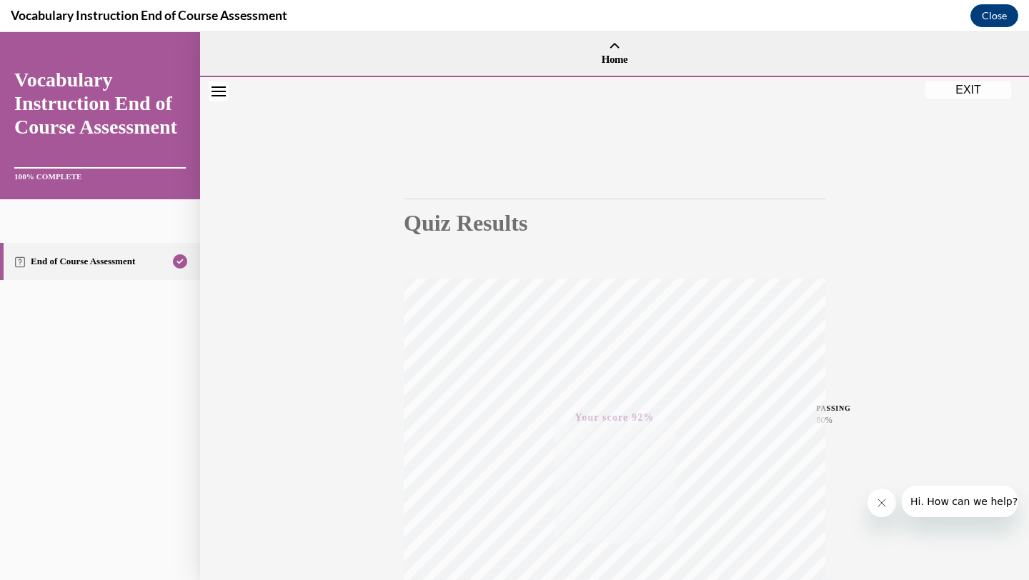
scroll to position [184, 0]
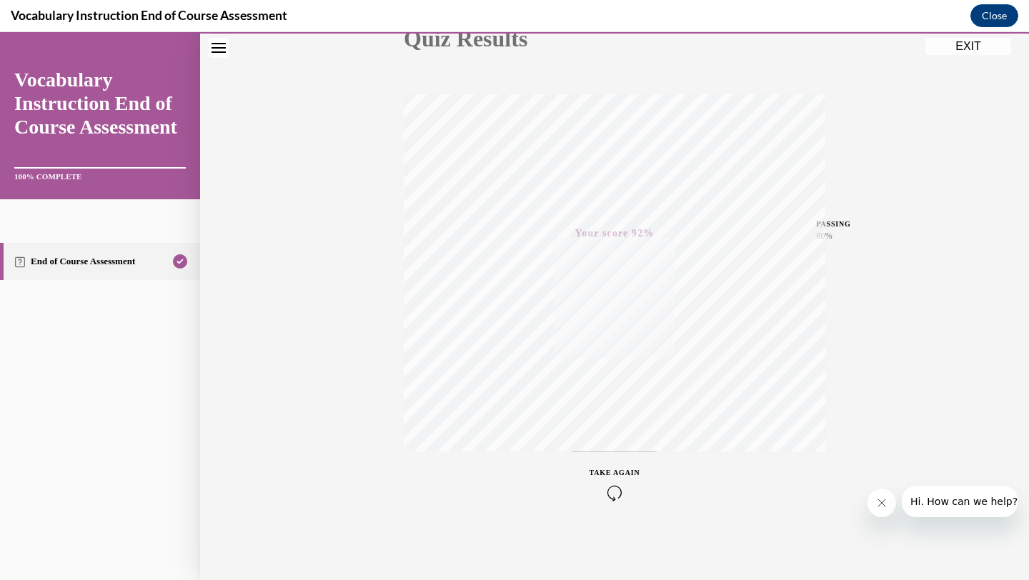
click at [973, 44] on button "EXIT" at bounding box center [968, 46] width 86 height 17
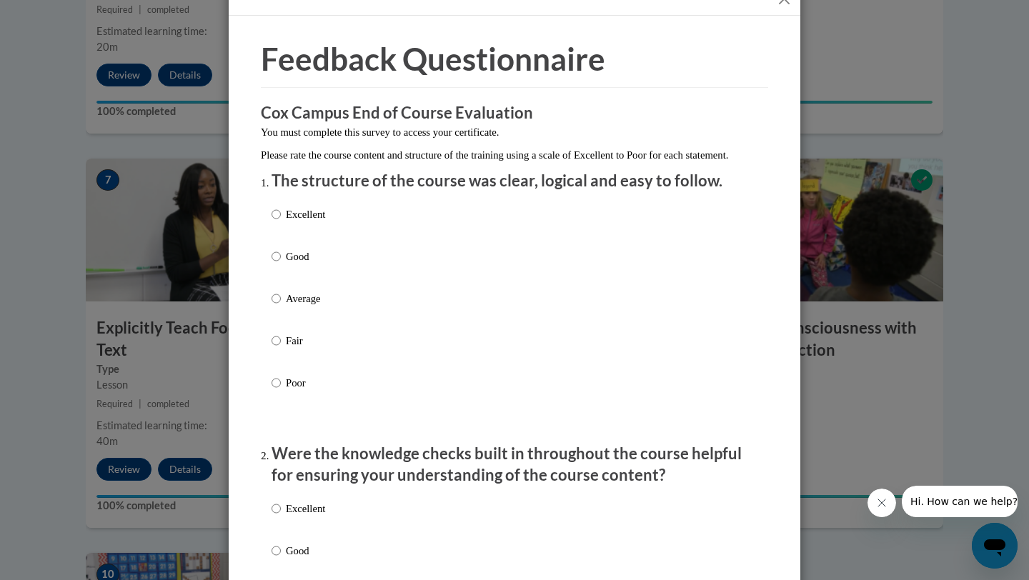
scroll to position [37, 0]
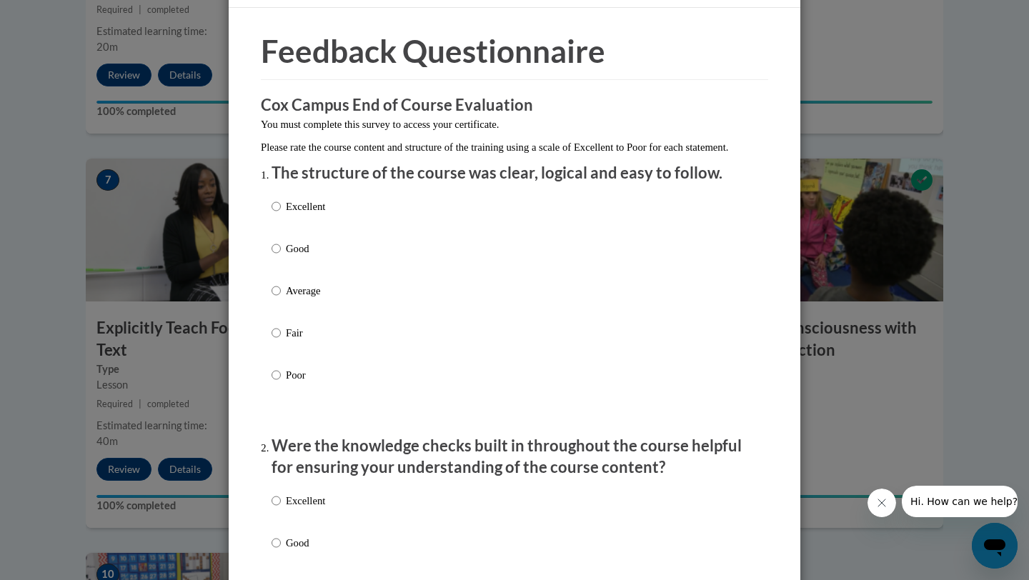
click at [400, 226] on div "Excellent Good Average Fair Poor" at bounding box center [514, 307] width 486 height 233
click at [276, 214] on input "Excellent" at bounding box center [275, 207] width 9 height 16
radio input "true"
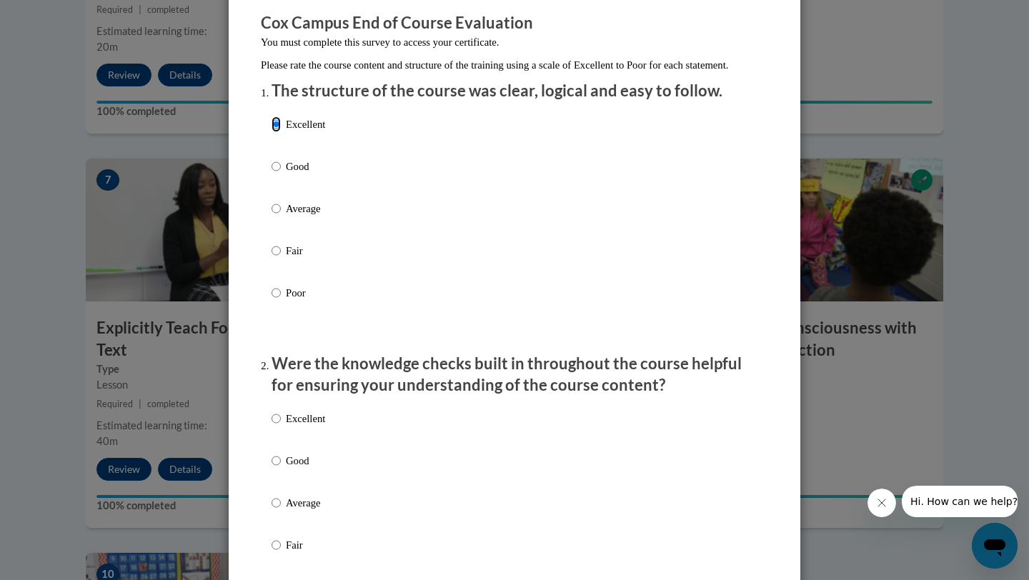
scroll to position [120, 0]
click at [275, 426] on input "Excellent" at bounding box center [275, 418] width 9 height 16
radio input "true"
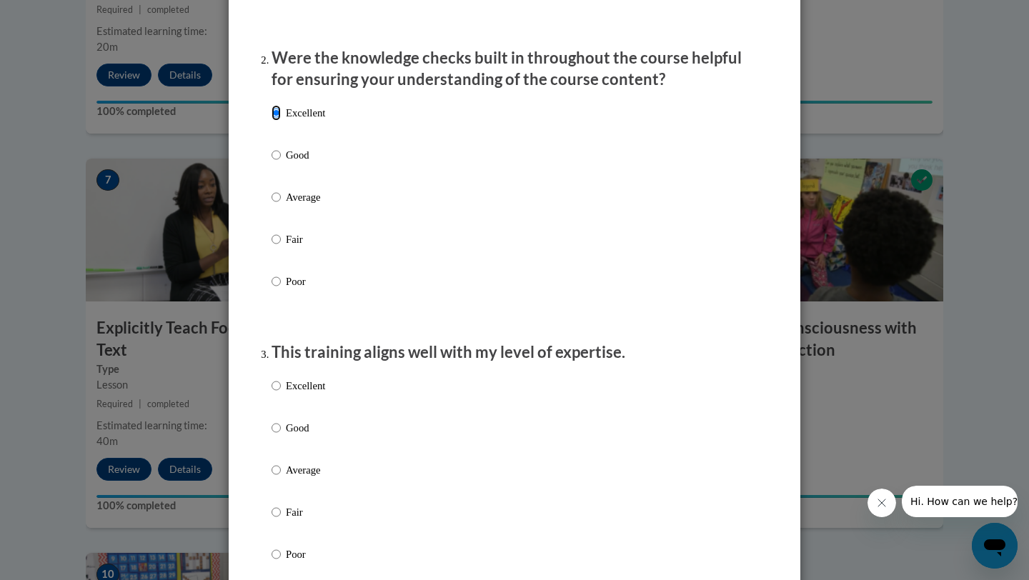
scroll to position [453, 0]
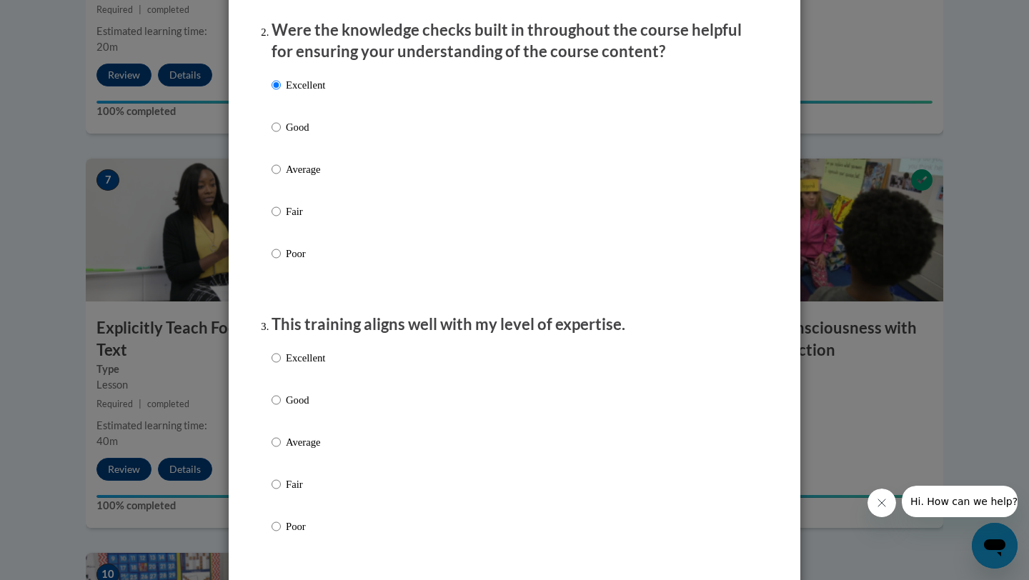
click at [281, 378] on label "Excellent" at bounding box center [298, 369] width 54 height 39
click at [281, 366] on input "Excellent" at bounding box center [275, 358] width 9 height 16
radio input "true"
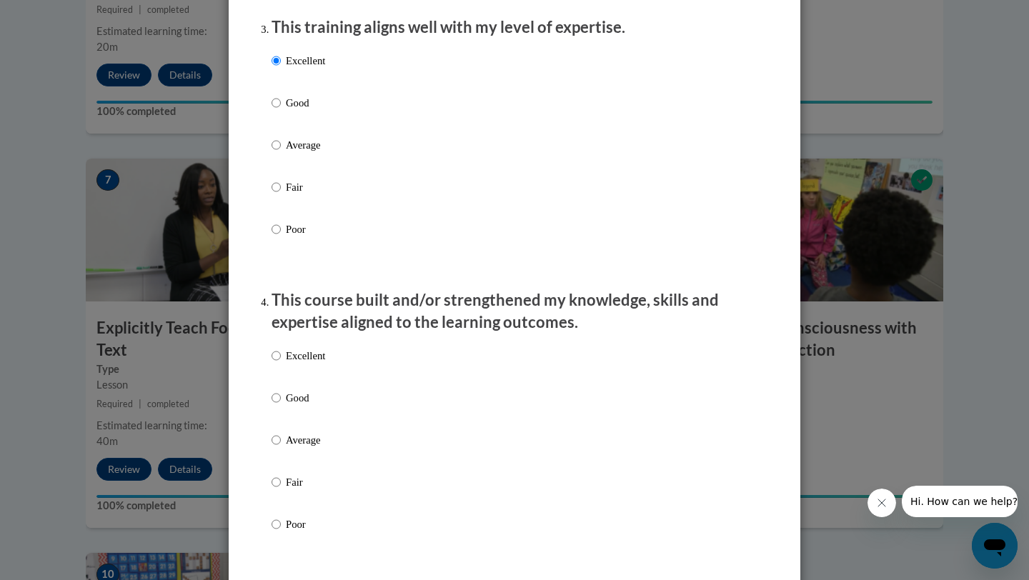
click at [283, 375] on label "Excellent" at bounding box center [298, 367] width 54 height 39
click at [281, 364] on input "Excellent" at bounding box center [275, 356] width 9 height 16
radio input "true"
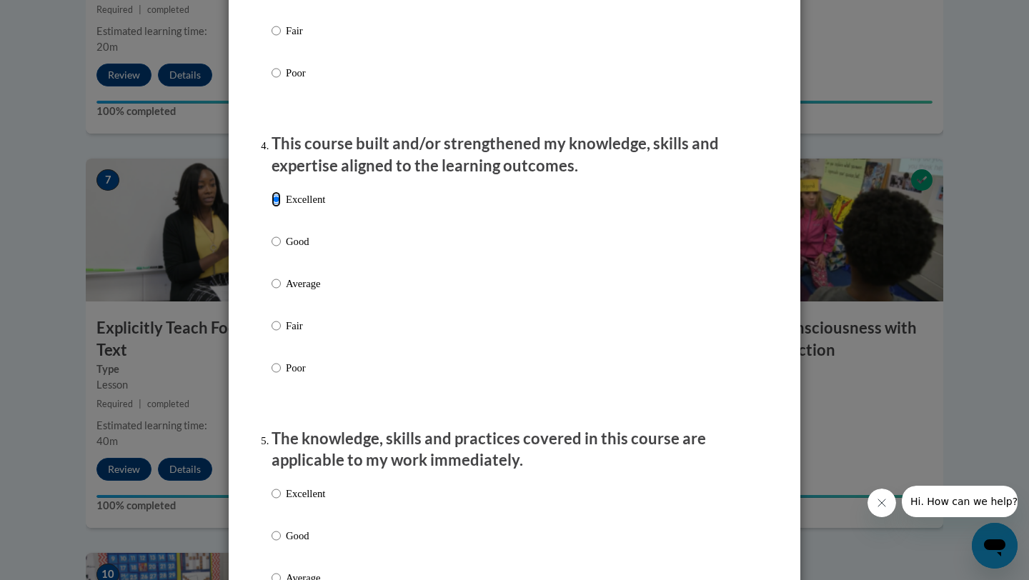
scroll to position [911, 0]
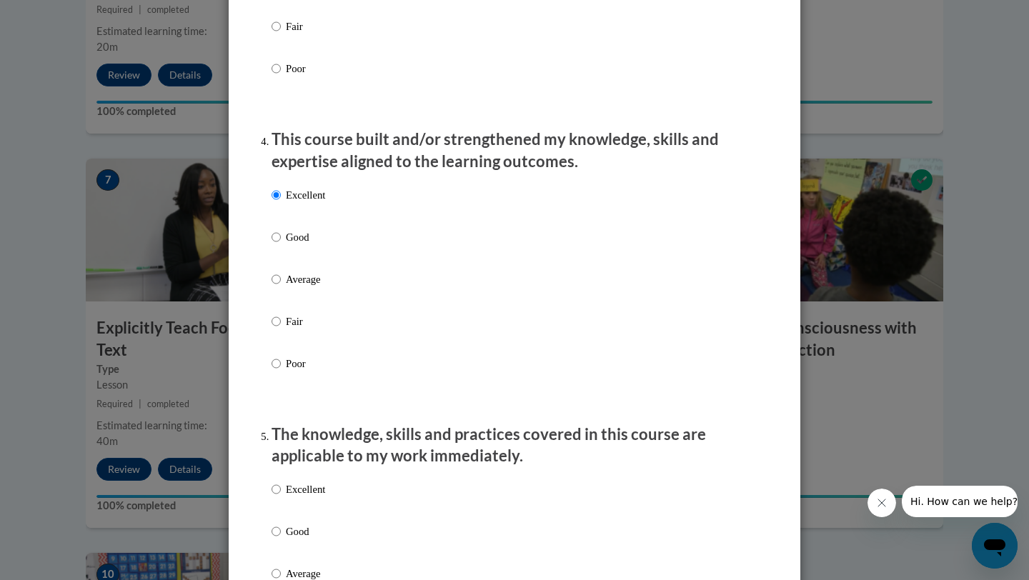
click at [281, 504] on label "Excellent" at bounding box center [298, 500] width 54 height 39
click at [281, 497] on input "Excellent" at bounding box center [275, 489] width 9 height 16
radio input "true"
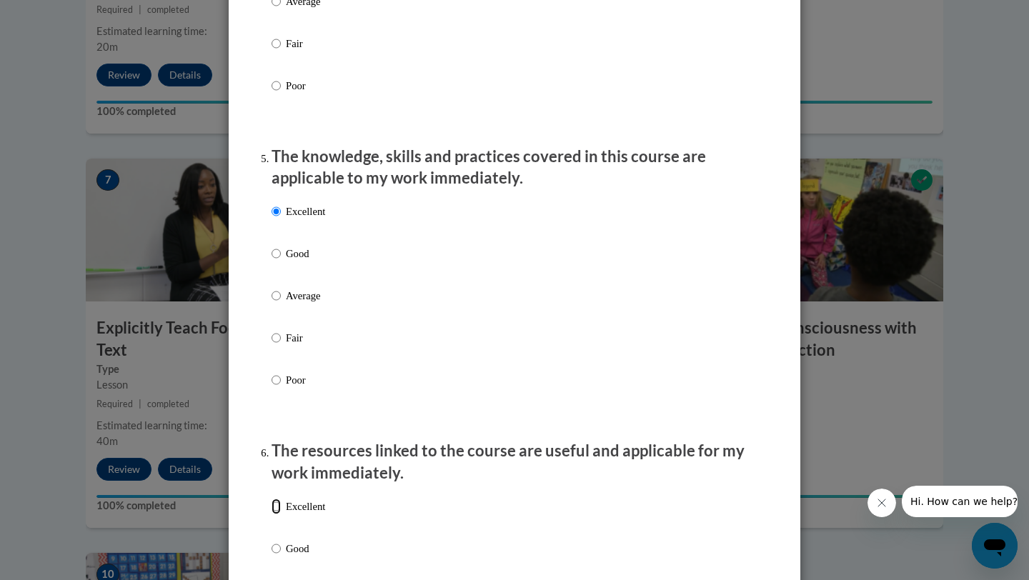
click at [276, 514] on input "Excellent" at bounding box center [275, 507] width 9 height 16
radio input "true"
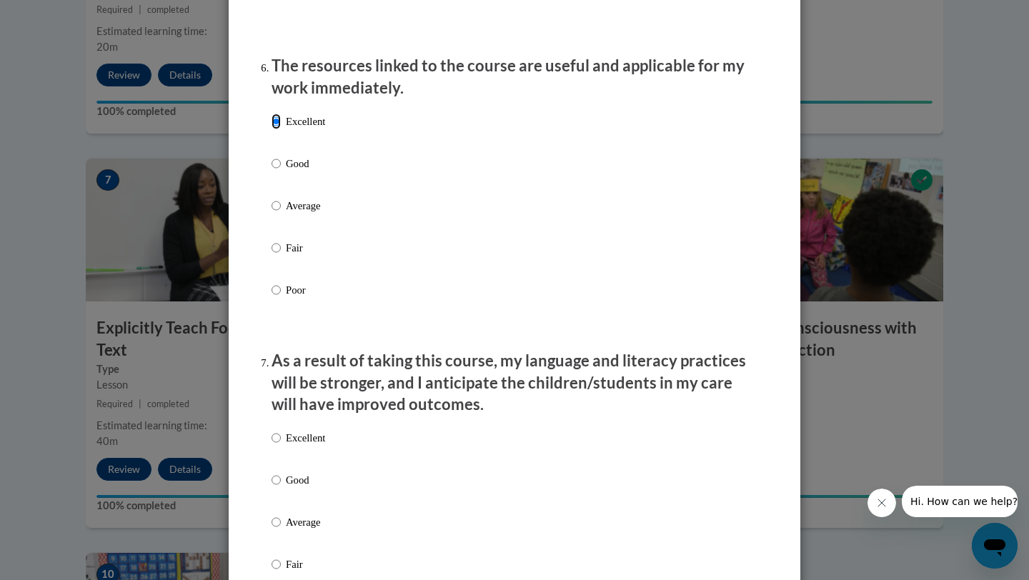
scroll to position [1587, 0]
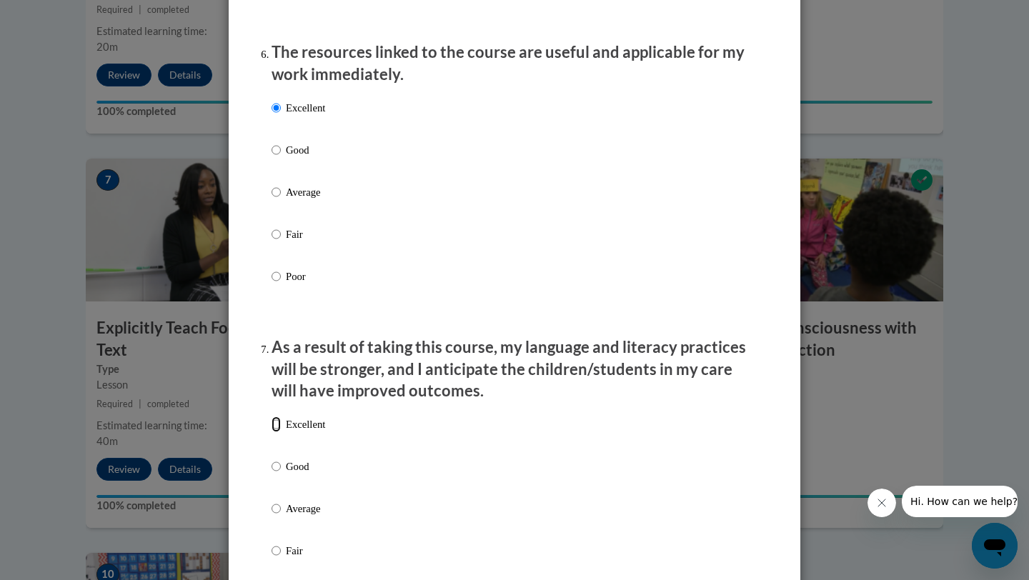
click at [278, 432] on input "Excellent" at bounding box center [275, 424] width 9 height 16
radio input "true"
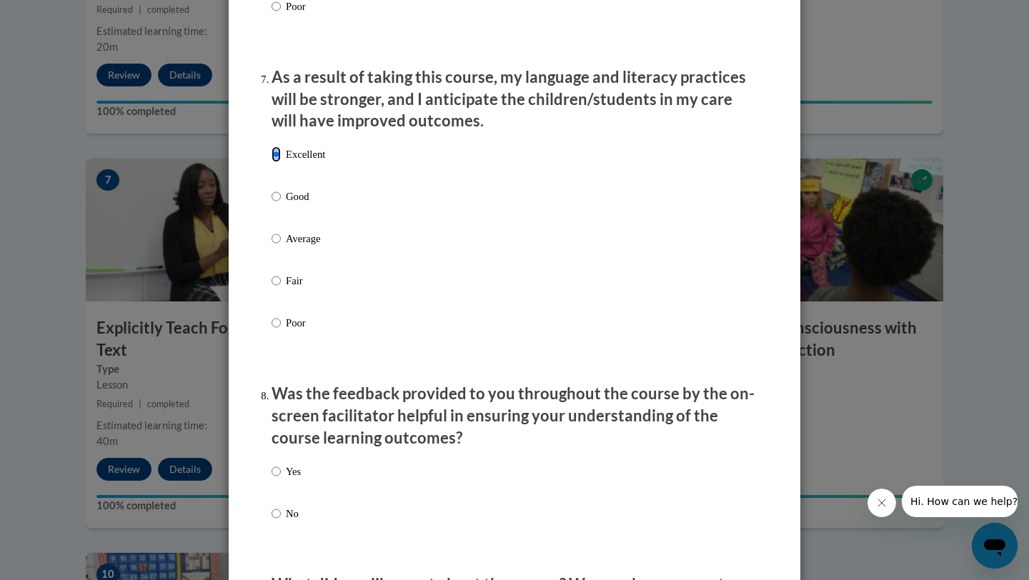
scroll to position [1915, 0]
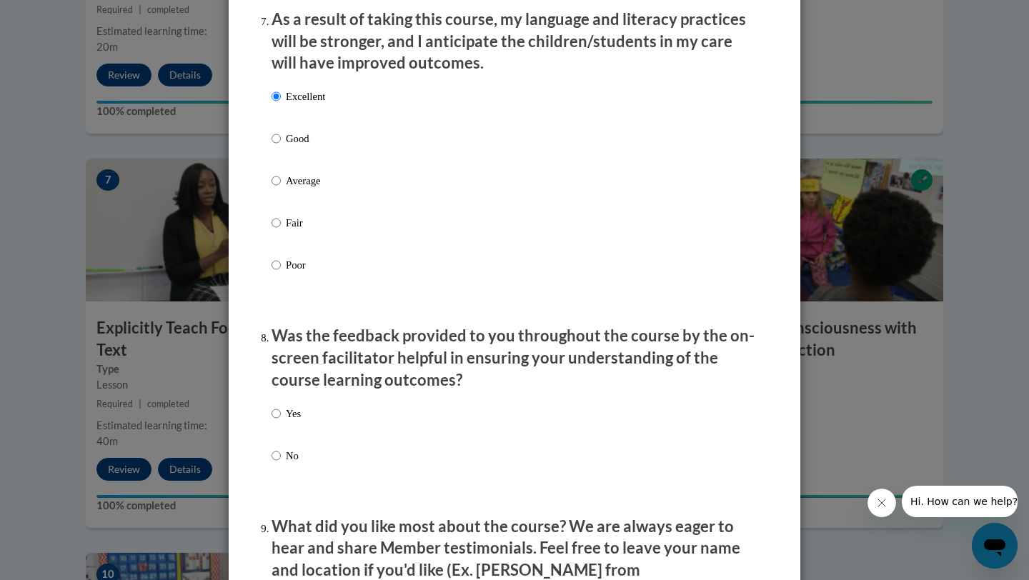
click at [284, 429] on label "Yes" at bounding box center [285, 425] width 29 height 39
click at [281, 421] on input "Yes" at bounding box center [275, 414] width 9 height 16
radio input "true"
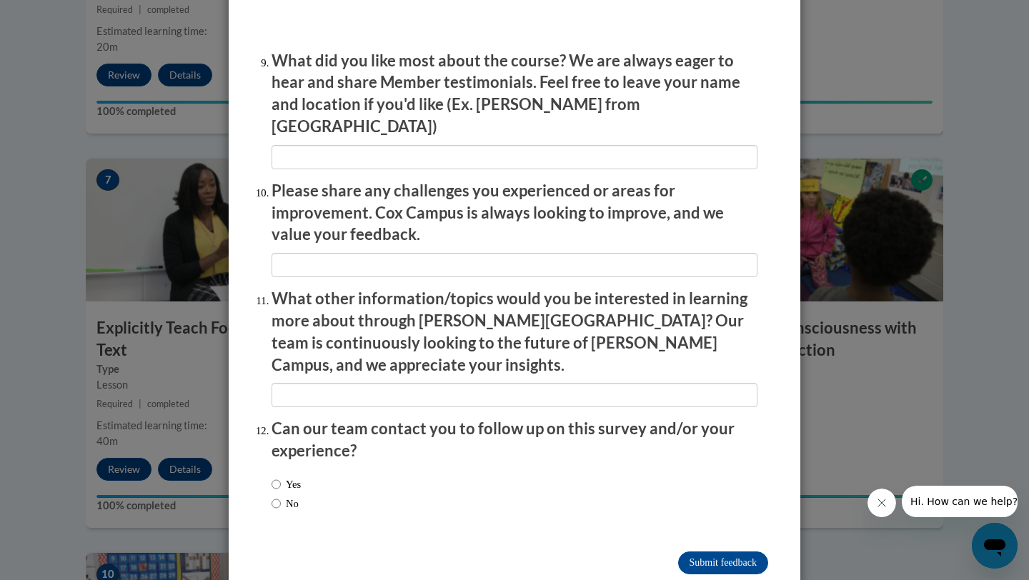
scroll to position [2392, 0]
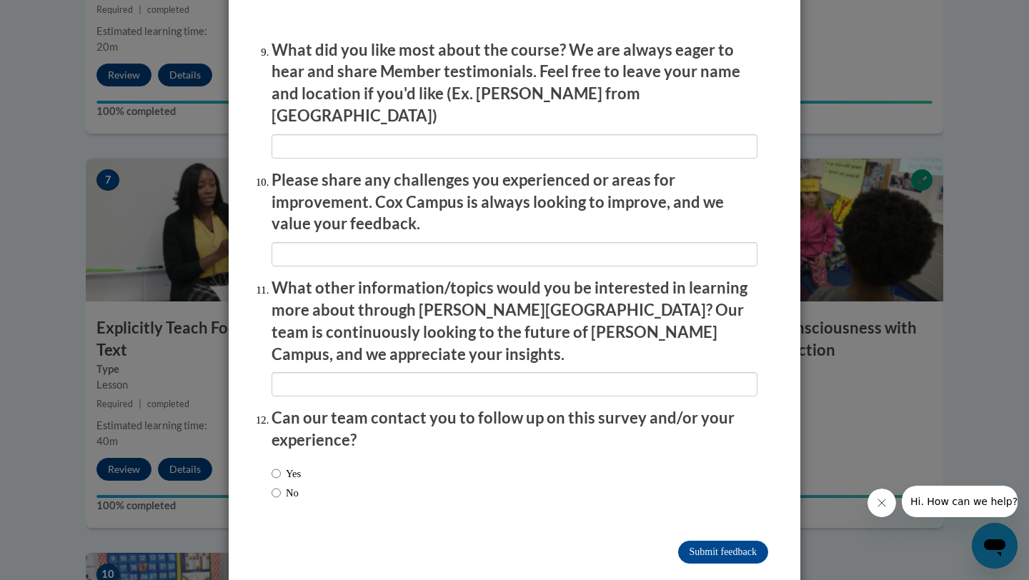
click at [293, 485] on label "No" at bounding box center [284, 493] width 27 height 16
click at [281, 485] on input "No" at bounding box center [275, 493] width 9 height 16
radio input "true"
click at [732, 541] on input "Submit feedback" at bounding box center [723, 552] width 90 height 23
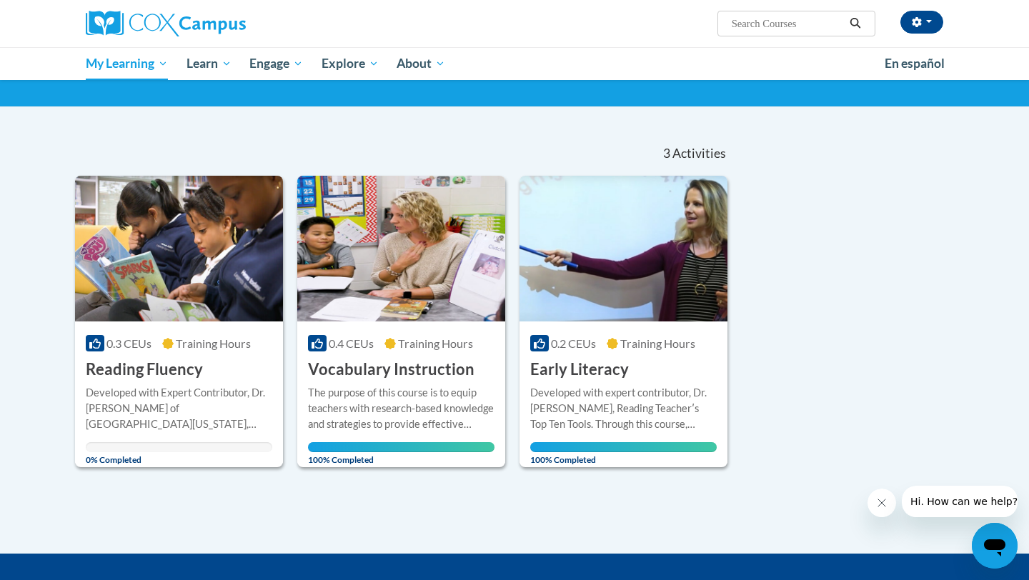
scroll to position [86, 0]
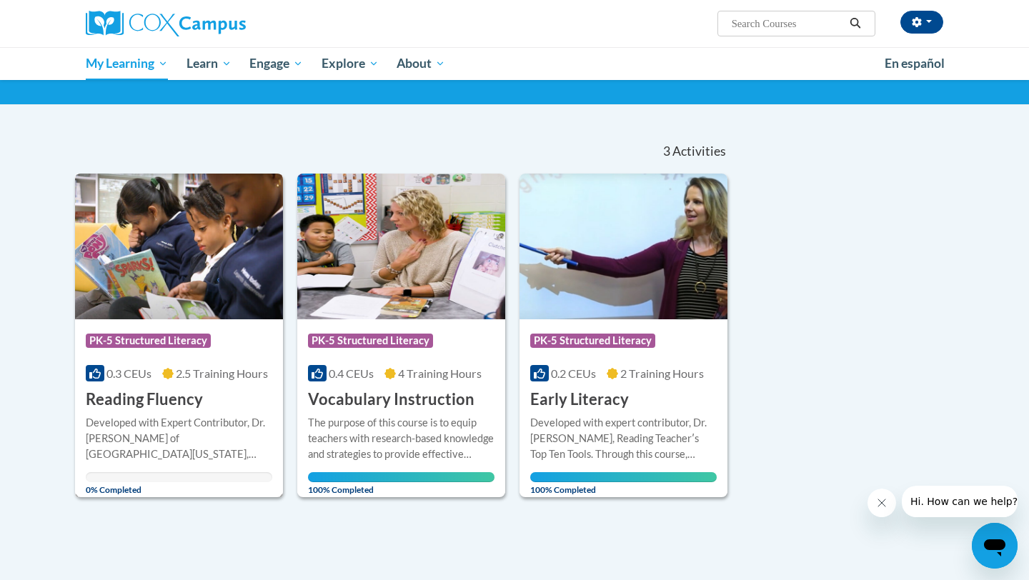
click at [235, 309] on img at bounding box center [179, 247] width 208 height 146
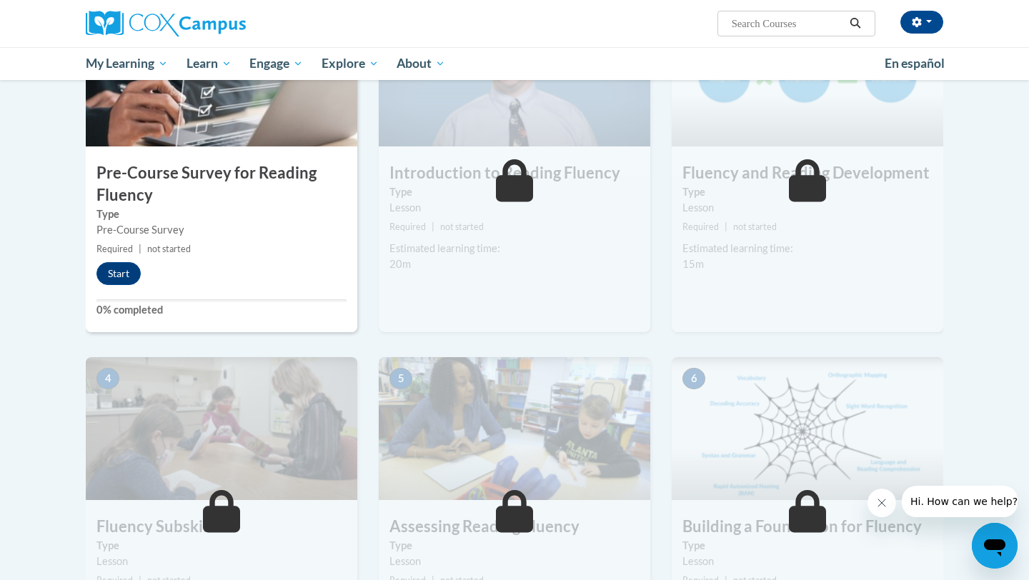
scroll to position [354, 0]
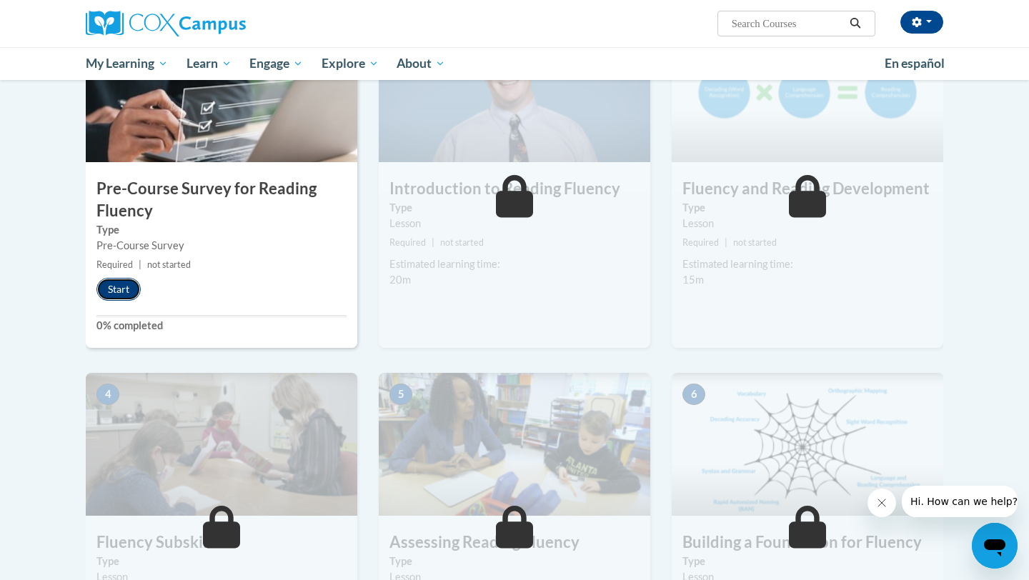
click at [119, 286] on button "Start" at bounding box center [118, 289] width 44 height 23
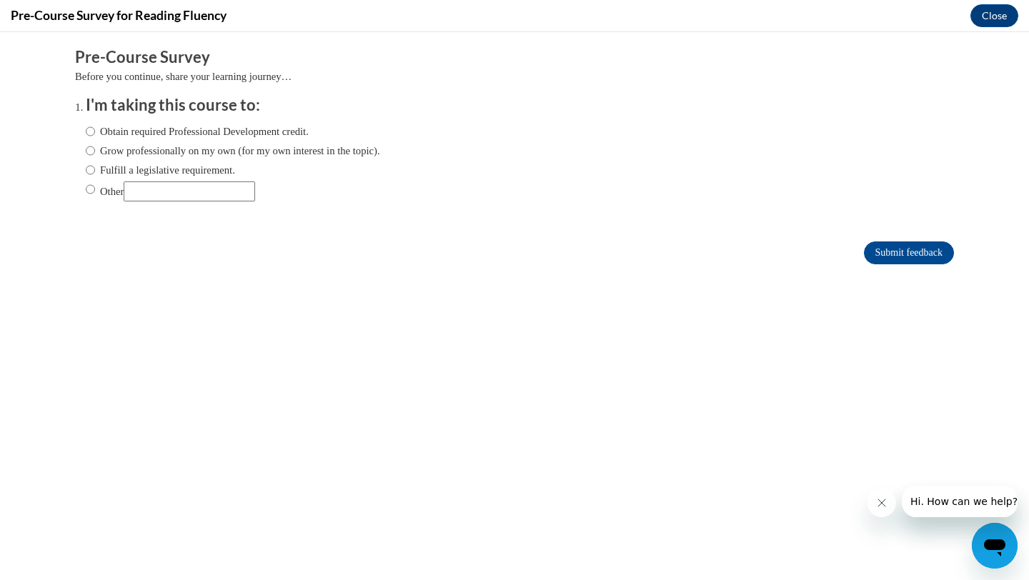
scroll to position [0, 0]
click at [97, 115] on h3 "I'm taking this course to:" at bounding box center [514, 105] width 857 height 22
click at [97, 129] on label "Obtain required Professional Development credit." at bounding box center [197, 132] width 223 height 16
click at [95, 129] on input "Obtain required Professional Development credit." at bounding box center [90, 132] width 9 height 16
radio input "true"
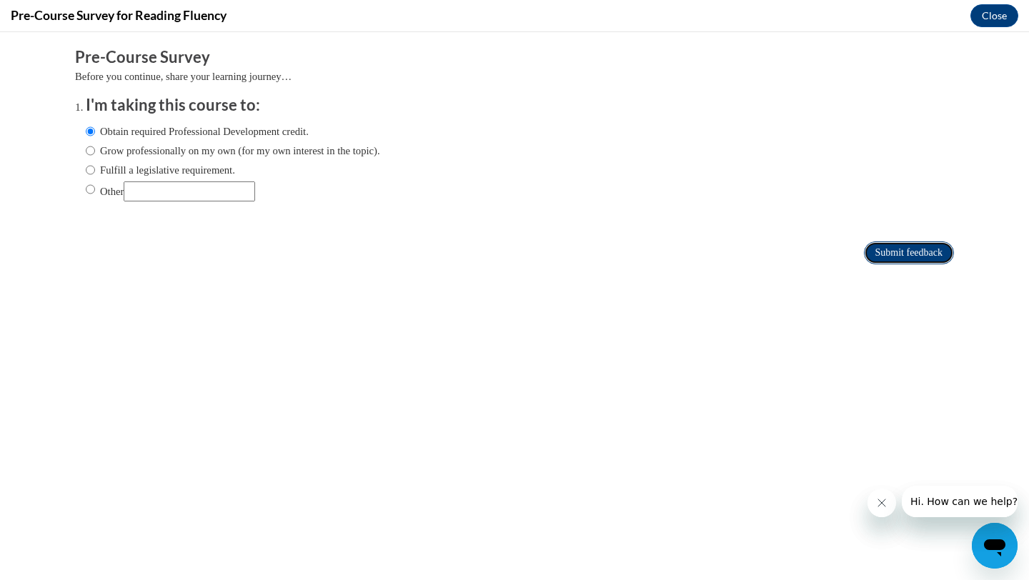
click at [910, 261] on input "Submit feedback" at bounding box center [909, 252] width 90 height 23
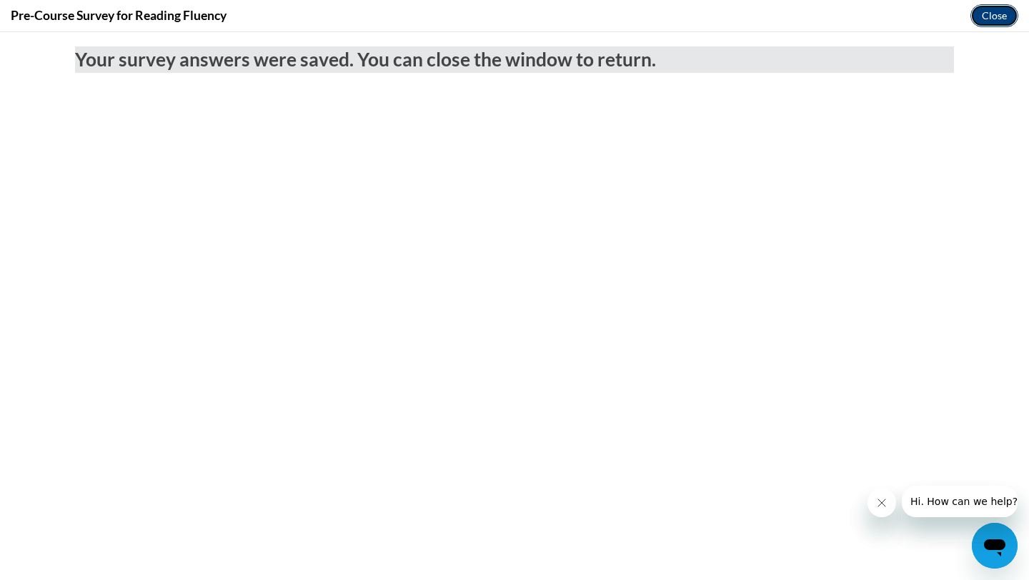
click at [988, 19] on button "Close" at bounding box center [994, 15] width 48 height 23
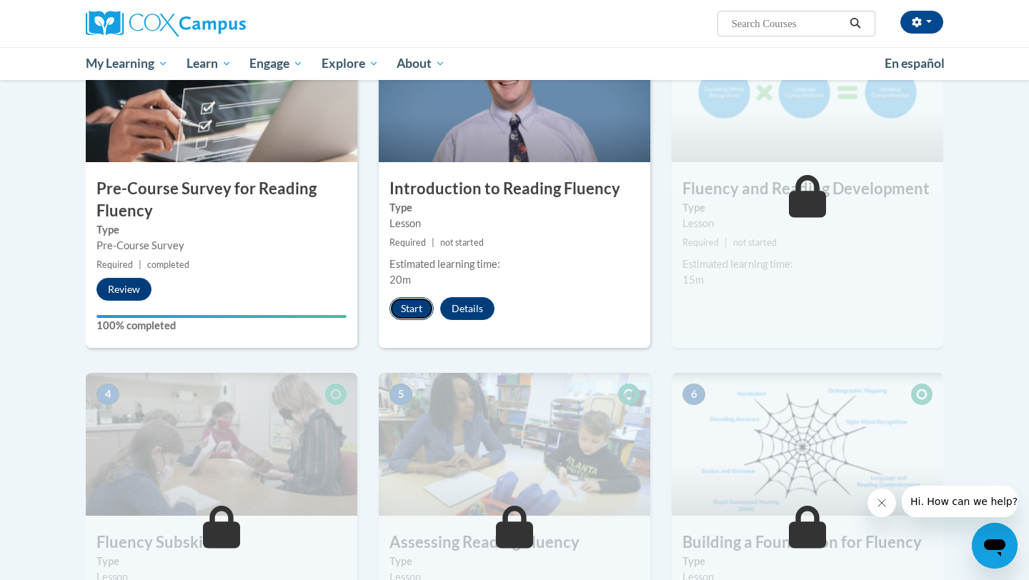
click at [424, 314] on button "Start" at bounding box center [411, 308] width 44 height 23
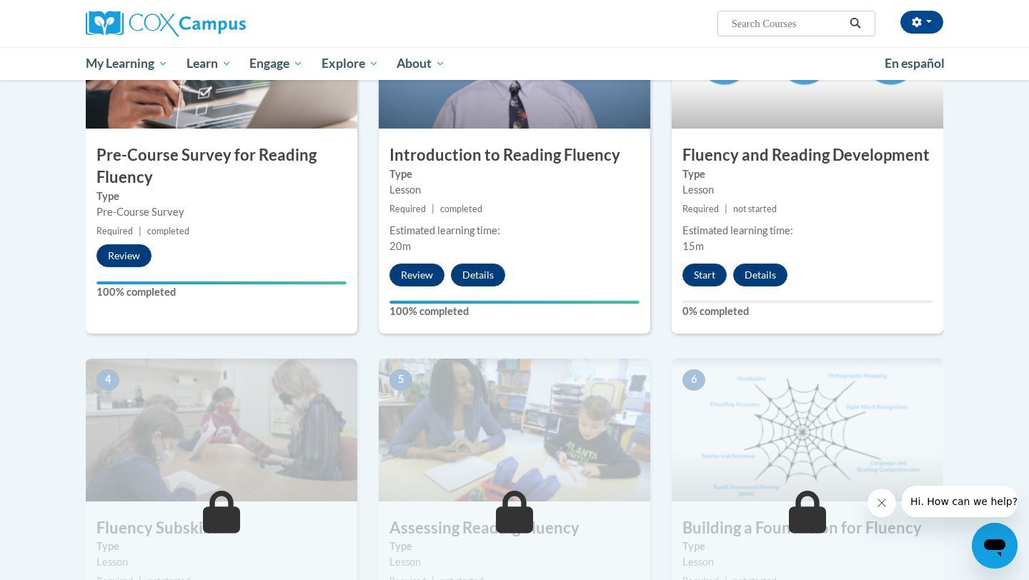
scroll to position [388, 0]
click at [708, 276] on button "Start" at bounding box center [704, 274] width 44 height 23
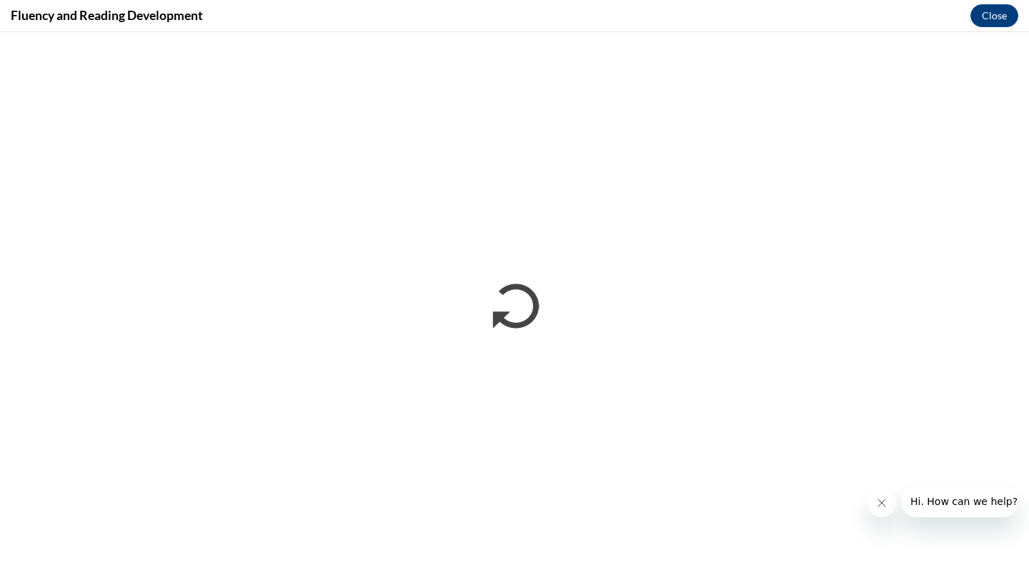
scroll to position [0, 0]
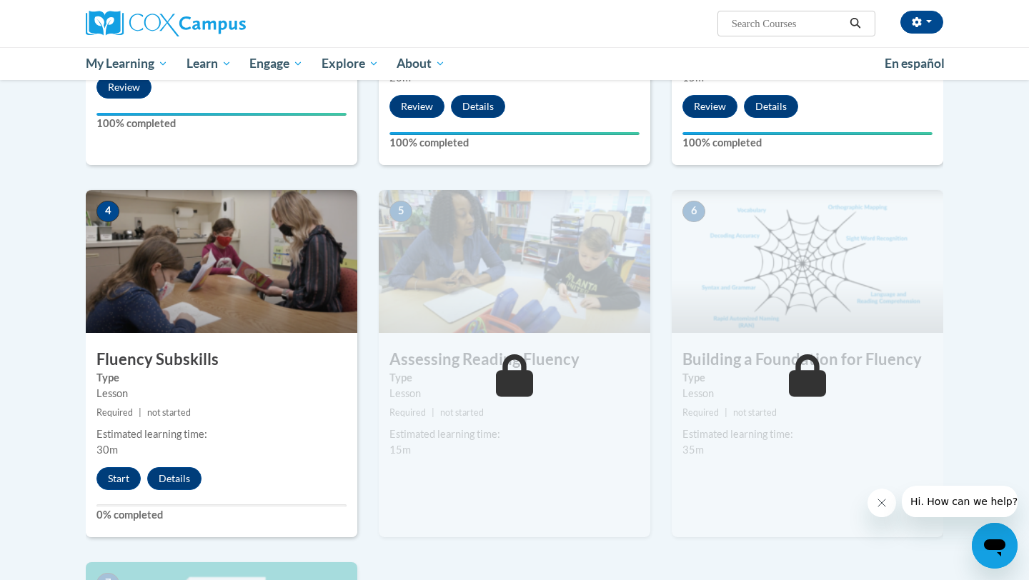
scroll to position [560, 0]
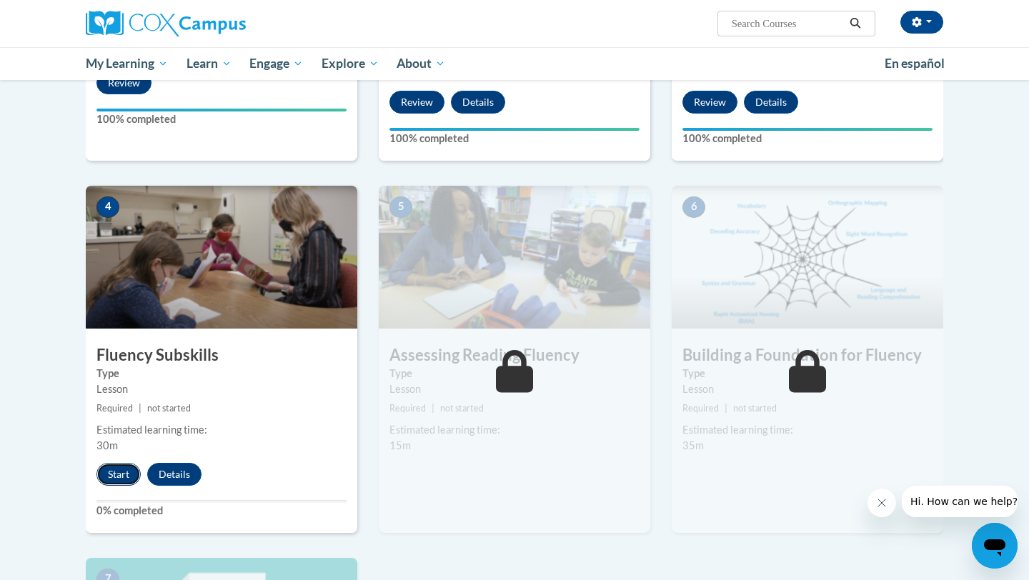
click at [137, 471] on button "Start" at bounding box center [118, 474] width 44 height 23
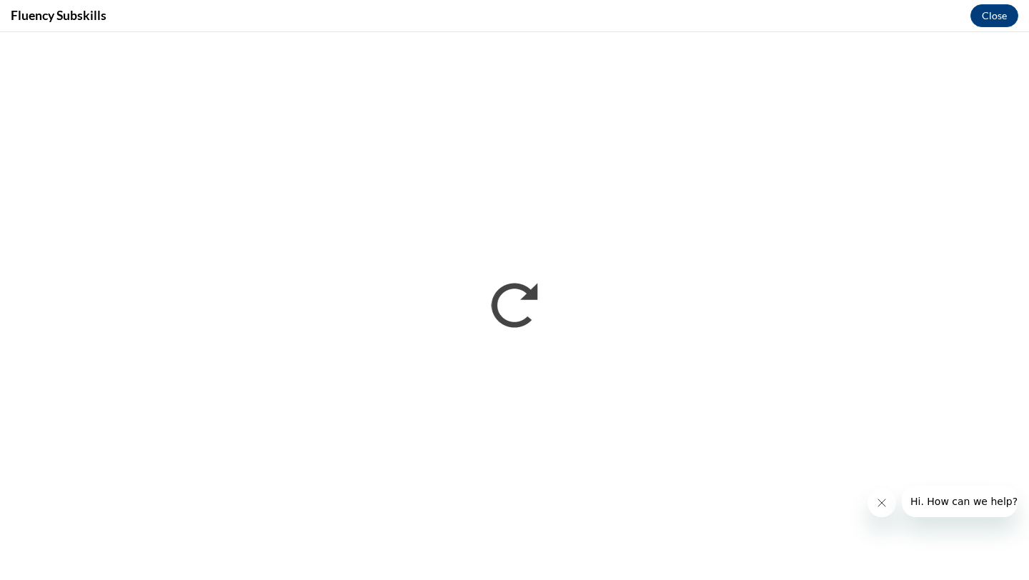
scroll to position [0, 0]
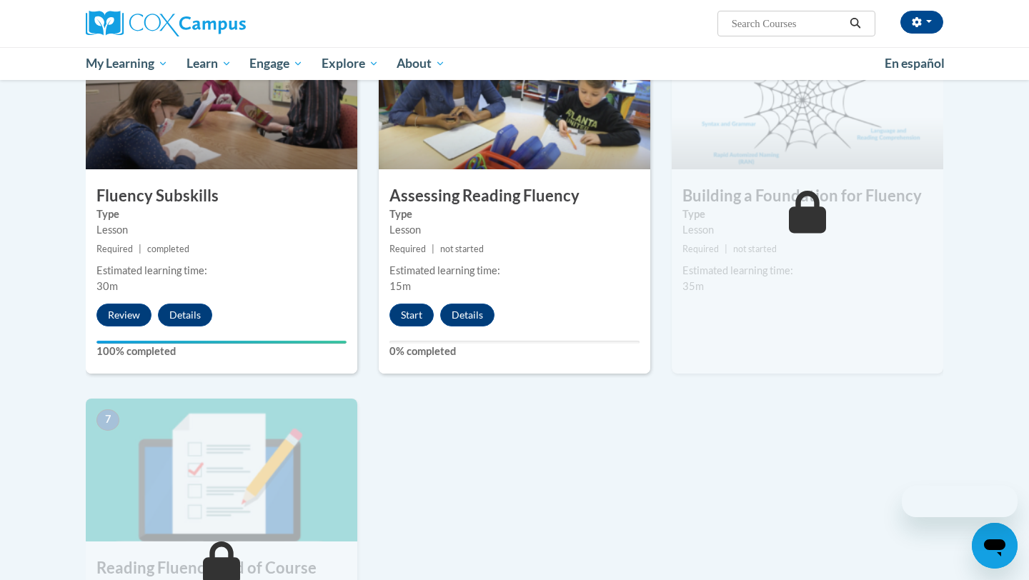
scroll to position [721, 0]
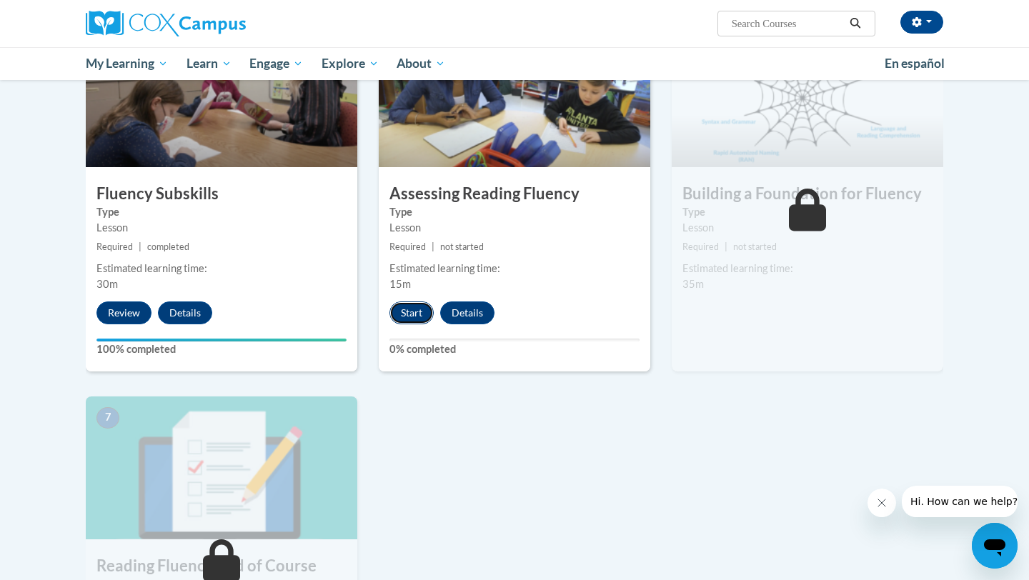
click at [421, 311] on button "Start" at bounding box center [411, 312] width 44 height 23
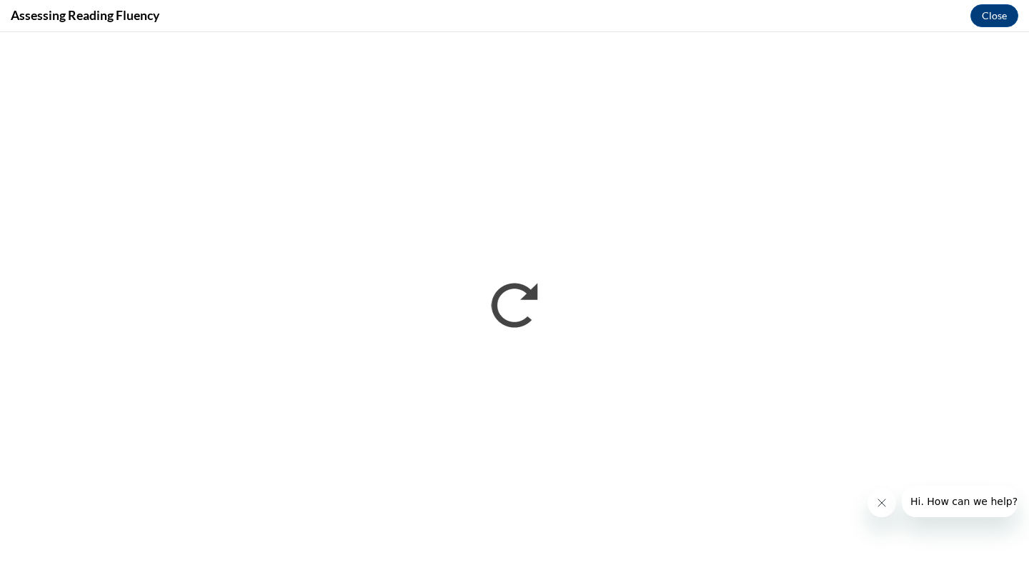
scroll to position [0, 0]
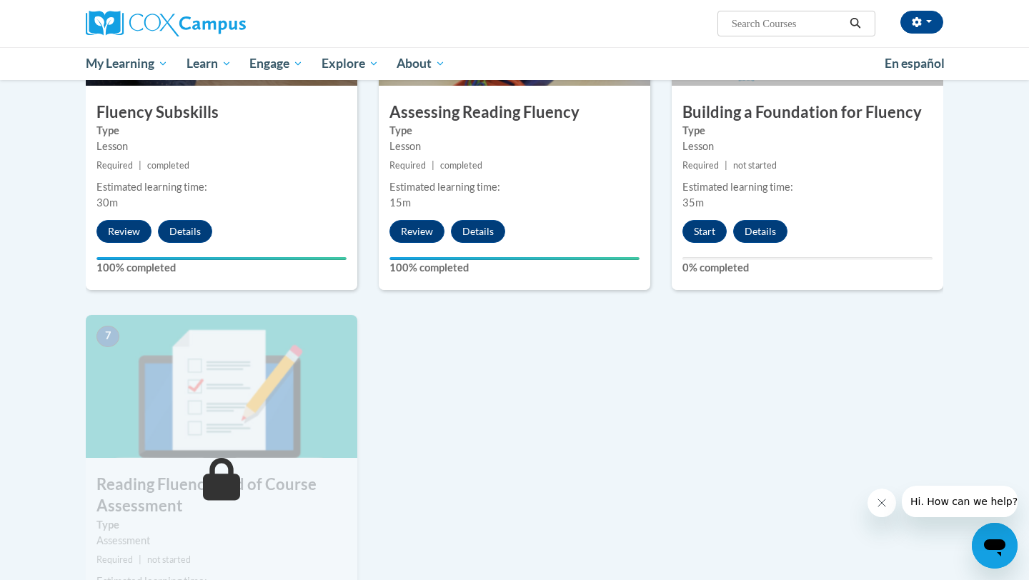
scroll to position [778, 0]
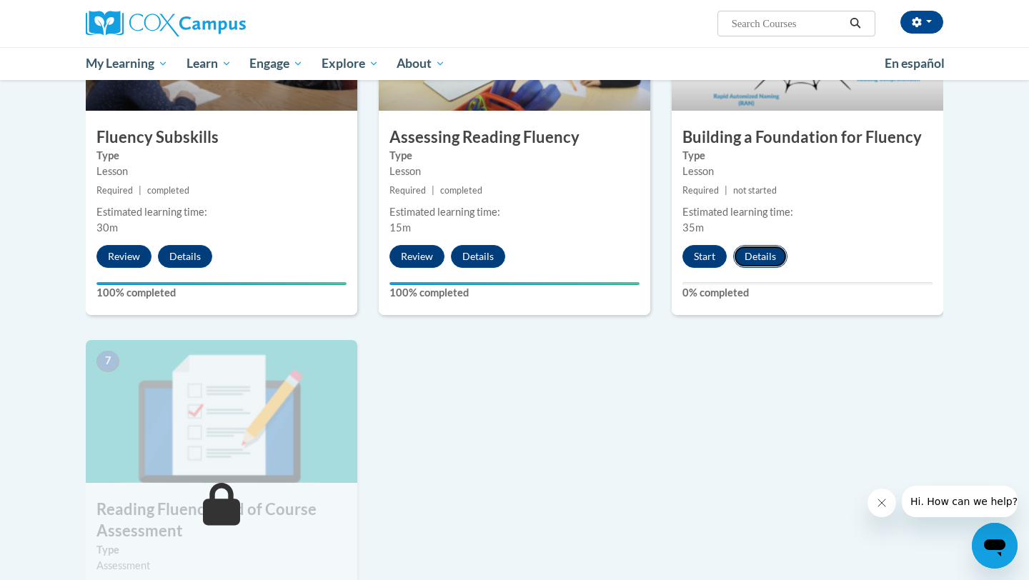
click at [761, 254] on button "Details" at bounding box center [760, 256] width 54 height 23
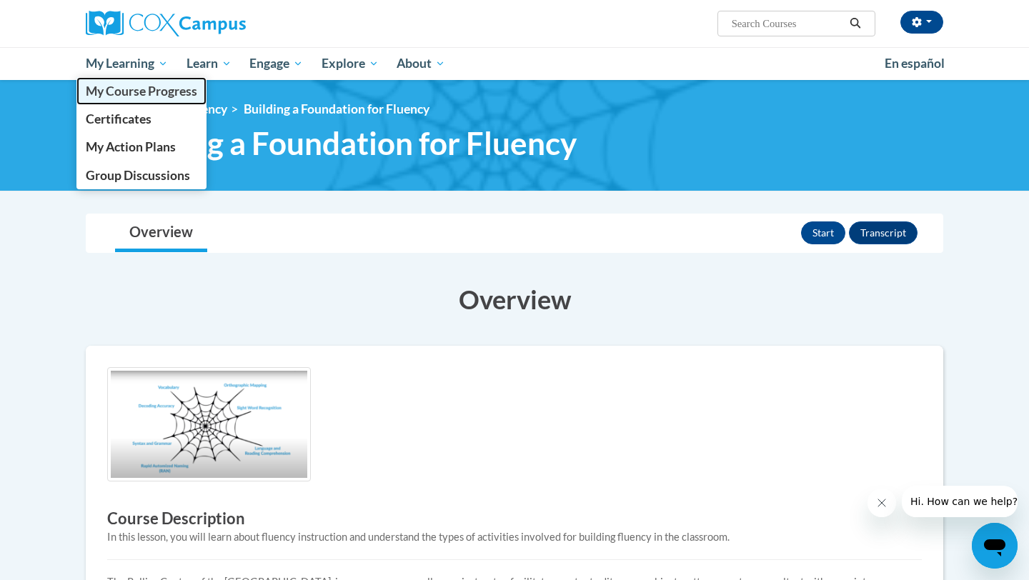
click at [150, 90] on span "My Course Progress" at bounding box center [141, 91] width 111 height 15
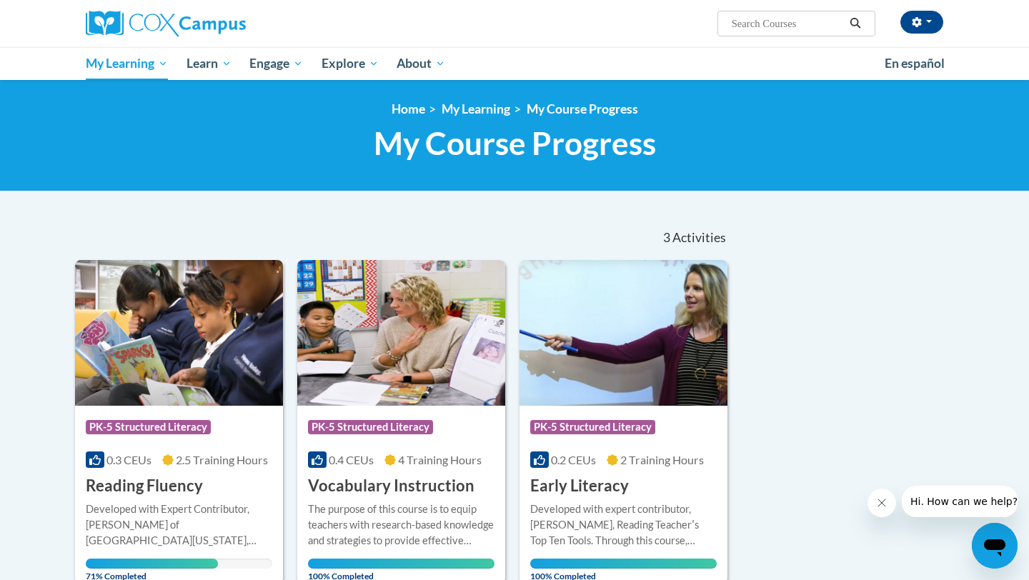
click at [756, 17] on input "Search..." at bounding box center [787, 23] width 114 height 17
type input "Reading Comprehension"
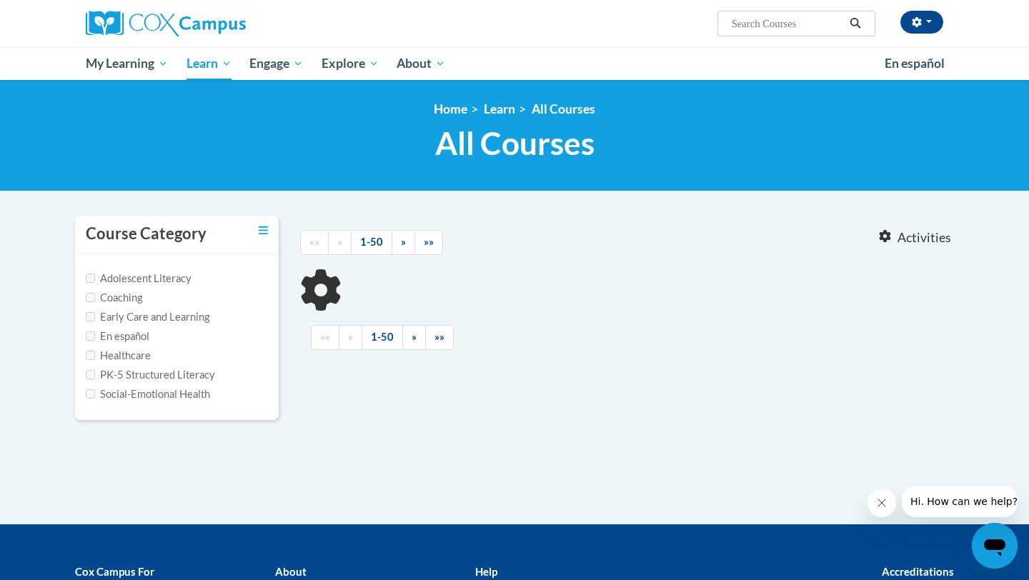
type input "Reading Comprehension"
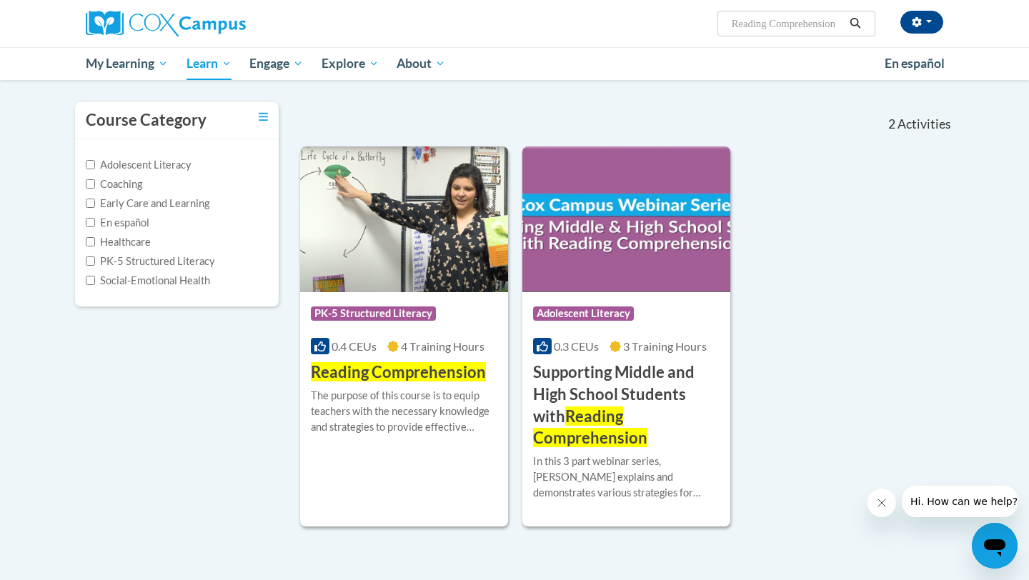
scroll to position [115, 0]
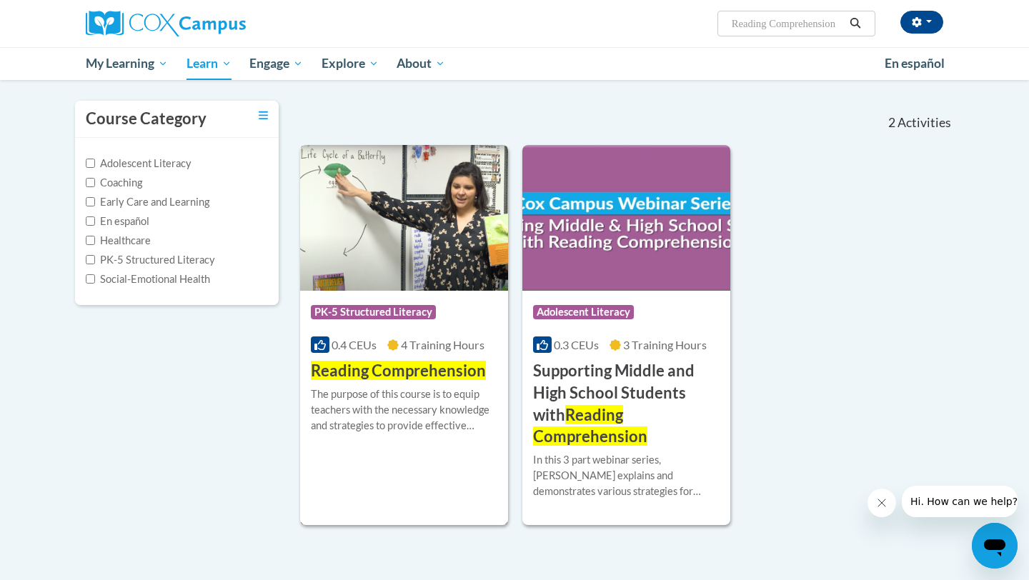
click at [416, 398] on div "The purpose of this course is to equip teachers with the necessary knowledge an…" at bounding box center [404, 409] width 186 height 47
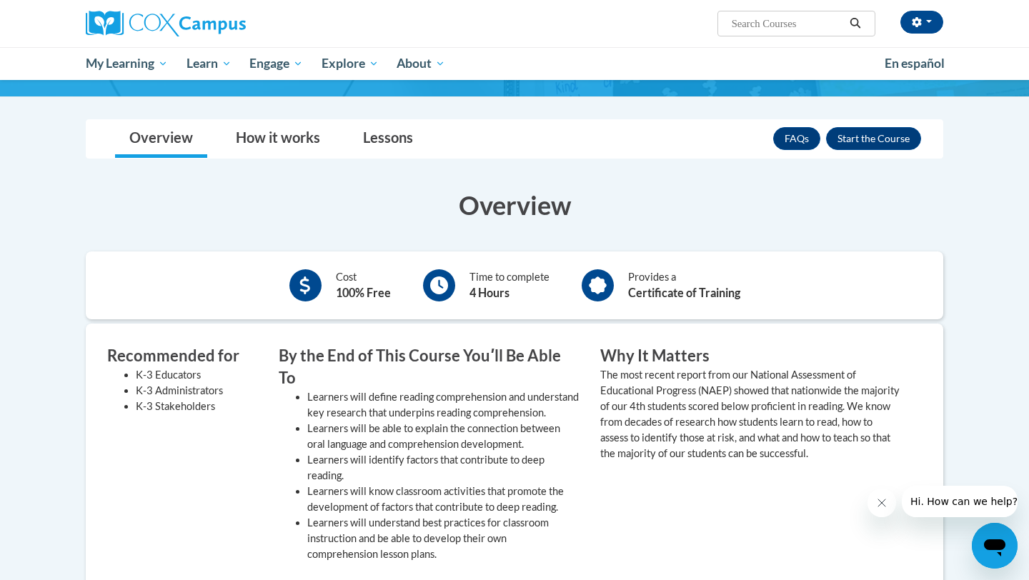
scroll to position [164, 0]
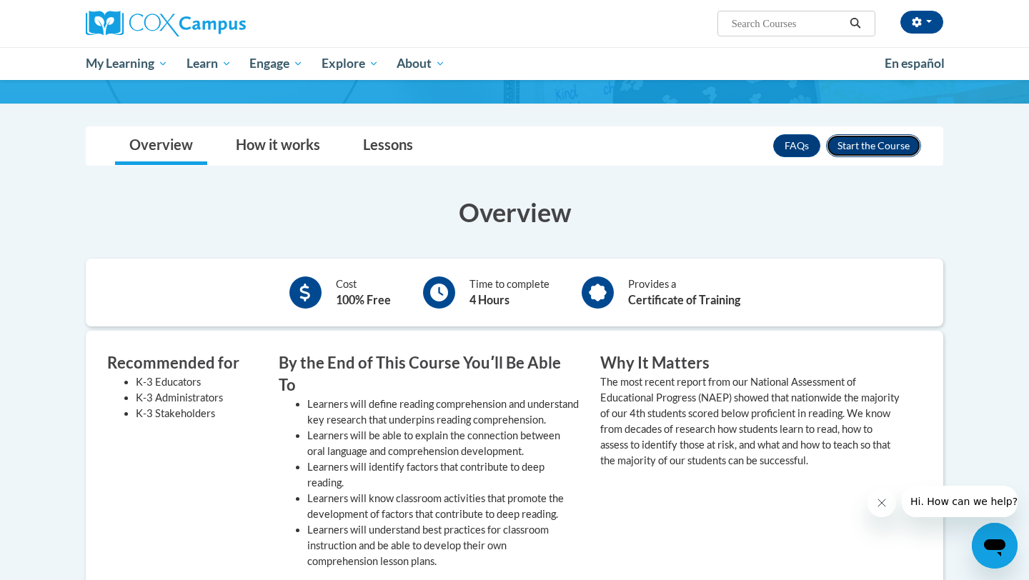
click at [859, 151] on button "Enroll" at bounding box center [873, 145] width 95 height 23
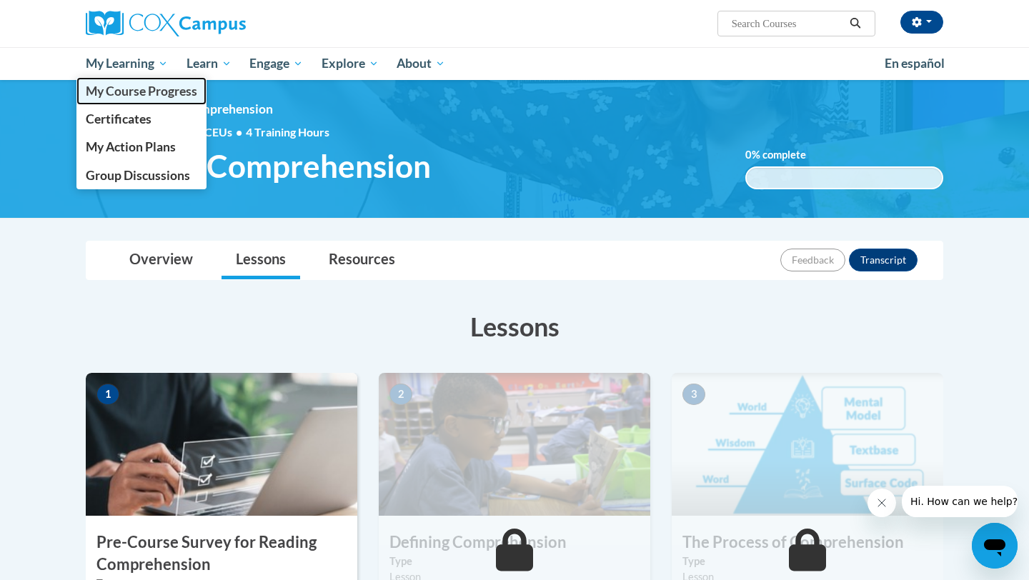
click at [134, 100] on link "My Course Progress" at bounding box center [141, 91] width 130 height 28
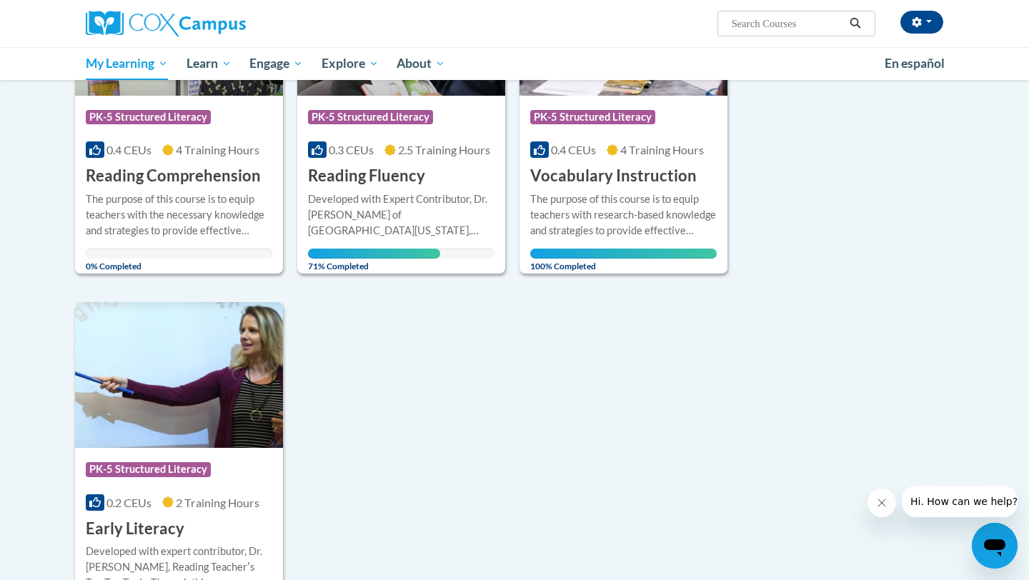
scroll to position [314, 0]
